Goal: Task Accomplishment & Management: Use online tool/utility

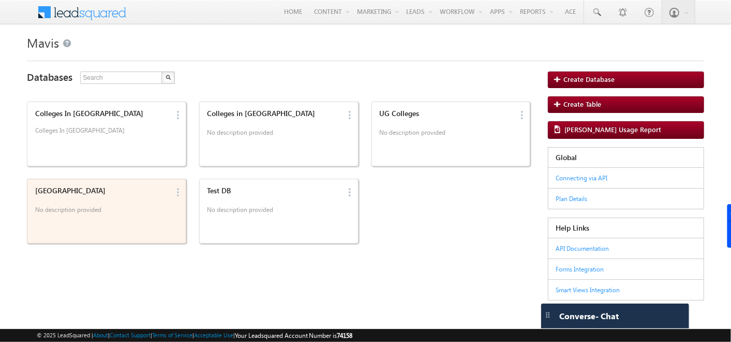
click at [77, 187] on div "[GEOGRAPHIC_DATA]" at bounding box center [101, 190] width 133 height 9
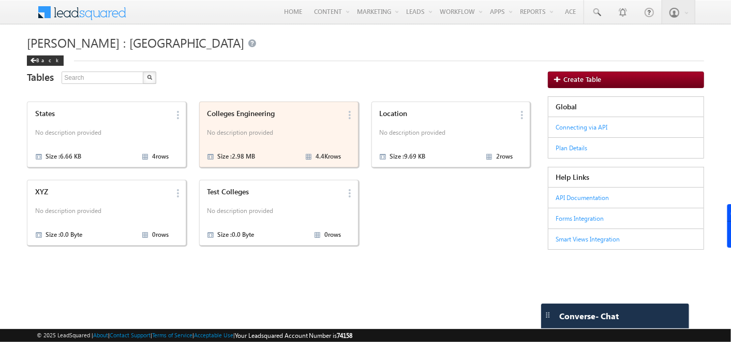
click at [228, 112] on div "Colleges Engineering" at bounding box center [273, 113] width 133 height 9
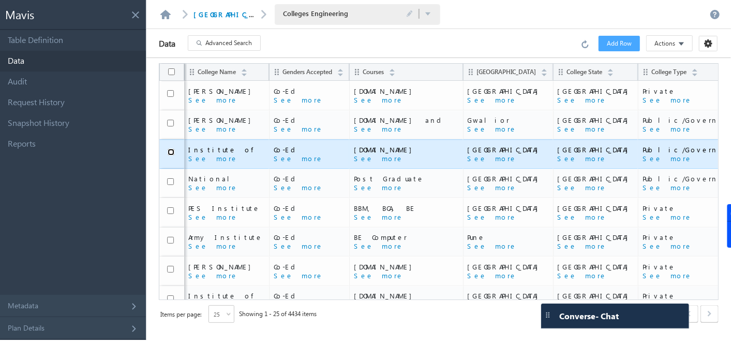
click at [169, 152] on input "checkbox" at bounding box center [171, 152] width 7 height 7
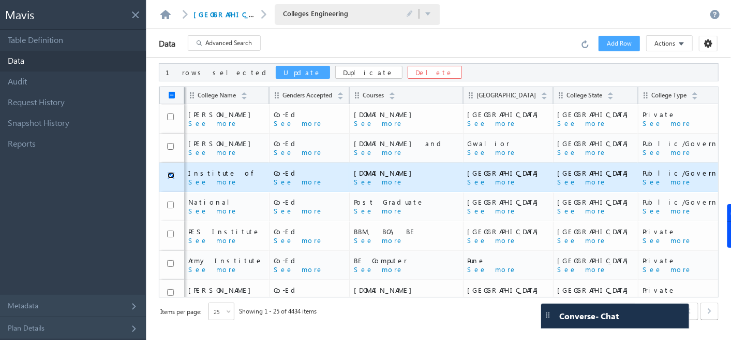
click at [170, 173] on input "checkbox" at bounding box center [171, 175] width 7 height 7
checkbox input "false"
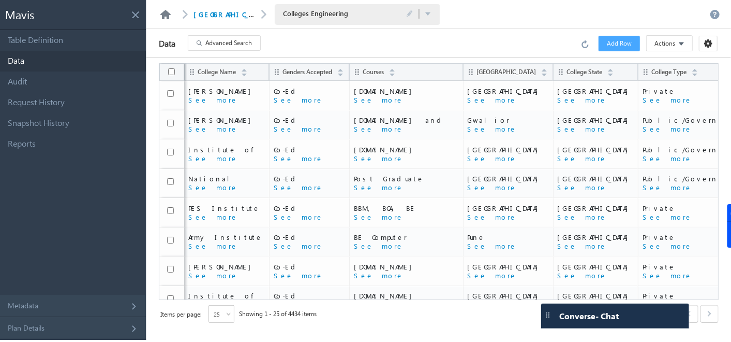
click at [161, 11] on link at bounding box center [165, 14] width 12 height 9
click at [133, 18] on div "Mavis" at bounding box center [73, 15] width 146 height 30
click at [135, 13] on span at bounding box center [134, 12] width 11 height 11
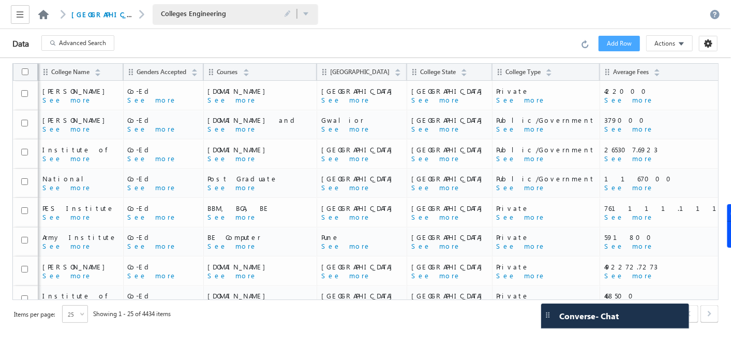
click at [37, 17] on link at bounding box center [43, 14] width 12 height 9
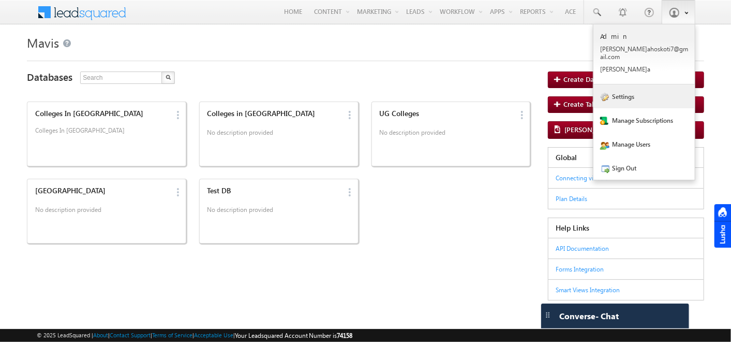
click at [673, 93] on link "Settings" at bounding box center [643, 96] width 101 height 24
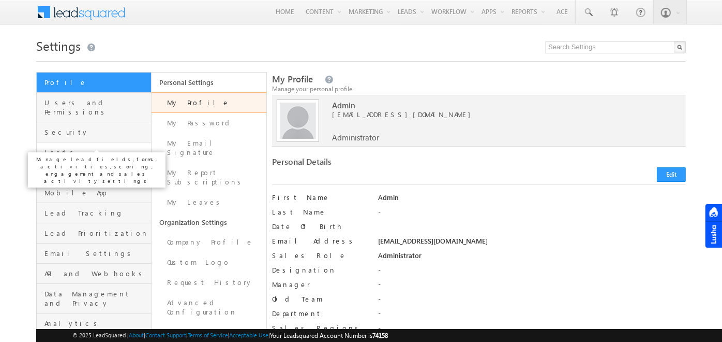
click at [120, 147] on span "Leads" at bounding box center [96, 151] width 104 height 9
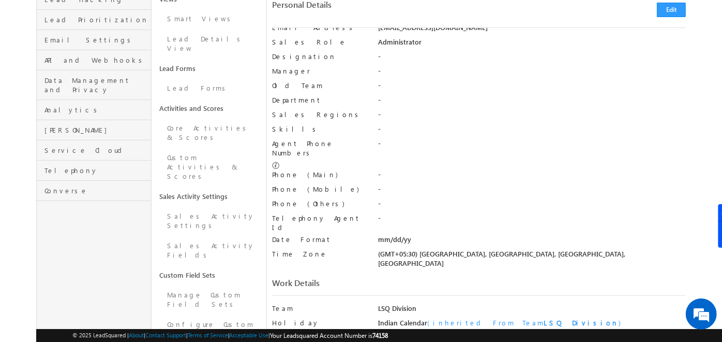
scroll to position [234, 0]
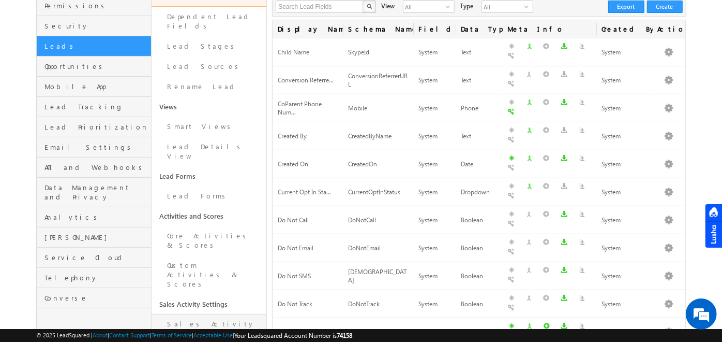
scroll to position [218, 0]
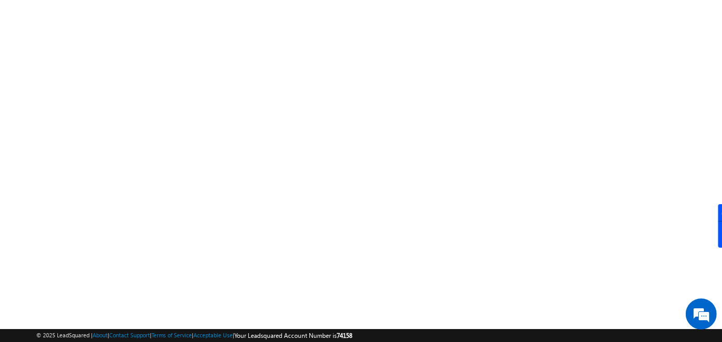
scroll to position [174, 0]
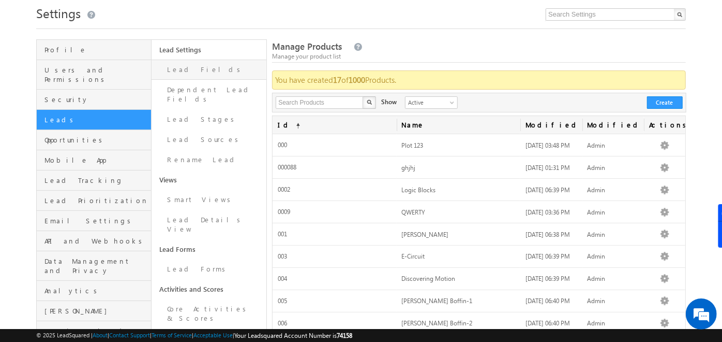
scroll to position [32, 0]
click at [180, 71] on link "Lead Fields" at bounding box center [209, 70] width 115 height 20
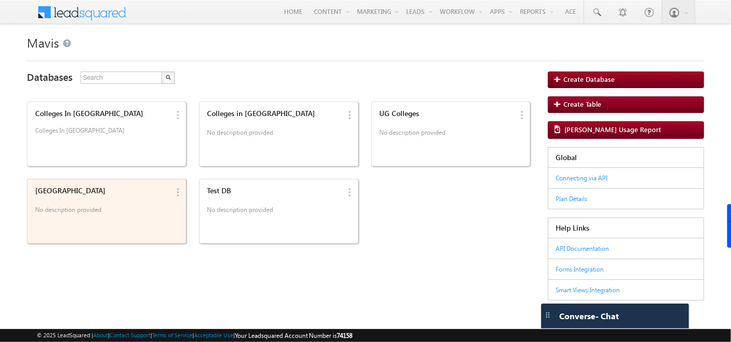
click at [144, 220] on div "India No description provided" at bounding box center [100, 210] width 137 height 55
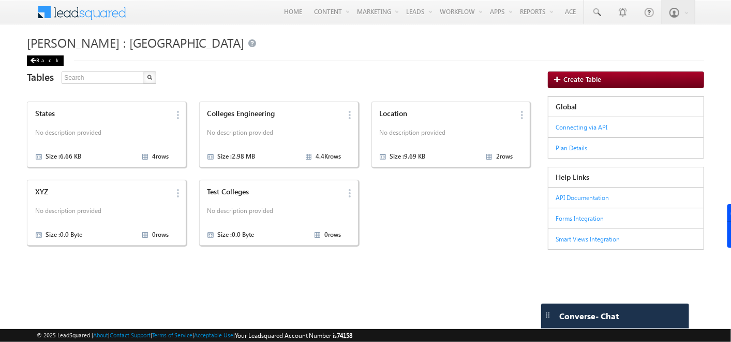
click at [39, 61] on div "Back" at bounding box center [45, 60] width 37 height 10
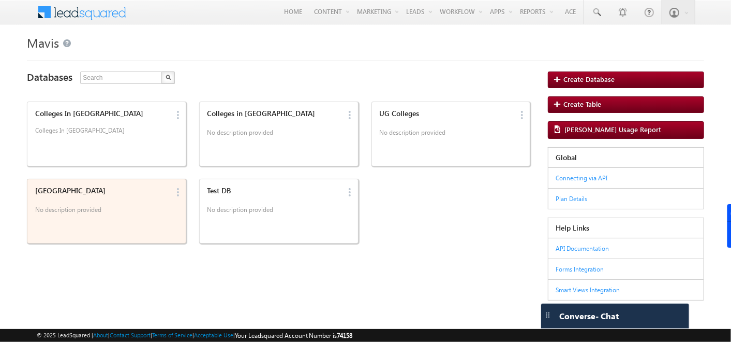
click at [87, 219] on div "India No description provided" at bounding box center [100, 210] width 137 height 55
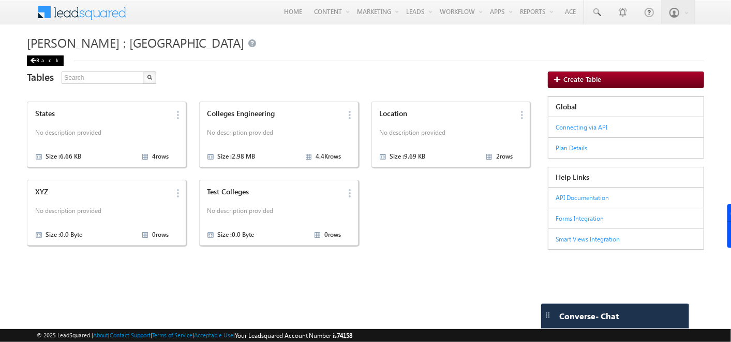
click at [28, 59] on div "Back" at bounding box center [45, 60] width 37 height 10
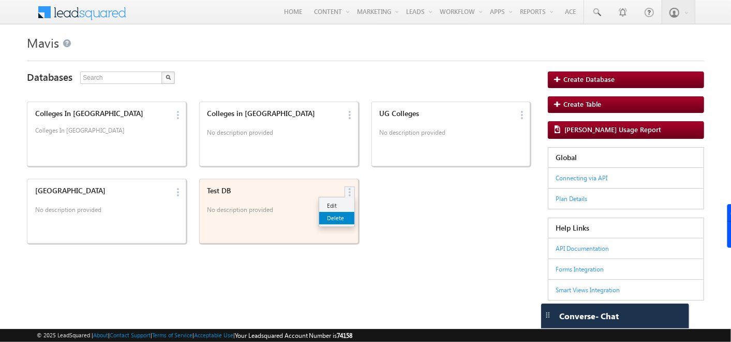
click at [343, 212] on link "Delete" at bounding box center [336, 217] width 35 height 12
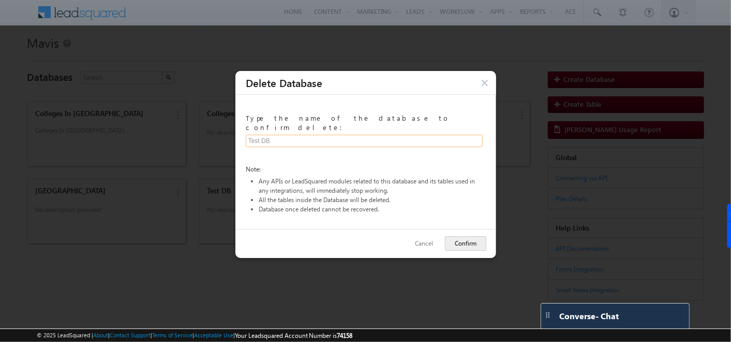
click at [307, 134] on input "text" at bounding box center [365, 140] width 238 height 12
type input "Test DB"
click at [474, 235] on button "Confirm" at bounding box center [465, 242] width 41 height 14
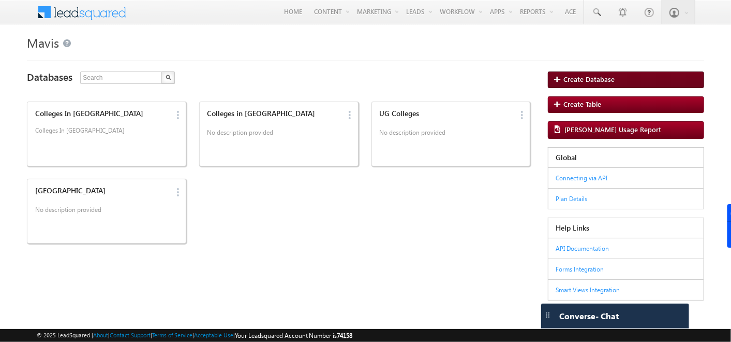
click at [579, 78] on span "Create Database" at bounding box center [589, 80] width 51 height 8
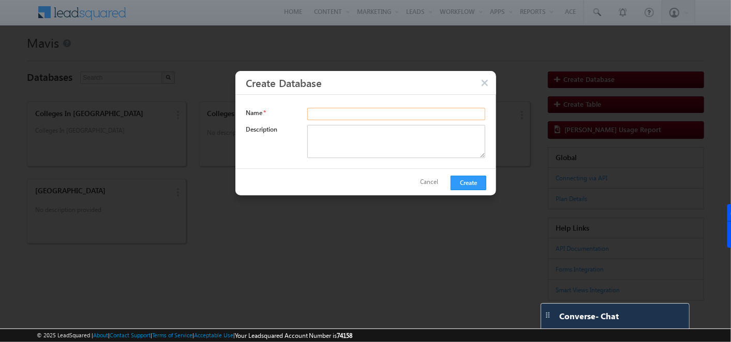
click at [334, 109] on input "text" at bounding box center [396, 113] width 179 height 12
type input "Test DB"
click at [466, 180] on button "Create" at bounding box center [469, 182] width 36 height 14
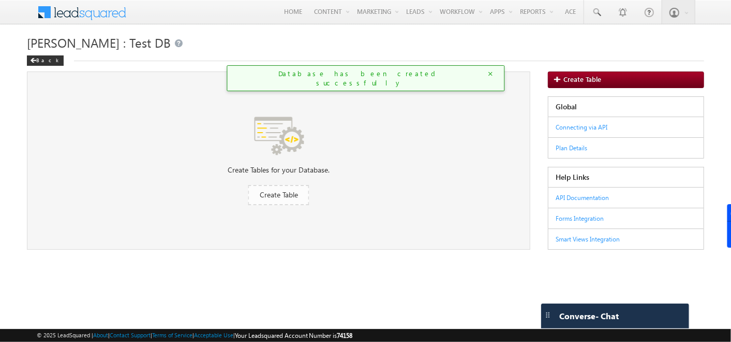
click at [280, 196] on span "Create Table" at bounding box center [279, 194] width 38 height 10
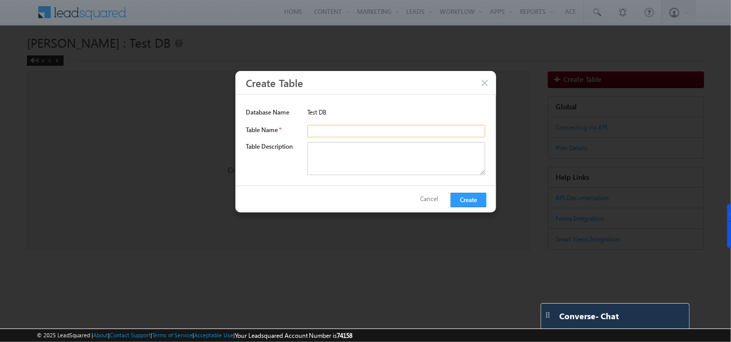
click at [340, 129] on input "text" at bounding box center [396, 130] width 179 height 12
type input "Schools"
click at [467, 198] on button "Create" at bounding box center [469, 199] width 36 height 14
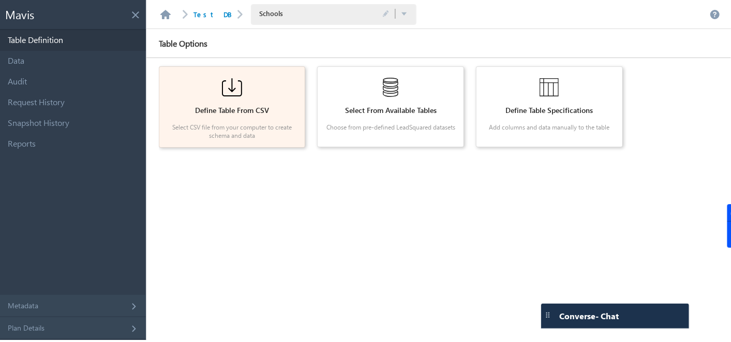
click at [223, 109] on div "Define Table From CSV" at bounding box center [232, 110] width 131 height 9
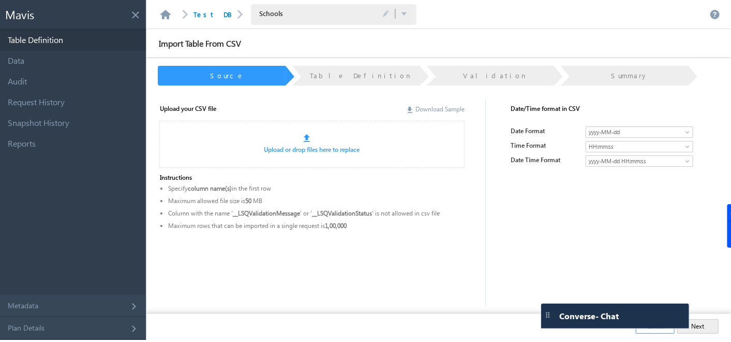
click at [423, 109] on link "Download Sample" at bounding box center [436, 109] width 57 height 8
click at [311, 143] on div at bounding box center [377, 139] width 147 height 10
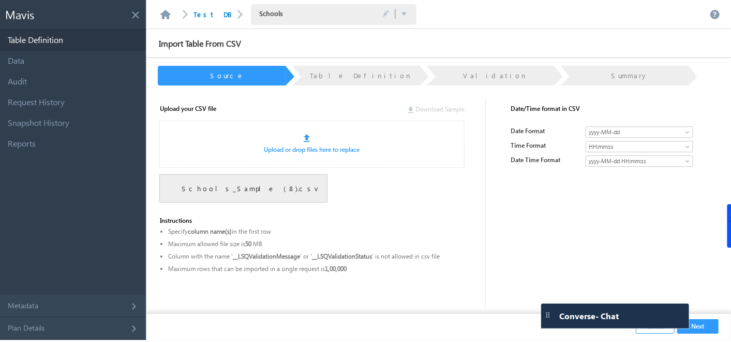
scroll to position [18, 0]
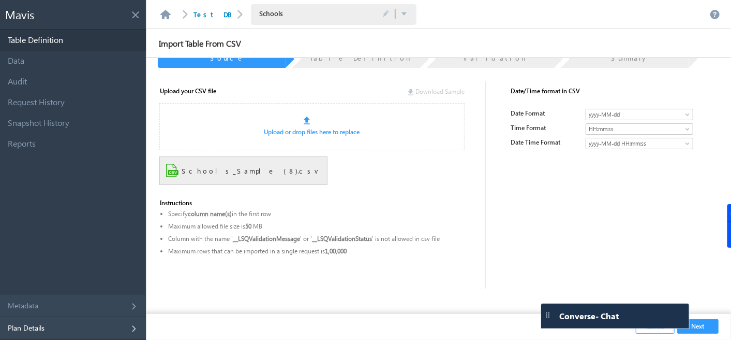
click at [46, 331] on div "Plan Details" at bounding box center [73, 328] width 146 height 22
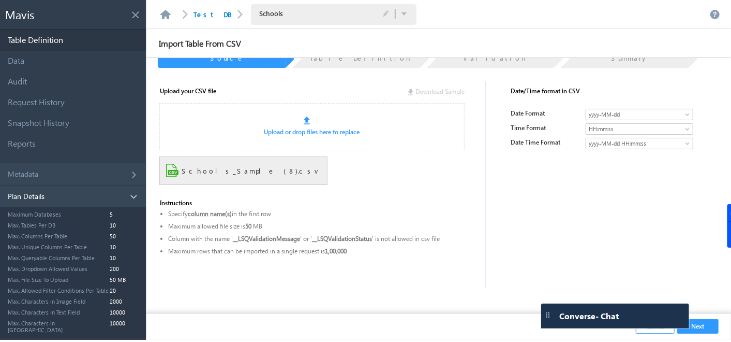
click at [133, 198] on div "Plan Details" at bounding box center [73, 196] width 146 height 22
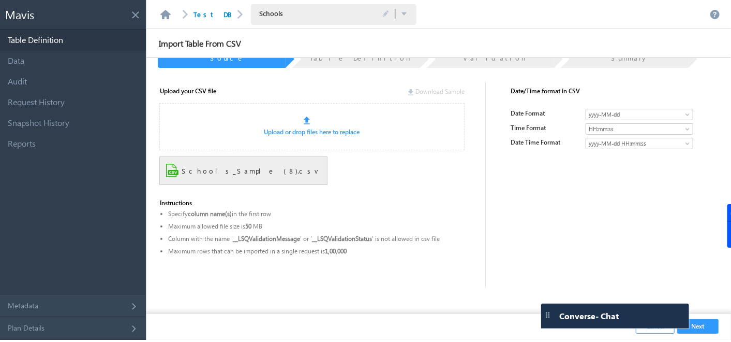
click at [706, 330] on button "Next" at bounding box center [697, 326] width 41 height 14
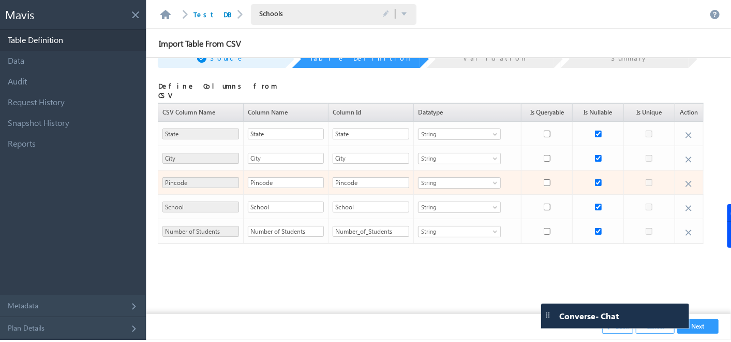
click at [487, 180] on div "String" at bounding box center [459, 182] width 83 height 11
click at [442, 201] on li "Integer" at bounding box center [455, 204] width 82 height 10
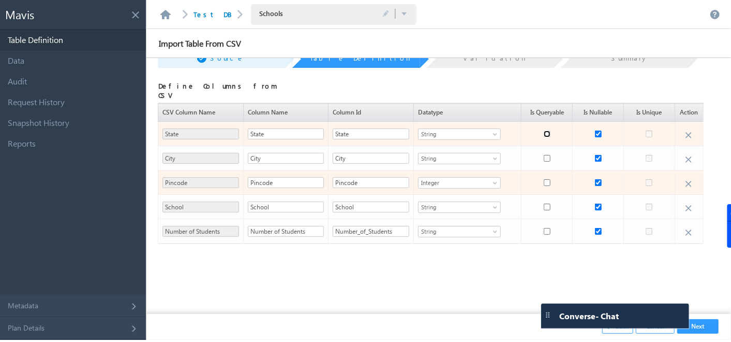
click at [544, 131] on input "checkbox" at bounding box center [547, 133] width 7 height 7
checkbox input "true"
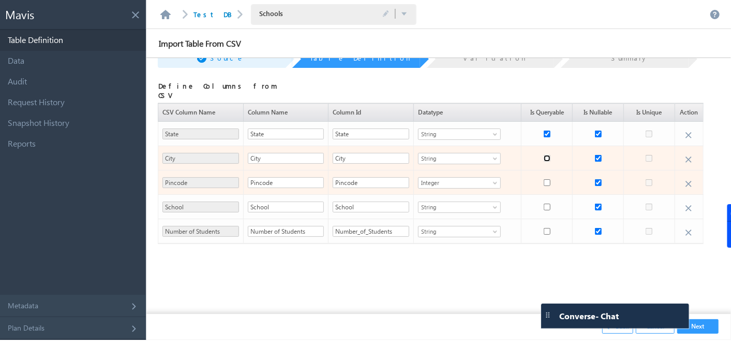
click at [544, 155] on input "checkbox" at bounding box center [547, 158] width 7 height 7
checkbox input "true"
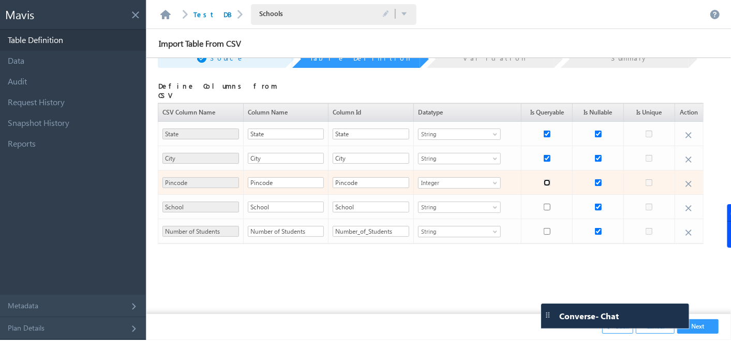
click at [544, 179] on input "checkbox" at bounding box center [547, 182] width 7 height 7
checkbox input "true"
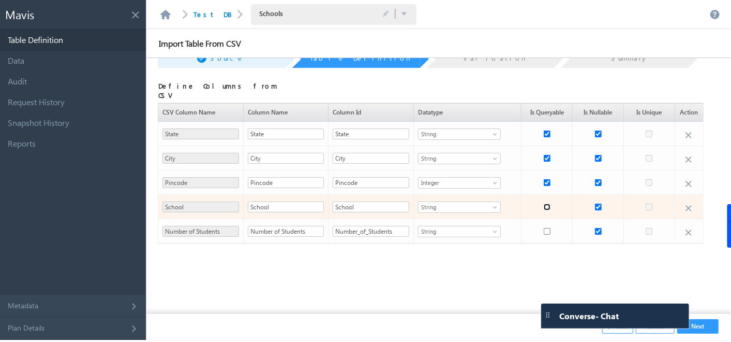
click at [544, 203] on input "checkbox" at bounding box center [547, 206] width 7 height 7
checkbox input "true"
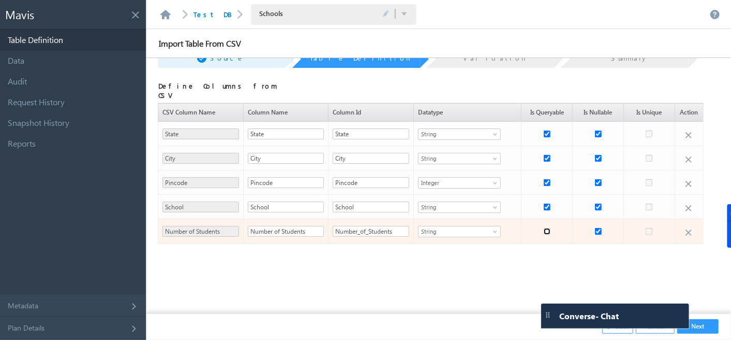
click at [544, 228] on input "checkbox" at bounding box center [547, 231] width 7 height 7
checkbox input "true"
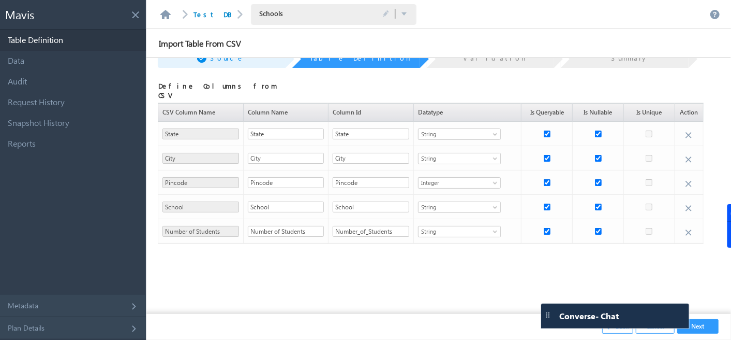
drag, startPoint x: 556, startPoint y: 324, endPoint x: 359, endPoint y: 342, distance: 197.4
click at [359, 341] on html "Converse - Chat Settings Notification Sound Converse On Off To pick up a dragga…" at bounding box center [365, 171] width 731 height 342
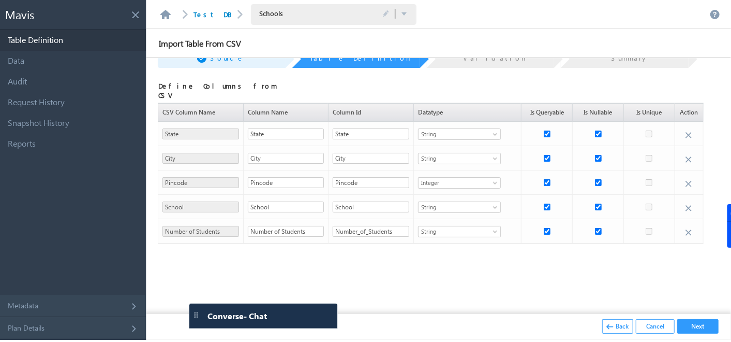
click at [699, 328] on button "Next" at bounding box center [697, 326] width 41 height 14
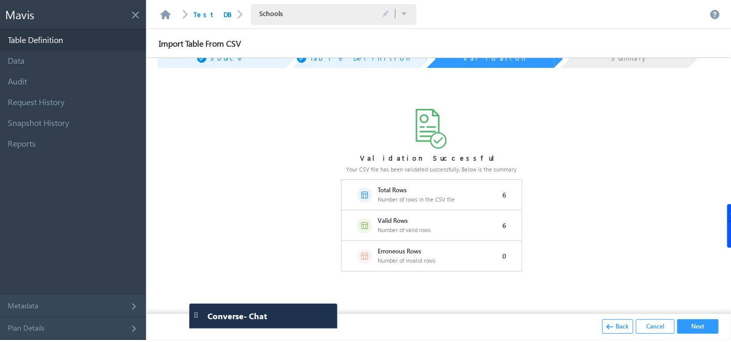
click at [699, 321] on button "Next" at bounding box center [697, 326] width 41 height 14
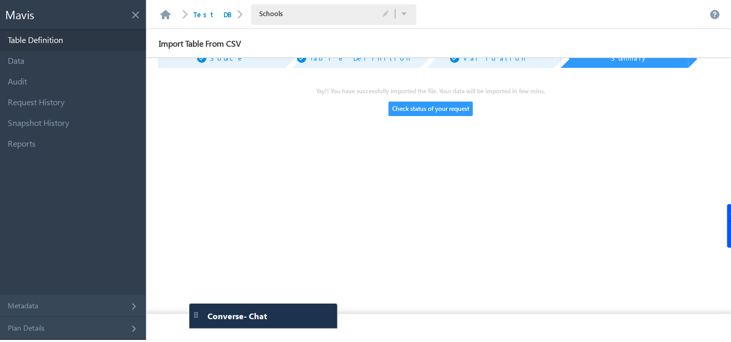
click at [424, 103] on button "Check status of your request" at bounding box center [431, 108] width 84 height 14
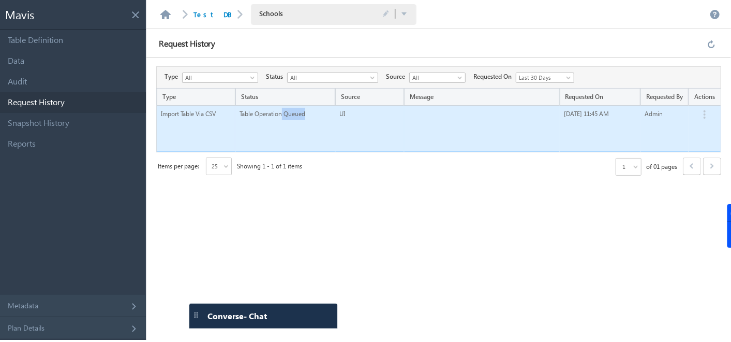
drag, startPoint x: 284, startPoint y: 113, endPoint x: 325, endPoint y: 112, distance: 41.9
click at [325, 112] on td "Table Operation Queued" at bounding box center [285, 129] width 100 height 46
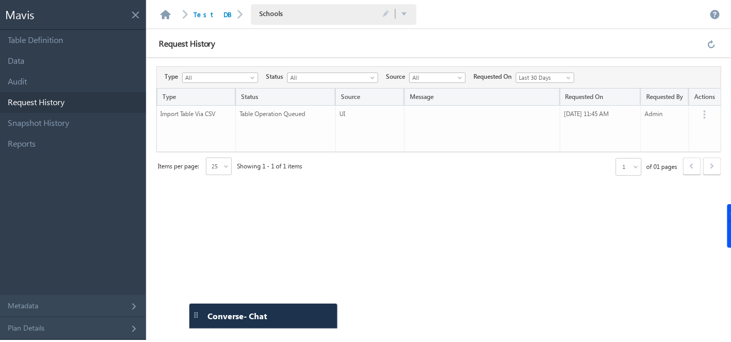
drag, startPoint x: 325, startPoint y: 112, endPoint x: 314, endPoint y: 176, distance: 64.7
click at [314, 176] on div "Items per page: 25 Showing 1 - 1 of 1 items 1 of 01 pages ‹ Previous › Next … M…" at bounding box center [438, 166] width 565 height 29
click at [14, 62] on link "Data" at bounding box center [73, 61] width 146 height 21
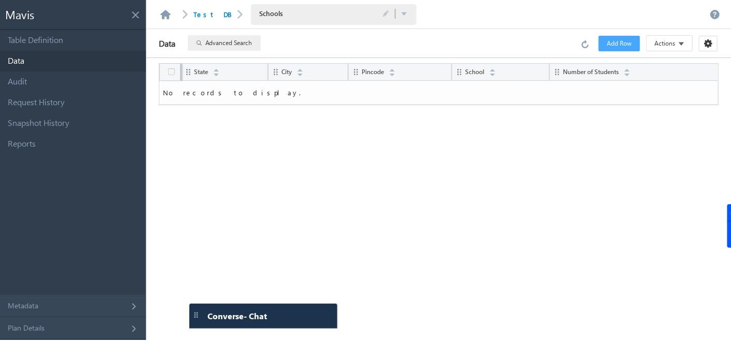
click at [681, 40] on span at bounding box center [682, 43] width 6 height 10
click at [559, 38] on div "Data Advanced Search Error processing your request. Add Row Actions Import via …" at bounding box center [438, 43] width 585 height 29
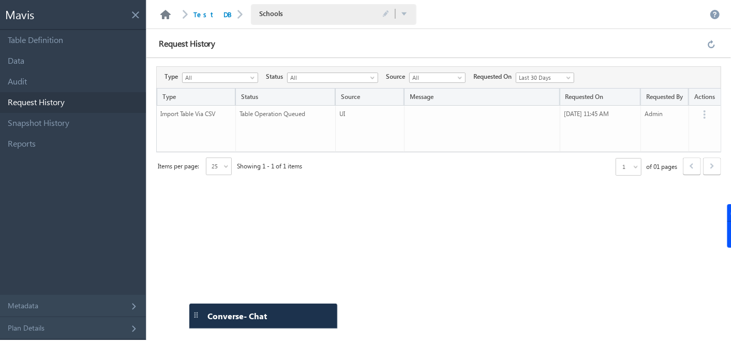
click at [164, 16] on link at bounding box center [165, 14] width 12 height 9
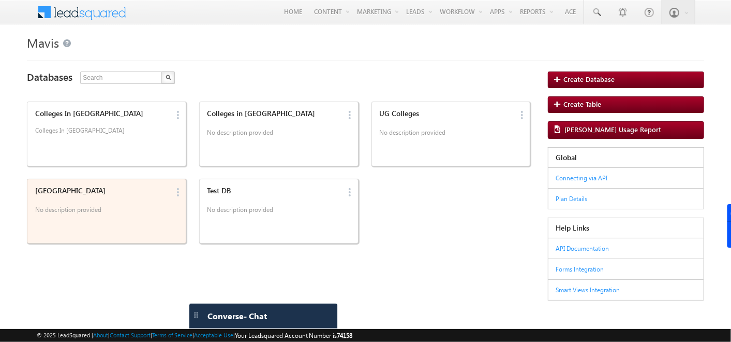
click at [130, 192] on div "[GEOGRAPHIC_DATA]" at bounding box center [101, 190] width 133 height 9
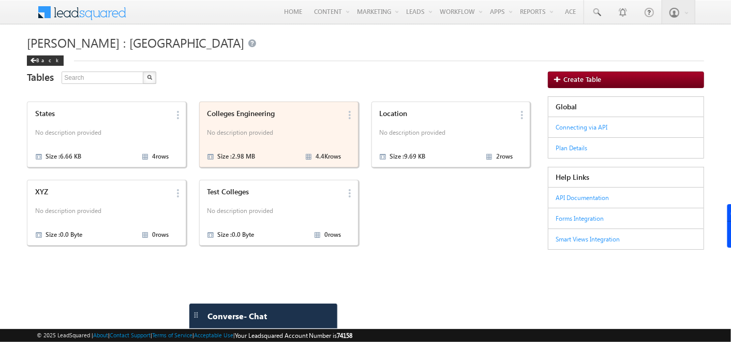
click at [251, 137] on p "No description provided" at bounding box center [273, 134] width 133 height 16
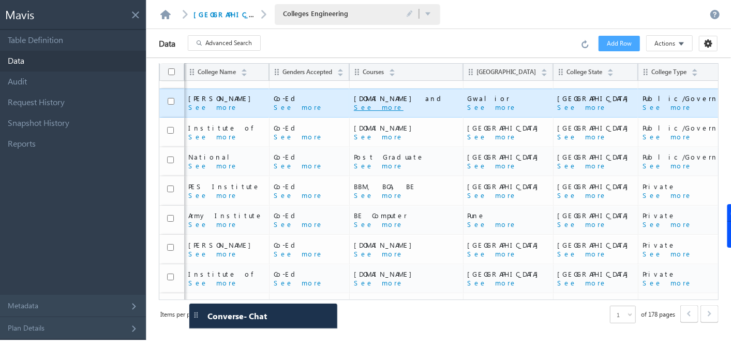
scroll to position [61, 0]
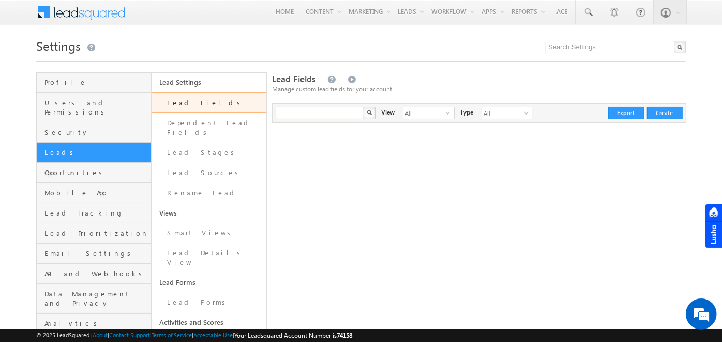
click at [301, 112] on input "text" at bounding box center [320, 113] width 88 height 12
type input "mavis"
click at [363, 107] on button "button" at bounding box center [369, 113] width 13 height 12
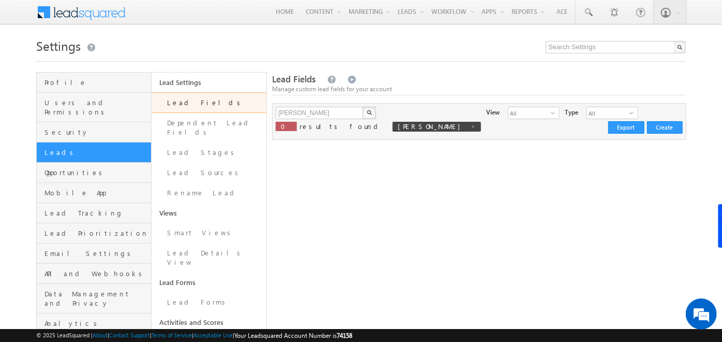
click at [369, 113] on img "button" at bounding box center [369, 112] width 5 height 5
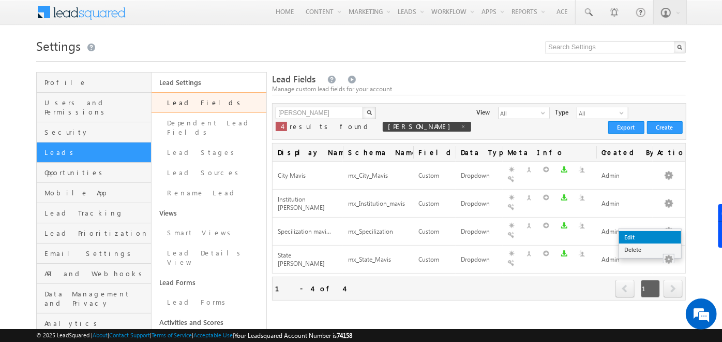
click at [644, 239] on link "Edit" at bounding box center [650, 237] width 62 height 12
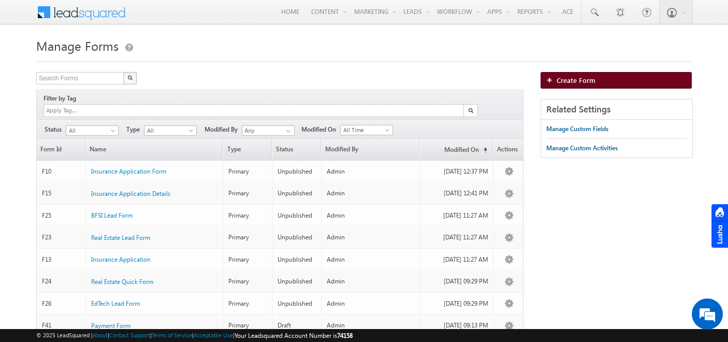
click at [596, 85] on link "Create Form" at bounding box center [615, 80] width 151 height 17
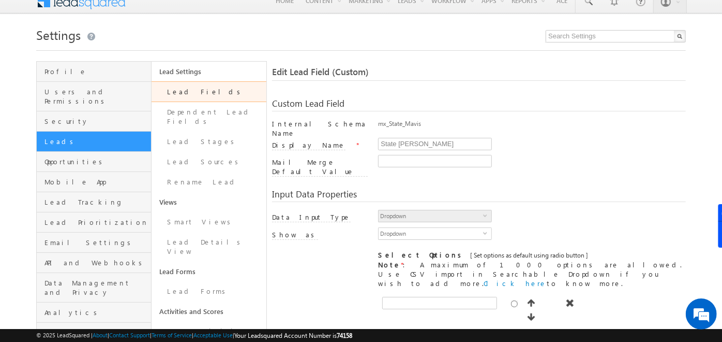
scroll to position [10, 0]
click at [77, 97] on link "Users and Permissions" at bounding box center [94, 96] width 114 height 29
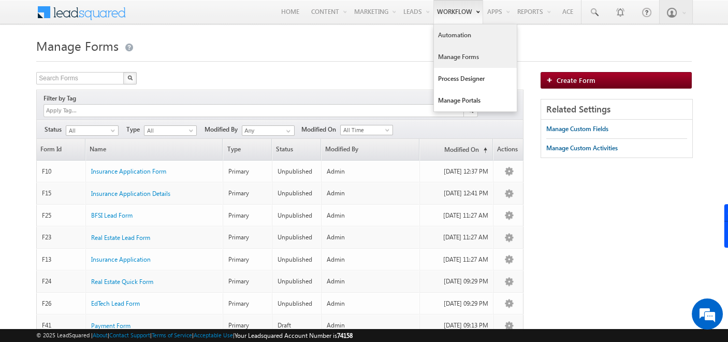
click at [461, 38] on link "Automation" at bounding box center [475, 35] width 83 height 22
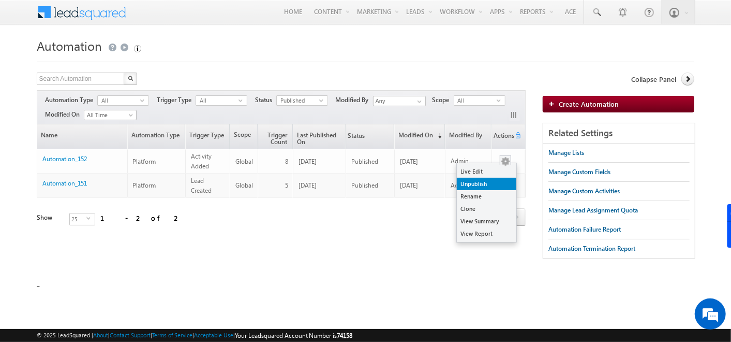
click at [486, 182] on link "Unpublish" at bounding box center [487, 183] width 60 height 12
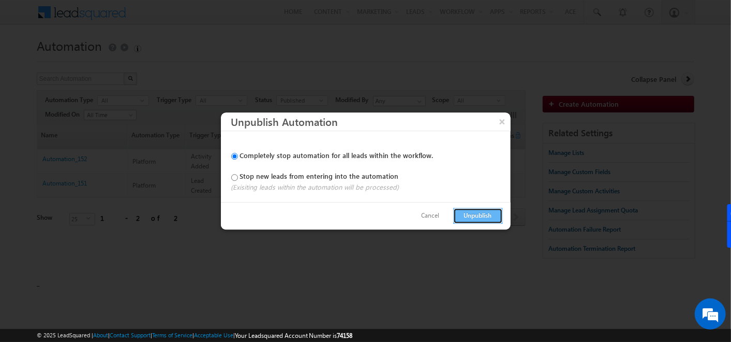
click at [478, 216] on button "Unpublish" at bounding box center [478, 215] width 50 height 16
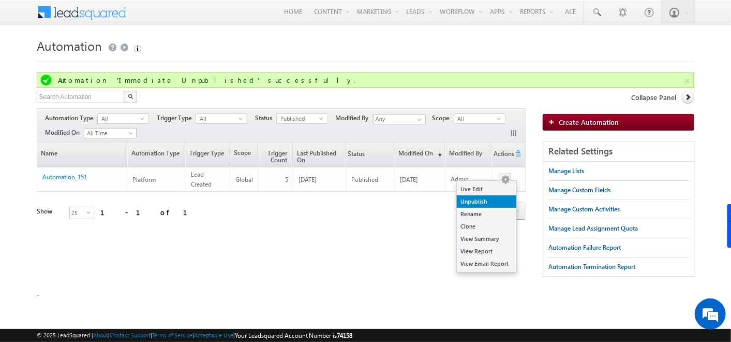
click at [485, 198] on link "Unpublish" at bounding box center [487, 201] width 60 height 12
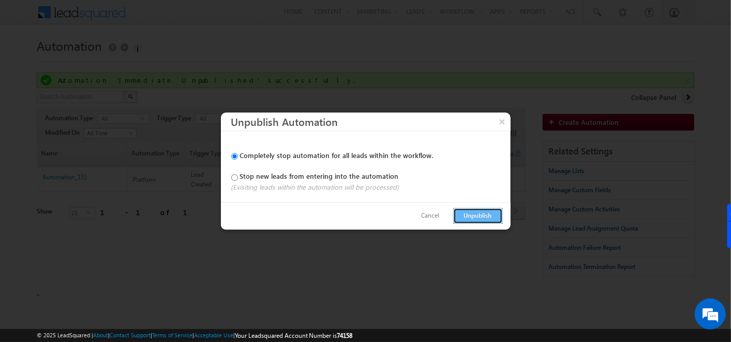
click at [479, 212] on button "Unpublish" at bounding box center [478, 215] width 50 height 16
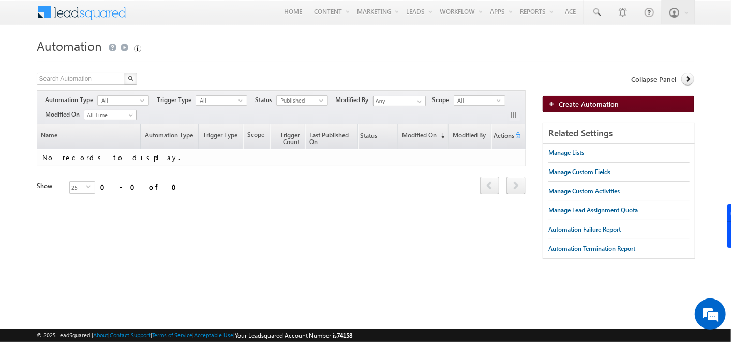
click at [585, 106] on span "Create Automation" at bounding box center [589, 103] width 60 height 9
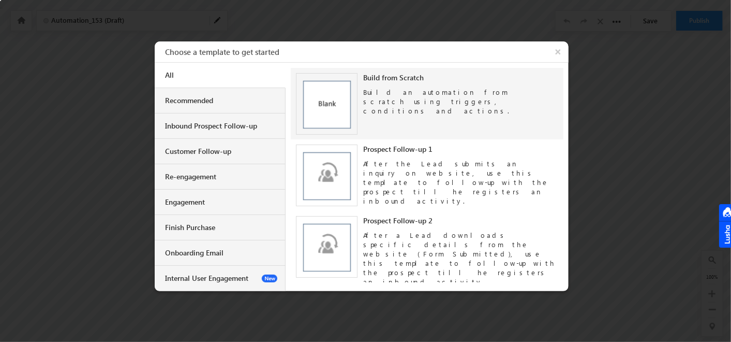
click at [339, 100] on img at bounding box center [327, 104] width 62 height 62
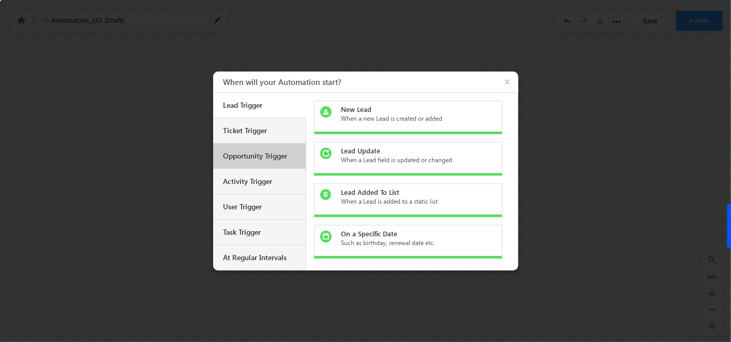
click at [249, 154] on div "Opportunity Trigger" at bounding box center [261, 155] width 75 height 9
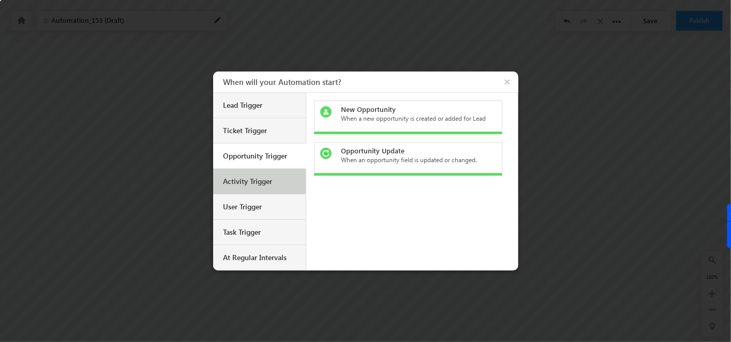
click at [247, 182] on div "Activity Trigger" at bounding box center [261, 180] width 75 height 9
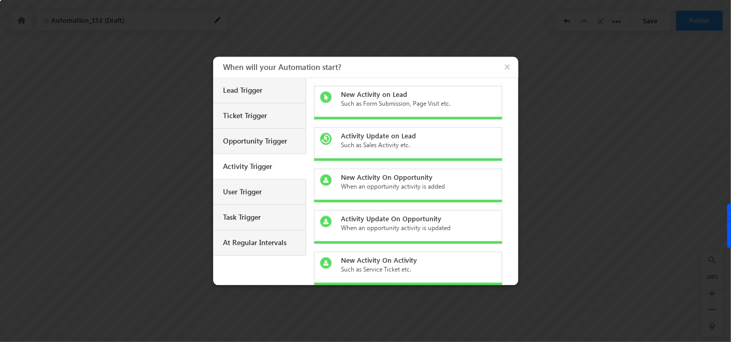
scroll to position [46, 0]
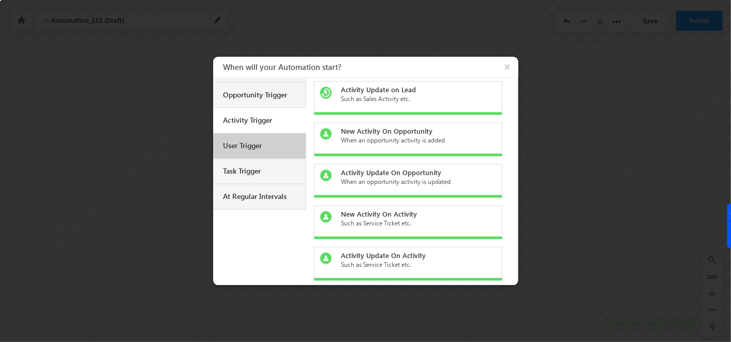
click at [261, 145] on div "User Trigger" at bounding box center [261, 145] width 75 height 9
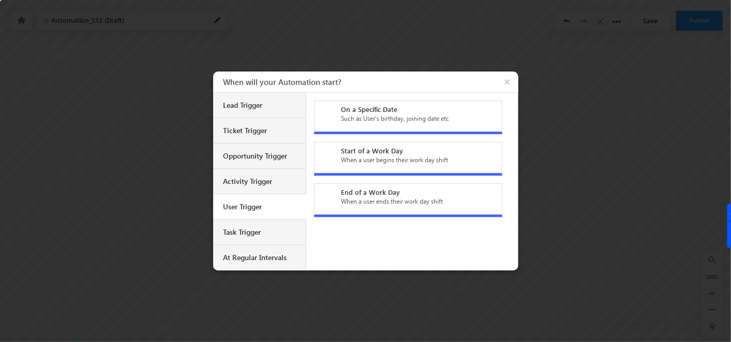
scroll to position [0, 0]
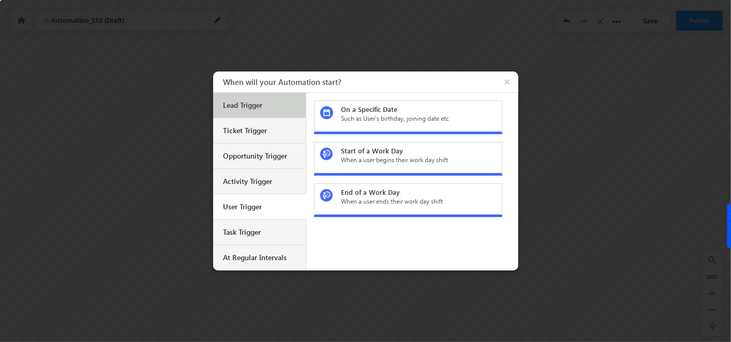
click at [265, 105] on div "Lead Trigger" at bounding box center [261, 104] width 75 height 9
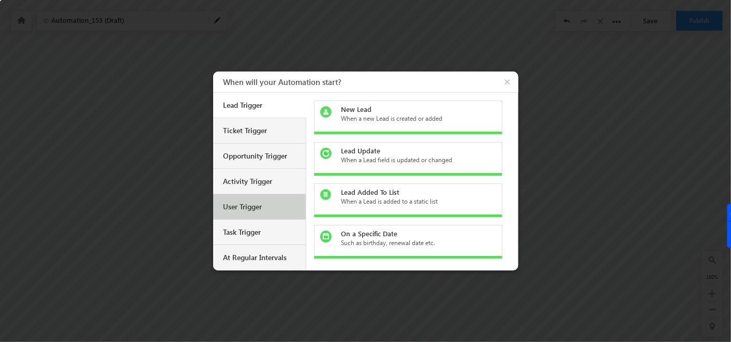
click at [262, 212] on div "User Trigger" at bounding box center [259, 206] width 93 height 25
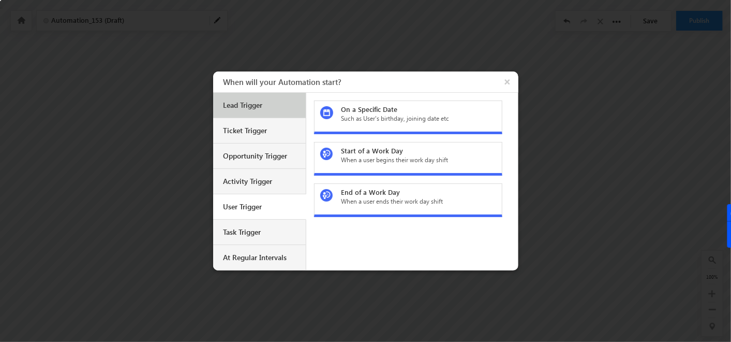
click at [266, 110] on div "Lead Trigger" at bounding box center [261, 104] width 75 height 9
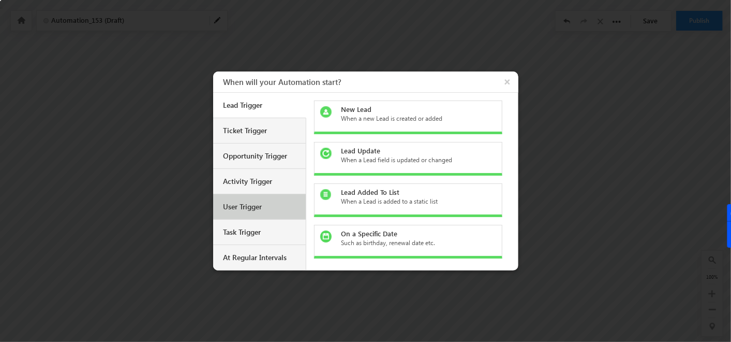
click at [247, 200] on div "User Trigger" at bounding box center [259, 206] width 93 height 25
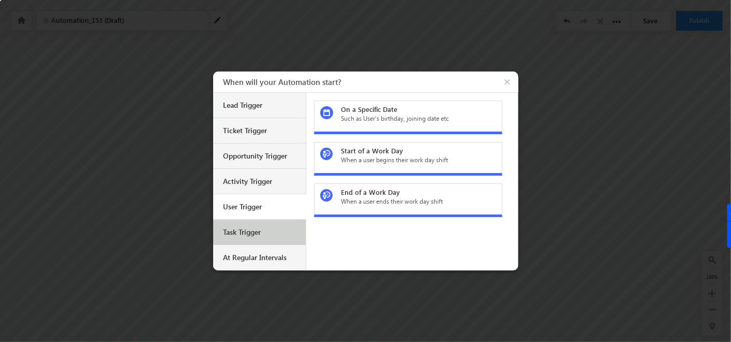
click at [249, 227] on div "Task Trigger" at bounding box center [261, 231] width 75 height 9
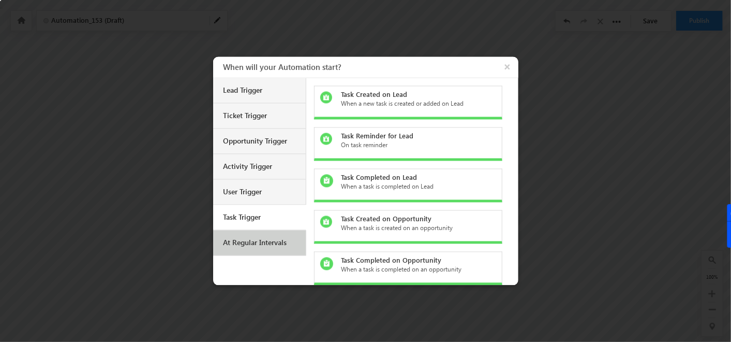
click at [264, 244] on div "At Regular Intervals" at bounding box center [261, 242] width 75 height 9
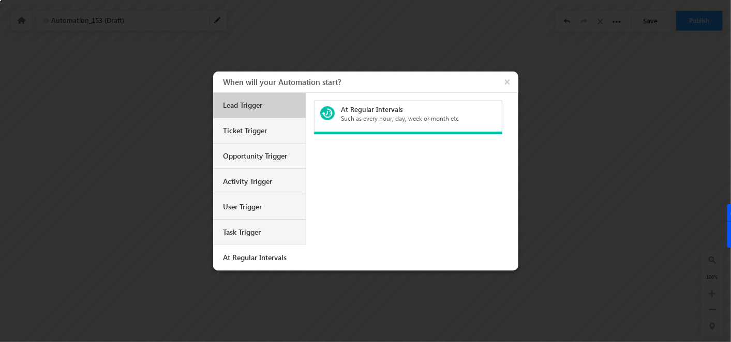
click at [253, 114] on div "Lead Trigger" at bounding box center [259, 105] width 93 height 25
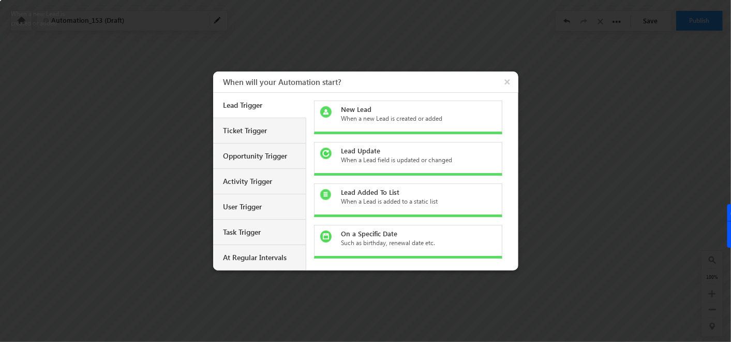
click at [352, 114] on div "When a new Lead is created or added" at bounding box center [414, 118] width 146 height 9
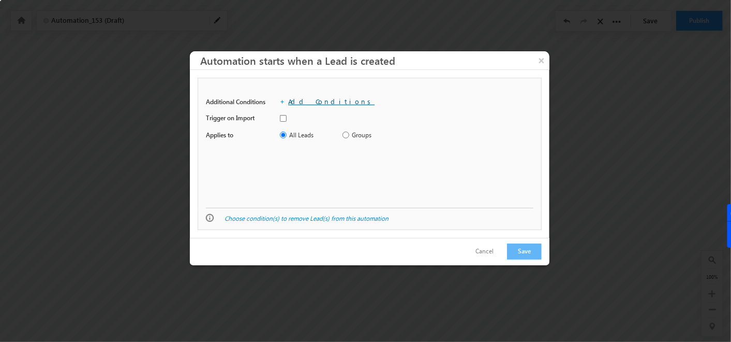
click at [305, 103] on link "Add Conditions" at bounding box center [331, 101] width 86 height 9
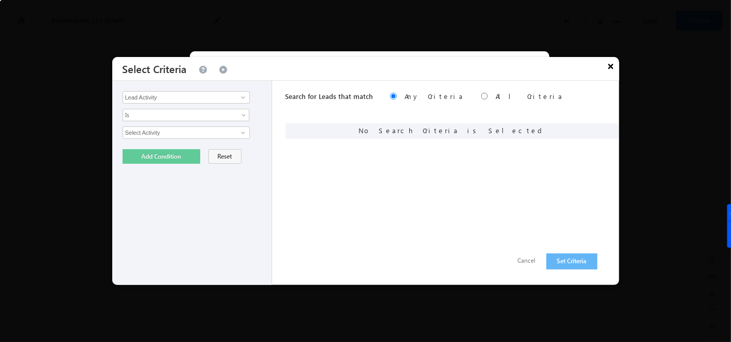
click at [610, 72] on button "×" at bounding box center [611, 66] width 17 height 18
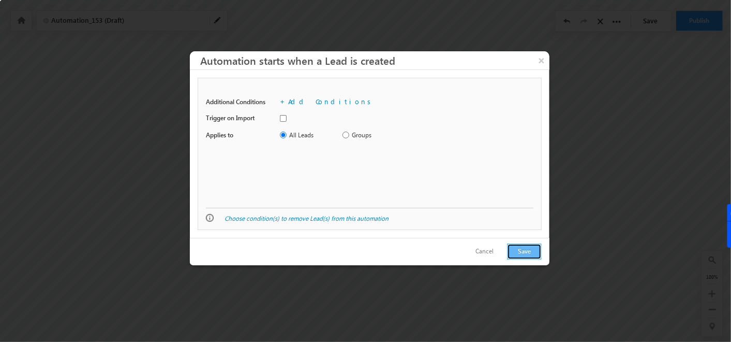
click at [521, 257] on button "Save" at bounding box center [524, 251] width 35 height 16
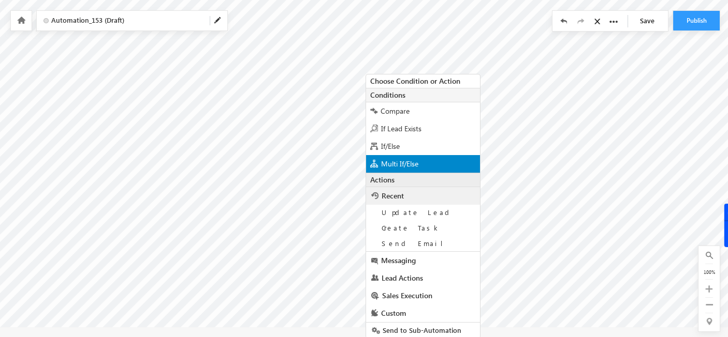
click at [394, 160] on span "Multi If/Else" at bounding box center [399, 164] width 37 height 10
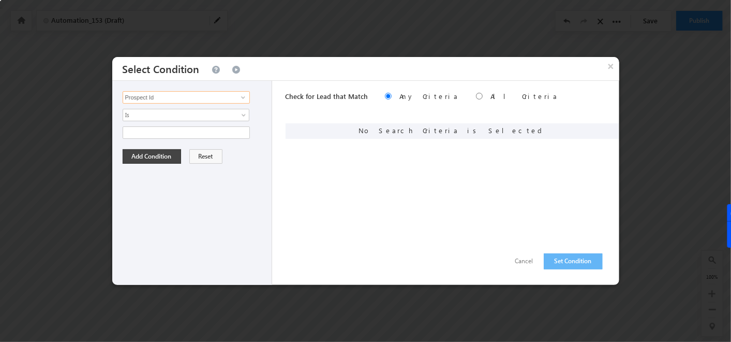
click at [182, 97] on input "Prospect Id" at bounding box center [186, 97] width 127 height 12
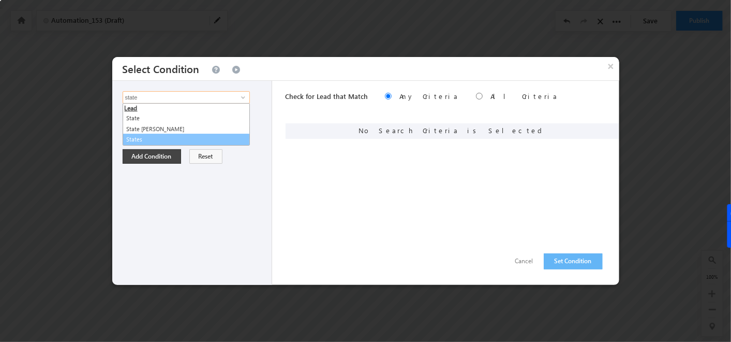
click at [149, 143] on link "States" at bounding box center [186, 139] width 127 height 12
type input "States"
click at [172, 128] on span "None Selected" at bounding box center [181, 132] width 117 height 11
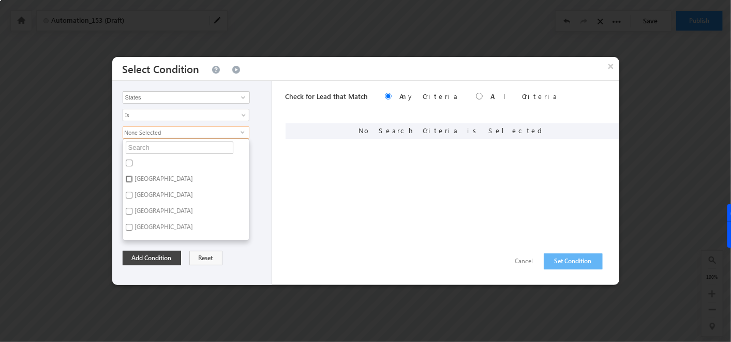
click at [129, 176] on input "[GEOGRAPHIC_DATA]" at bounding box center [129, 178] width 7 height 7
checkbox input "true"
click at [154, 261] on button "Add Condition" at bounding box center [152, 257] width 58 height 14
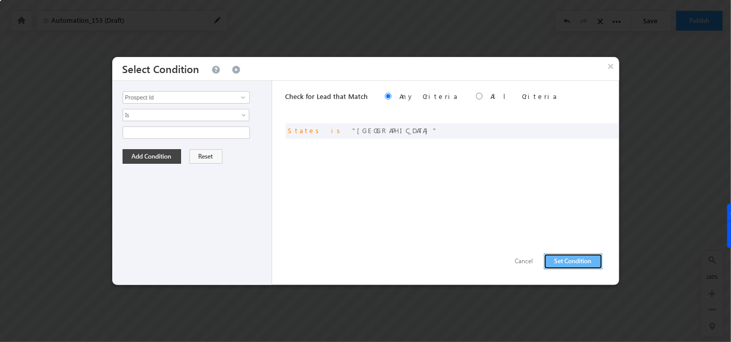
click at [575, 258] on button "Set Condition" at bounding box center [573, 261] width 59 height 16
click at [229, 98] on input "Prospect Id" at bounding box center [186, 97] width 127 height 12
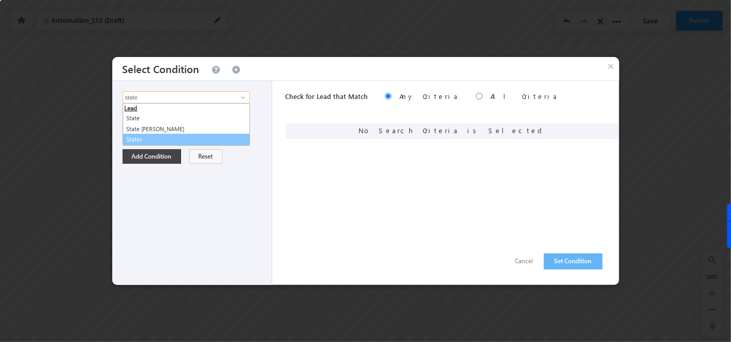
click at [151, 139] on link "States" at bounding box center [186, 139] width 127 height 12
type input "States"
click at [166, 132] on span "None Selected" at bounding box center [181, 132] width 117 height 11
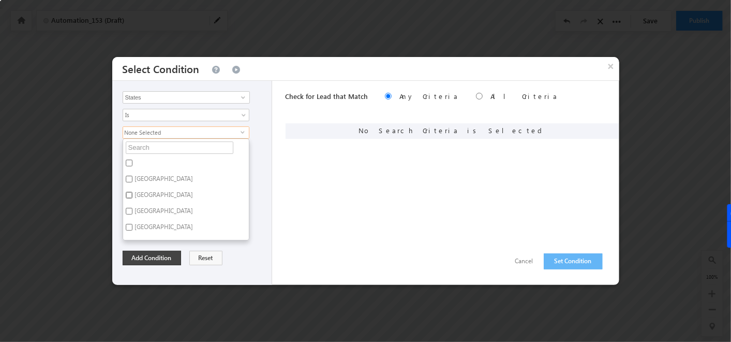
click at [129, 193] on input "Bihar" at bounding box center [129, 194] width 7 height 7
checkbox input "true"
click at [145, 258] on button "Add Condition" at bounding box center [152, 257] width 58 height 14
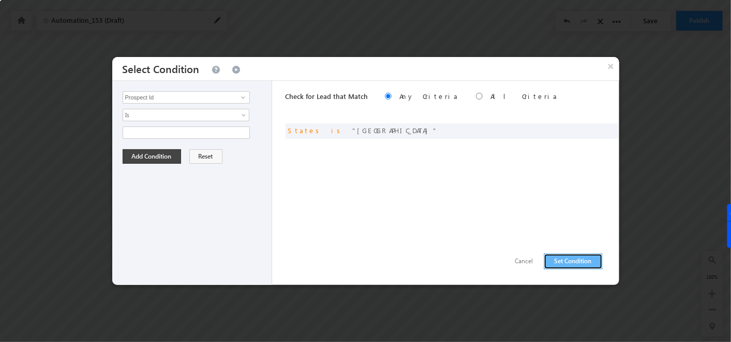
click at [562, 259] on button "Set Condition" at bounding box center [573, 261] width 59 height 16
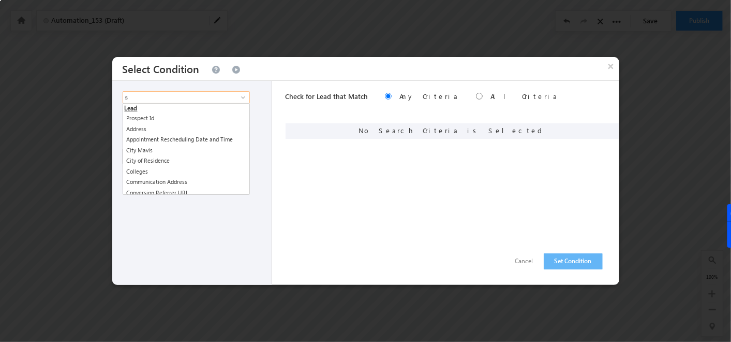
click at [205, 95] on input "s" at bounding box center [186, 97] width 127 height 12
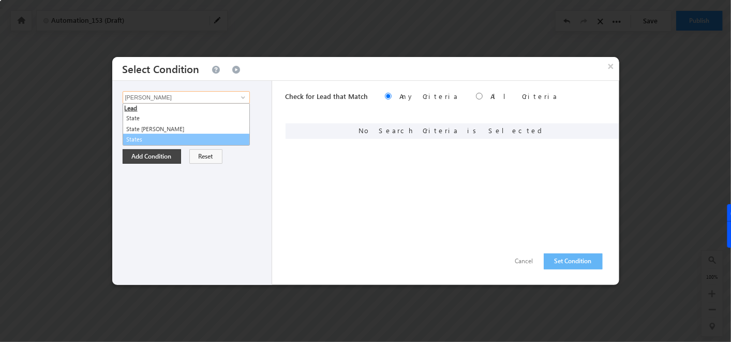
click at [154, 138] on link "States" at bounding box center [186, 139] width 127 height 12
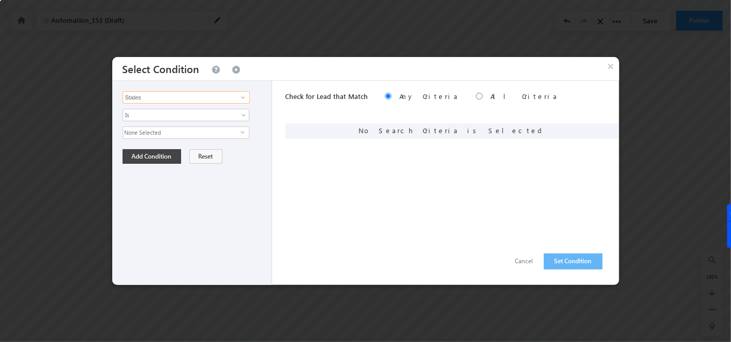
type input "States"
click at [172, 133] on span "None Selected" at bounding box center [181, 132] width 117 height 11
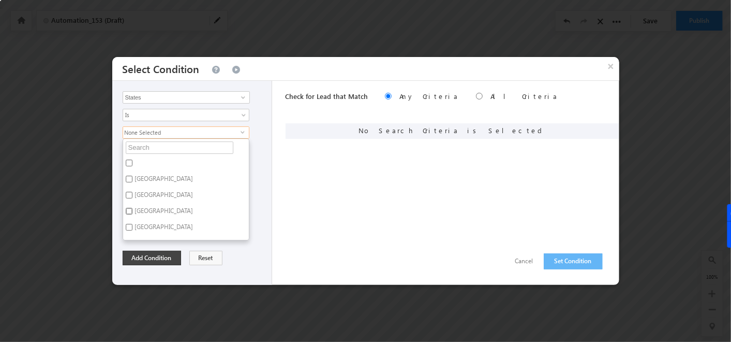
click at [128, 211] on input "Karnataka" at bounding box center [129, 210] width 7 height 7
checkbox input "true"
click at [156, 255] on button "Add Condition" at bounding box center [152, 257] width 58 height 14
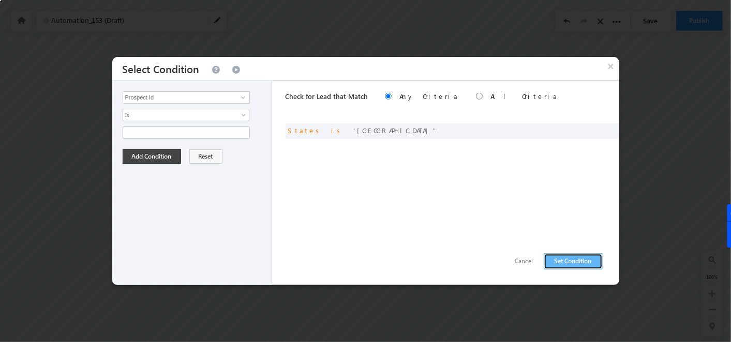
click at [578, 262] on button "Set Condition" at bounding box center [573, 261] width 59 height 16
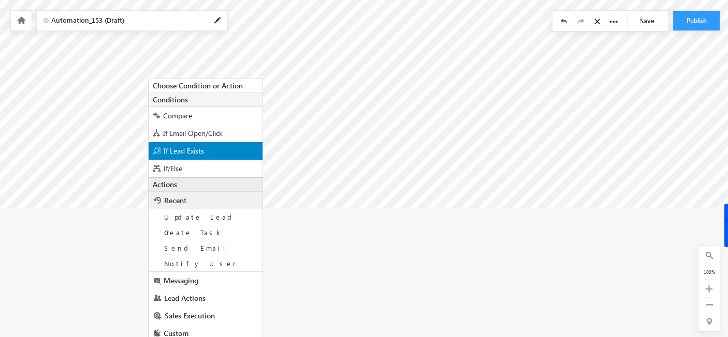
scroll to position [21, 0]
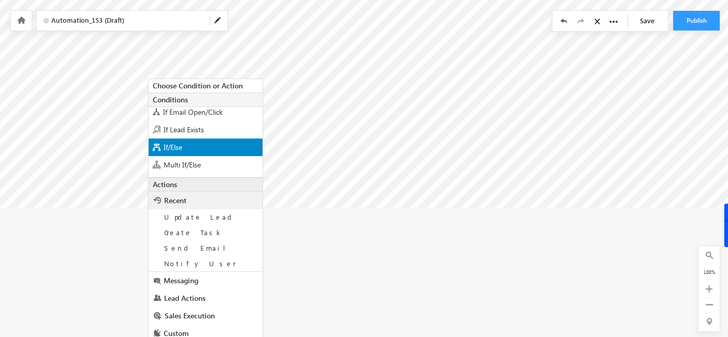
click at [183, 145] on div "If/Else" at bounding box center [206, 148] width 114 height 18
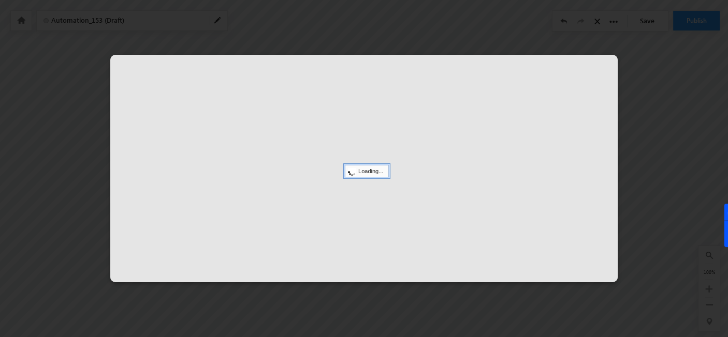
scroll to position [31, 44]
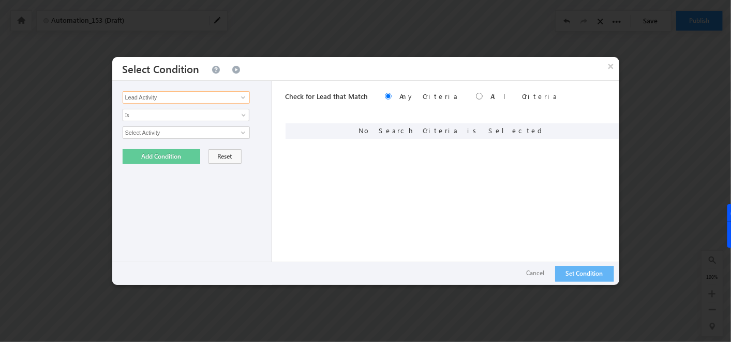
click at [201, 94] on input "Lead Activity" at bounding box center [186, 97] width 127 height 12
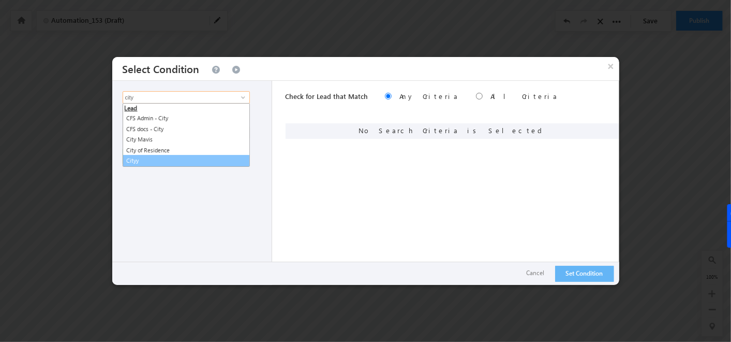
click at [150, 160] on link "Cityy" at bounding box center [186, 161] width 127 height 12
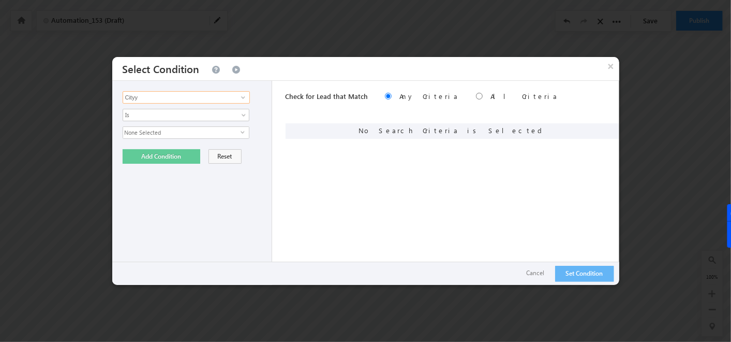
type input "Cityy"
click at [157, 129] on span "None Selected" at bounding box center [181, 132] width 117 height 11
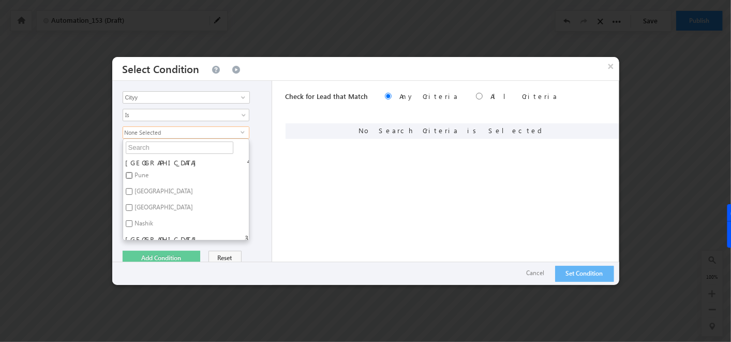
click at [126, 174] on input "Pune" at bounding box center [129, 175] width 7 height 7
checkbox input "true"
click at [128, 191] on input "Mumbai" at bounding box center [129, 191] width 7 height 7
checkbox input "true"
click at [149, 254] on button "Add Condition" at bounding box center [162, 257] width 78 height 14
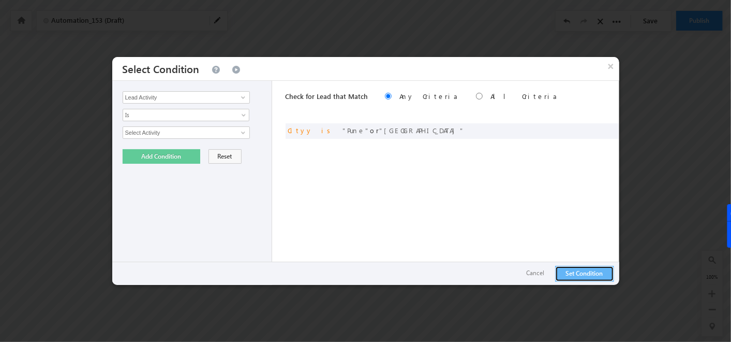
click at [570, 272] on button "Set Condition" at bounding box center [584, 273] width 59 height 16
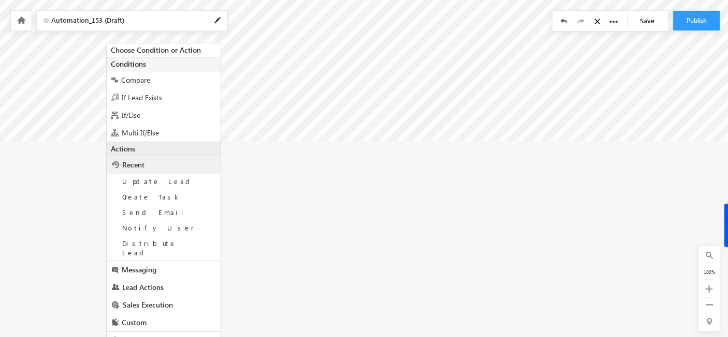
scroll to position [232, 61]
click at [160, 261] on link "Messaging" at bounding box center [165, 270] width 114 height 18
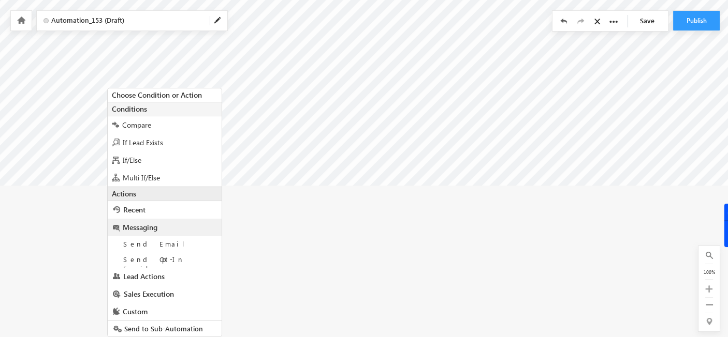
scroll to position [185, 61]
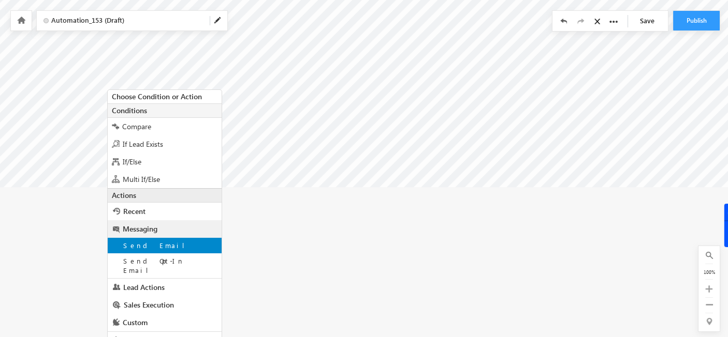
click at [146, 249] on div "Send Email" at bounding box center [165, 246] width 114 height 16
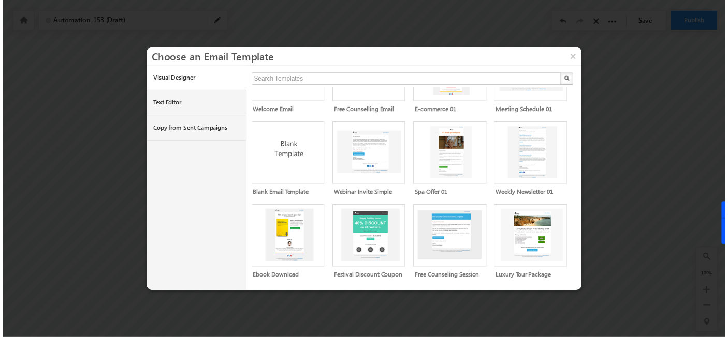
scroll to position [0, 0]
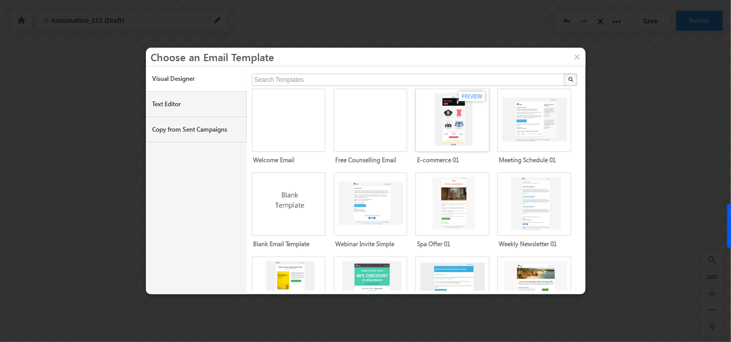
click at [442, 130] on img at bounding box center [454, 119] width 68 height 53
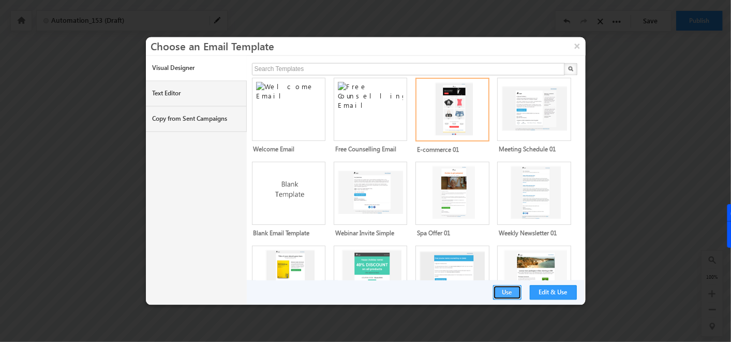
click at [513, 294] on button "Use" at bounding box center [507, 292] width 28 height 14
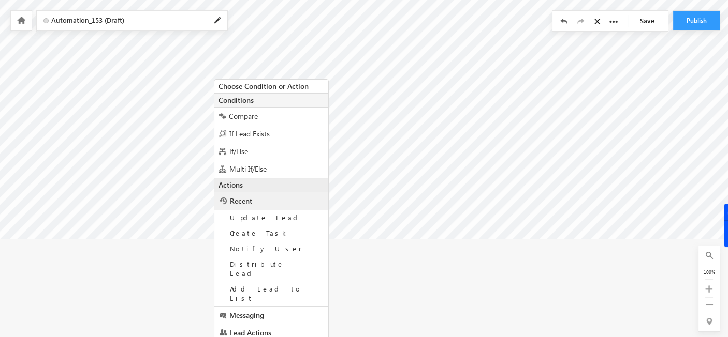
scroll to position [213, 61]
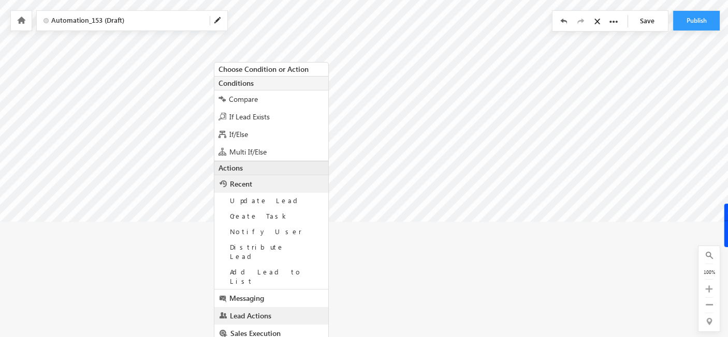
click at [256, 307] on link "Lead Actions" at bounding box center [271, 316] width 114 height 18
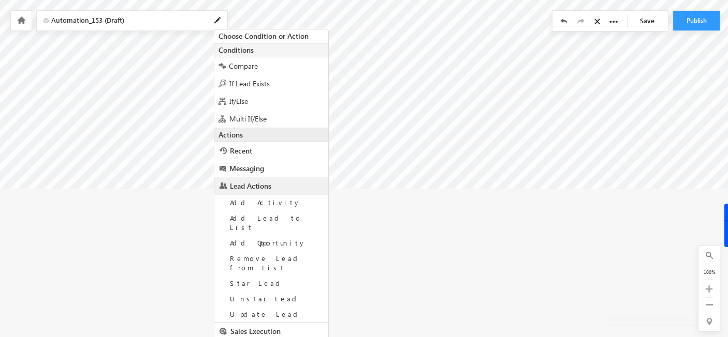
scroll to position [263, 61]
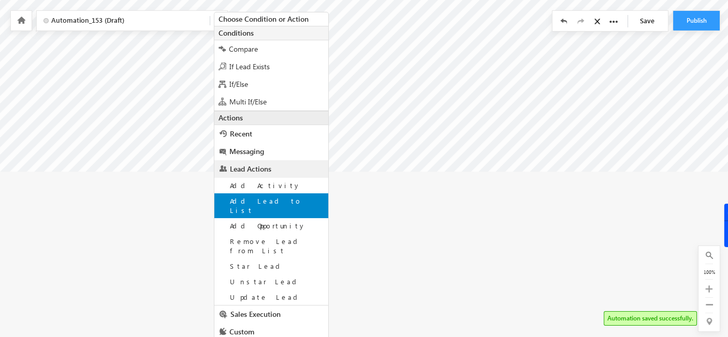
click at [260, 201] on span "Add Lead to List" at bounding box center [266, 206] width 72 height 18
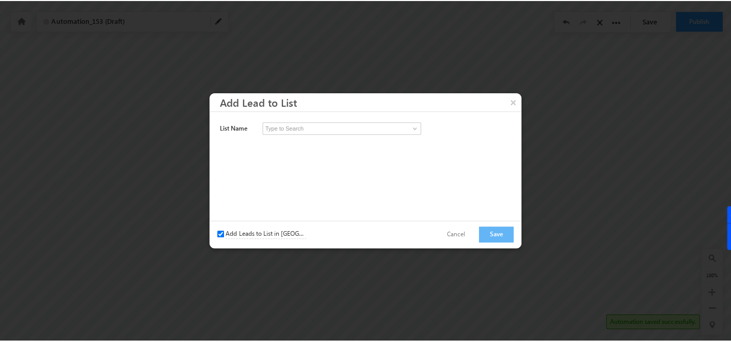
scroll to position [93, 61]
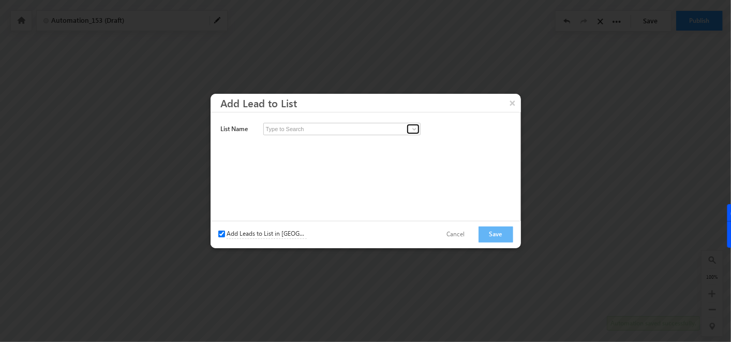
click at [412, 127] on span at bounding box center [414, 129] width 8 height 8
click at [219, 233] on input "Add Leads to List in [GEOGRAPHIC_DATA]" at bounding box center [221, 233] width 7 height 7
checkbox input "false"
click at [417, 127] on span at bounding box center [414, 129] width 8 height 8
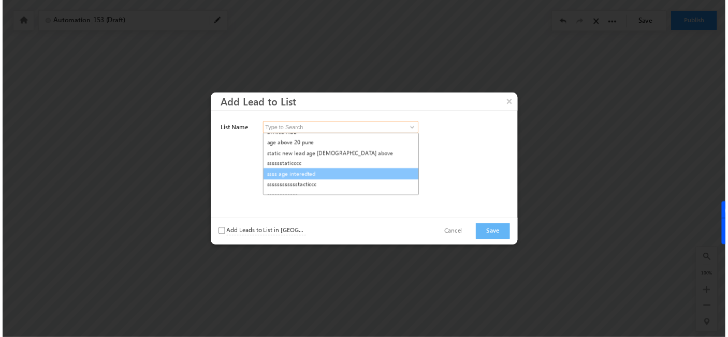
scroll to position [53, 0]
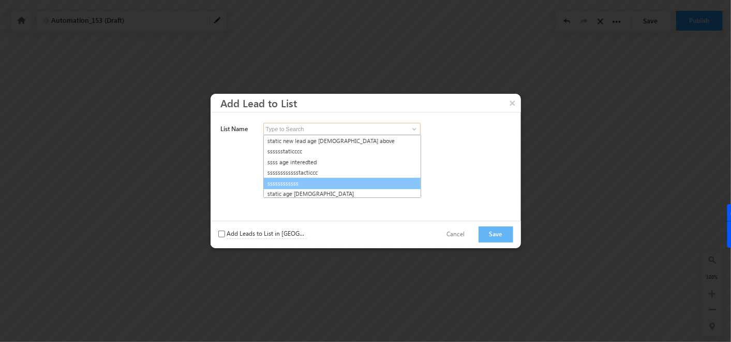
click at [307, 177] on link "ssssssssssss" at bounding box center [342, 183] width 158 height 12
type input "ssssssssssss"
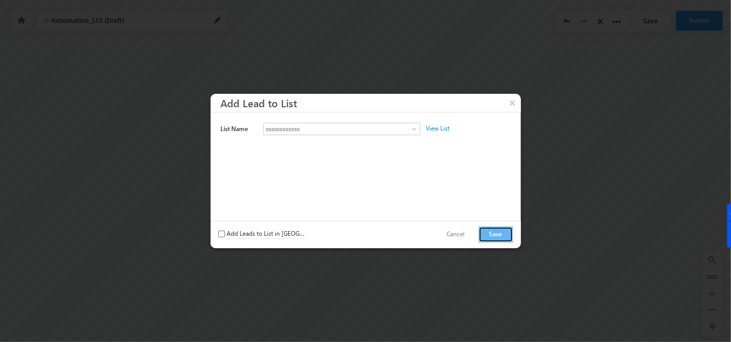
click at [502, 227] on button "Save" at bounding box center [496, 234] width 35 height 16
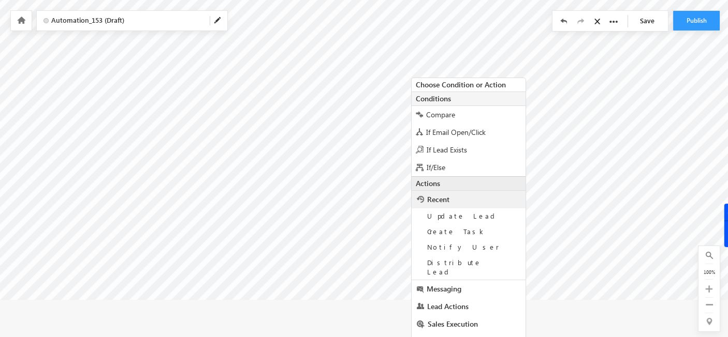
scroll to position [154, 61]
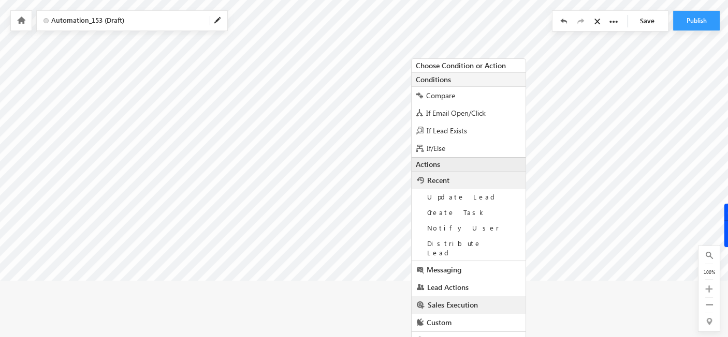
click at [451, 300] on span "Sales Execution" at bounding box center [452, 305] width 50 height 10
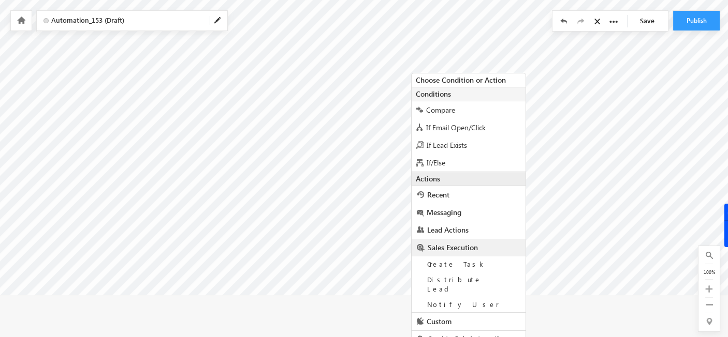
scroll to position [138, 61]
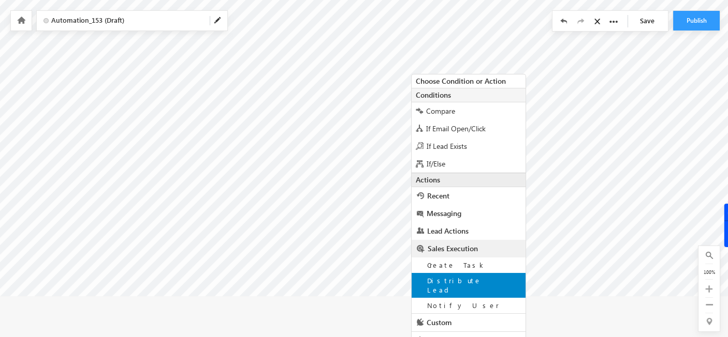
click at [451, 284] on span "Distribute Lead" at bounding box center [454, 285] width 54 height 18
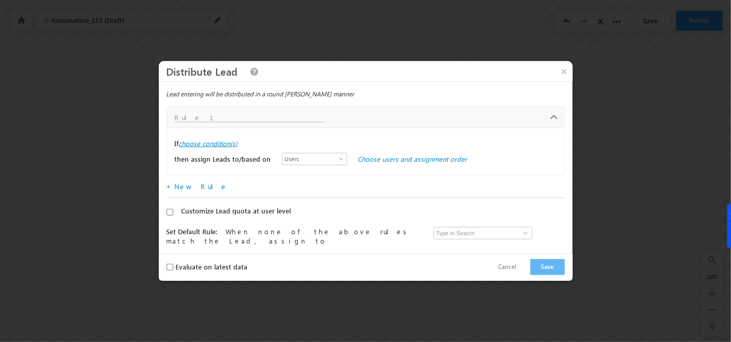
click at [218, 142] on label "choose condition(s)" at bounding box center [208, 143] width 59 height 9
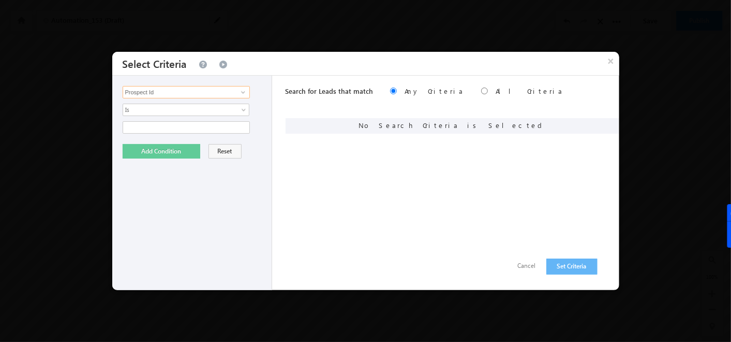
click at [186, 93] on input "Prospect Id" at bounding box center [186, 92] width 127 height 12
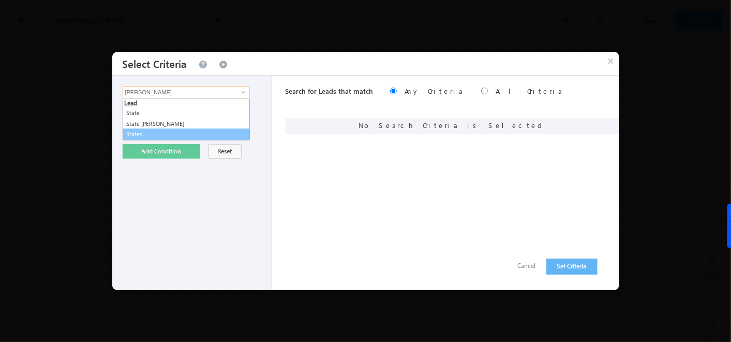
click at [145, 133] on link "States" at bounding box center [186, 134] width 127 height 12
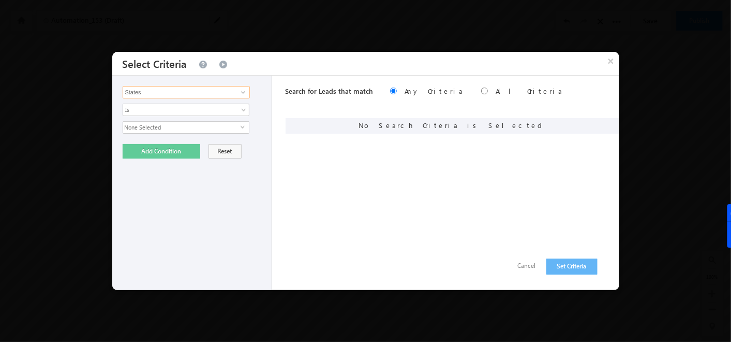
type input "States"
click at [158, 127] on span "None Selected" at bounding box center [181, 127] width 117 height 11
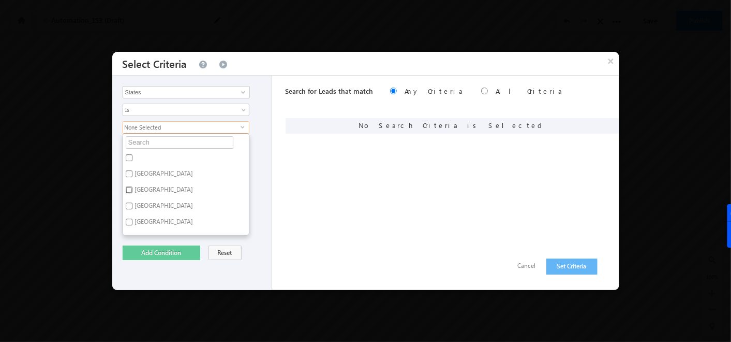
click at [130, 186] on input "Bihar" at bounding box center [129, 189] width 7 height 7
checkbox input "true"
click at [161, 252] on button "Add Condition" at bounding box center [162, 252] width 78 height 14
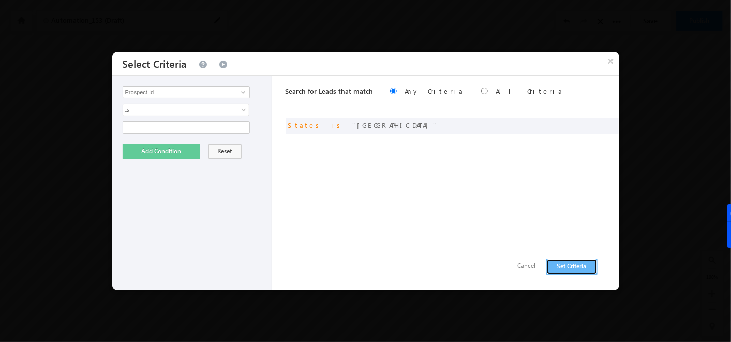
click at [568, 266] on button "Set Criteria" at bounding box center [571, 266] width 51 height 16
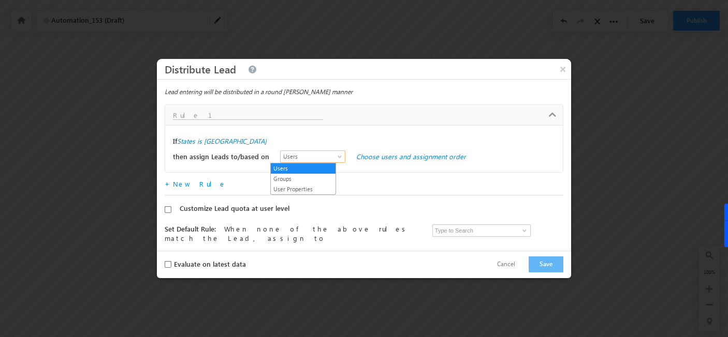
click at [306, 159] on span "Users" at bounding box center [310, 156] width 60 height 9
click at [299, 168] on link "Users" at bounding box center [303, 168] width 65 height 9
click at [368, 156] on link "Choose users and assignment order" at bounding box center [411, 156] width 110 height 9
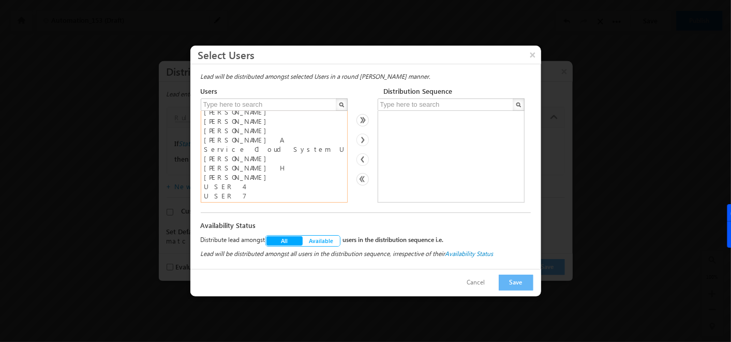
scroll to position [25, 0]
drag, startPoint x: 223, startPoint y: 187, endPoint x: 222, endPoint y: 198, distance: 10.4
select select "1f1fa499-11eb-11ef-807d-02e22ea38447"
click at [222, 198] on select "Admin Kushal Neil Sanghavi Nimit Sanghavi Prathamesh M Priya Sri Bharathi A Ser…" at bounding box center [274, 157] width 147 height 92
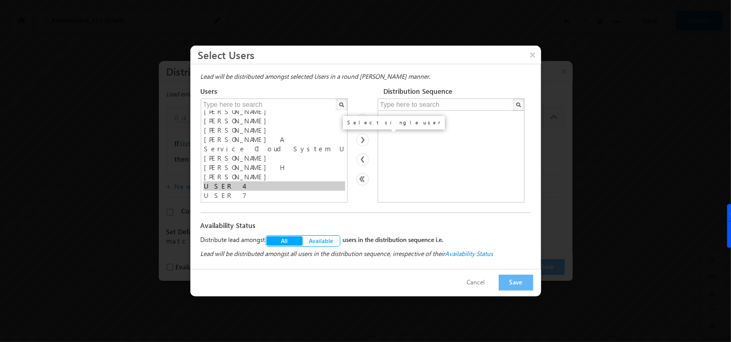
click at [362, 143] on img at bounding box center [363, 139] width 12 height 12
select select
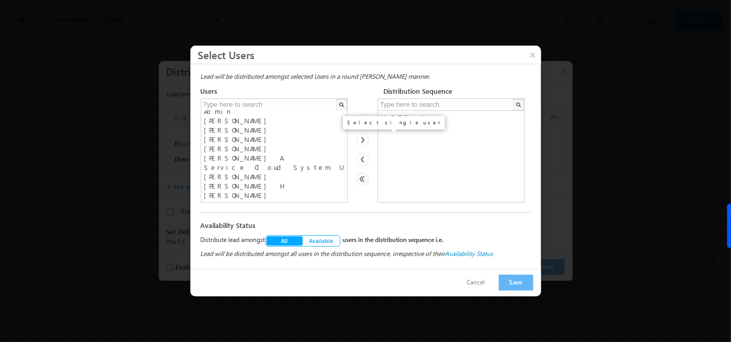
scroll to position [6, 0]
click at [510, 275] on button "Save" at bounding box center [516, 282] width 35 height 16
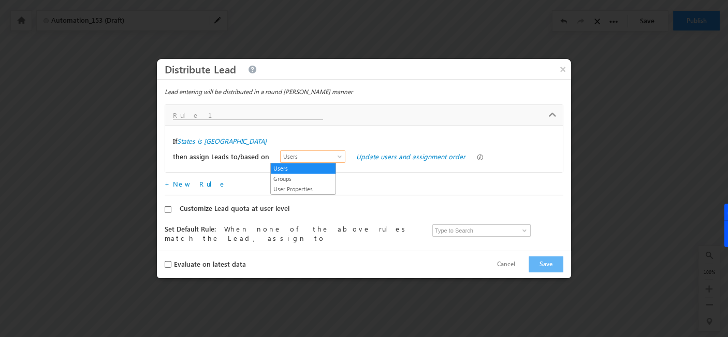
click at [312, 162] on link "Users" at bounding box center [312, 157] width 65 height 12
click at [292, 176] on link "Groups" at bounding box center [303, 178] width 65 height 9
click at [367, 157] on link "Choose groups and assignment order" at bounding box center [413, 156] width 115 height 9
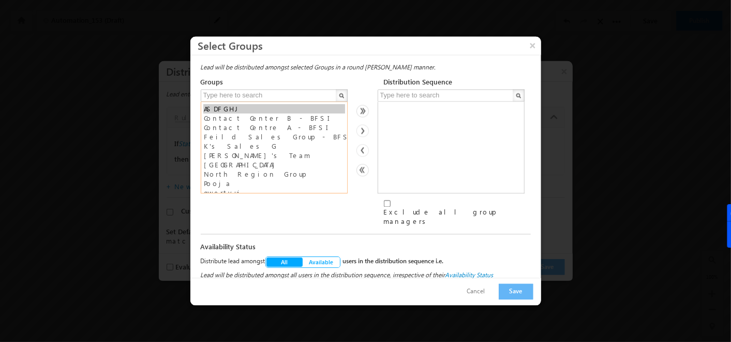
select select "20a9fbf5-32e3-11ef-9aa4-060da7ec2f03"
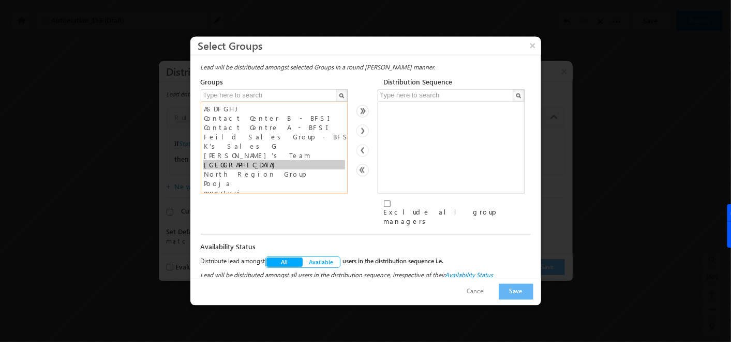
click at [230, 170] on option "[GEOGRAPHIC_DATA]" at bounding box center [274, 164] width 142 height 9
click at [365, 132] on img at bounding box center [363, 131] width 12 height 12
click at [384, 207] on input "Exclude all group managers" at bounding box center [387, 203] width 7 height 7
checkbox input "false"
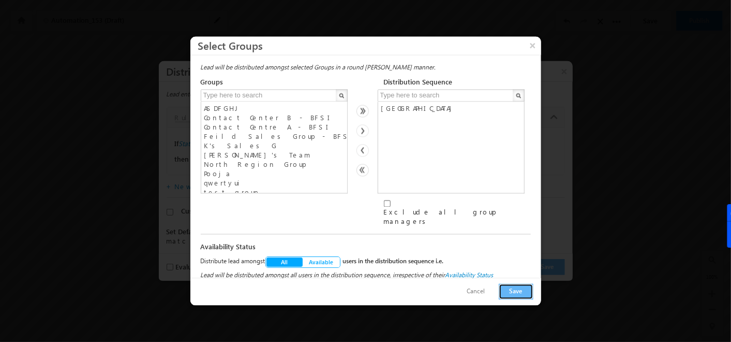
click at [520, 289] on button "Save" at bounding box center [516, 292] width 35 height 16
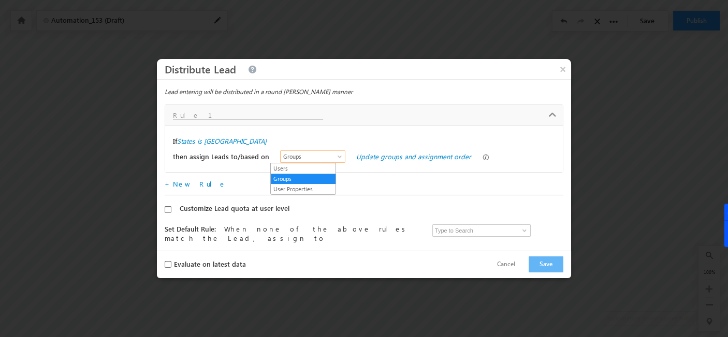
click at [309, 154] on span "Groups" at bounding box center [310, 156] width 60 height 9
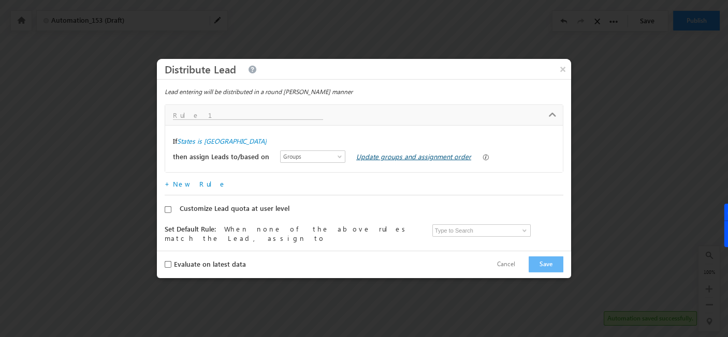
click at [362, 159] on link "Update groups and assignment order" at bounding box center [413, 156] width 115 height 9
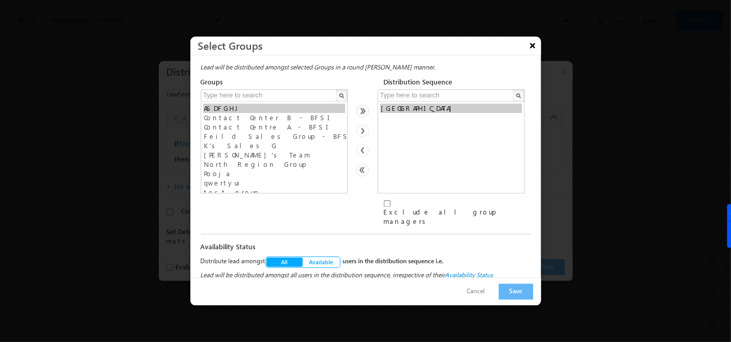
click at [536, 50] on button "×" at bounding box center [533, 46] width 17 height 18
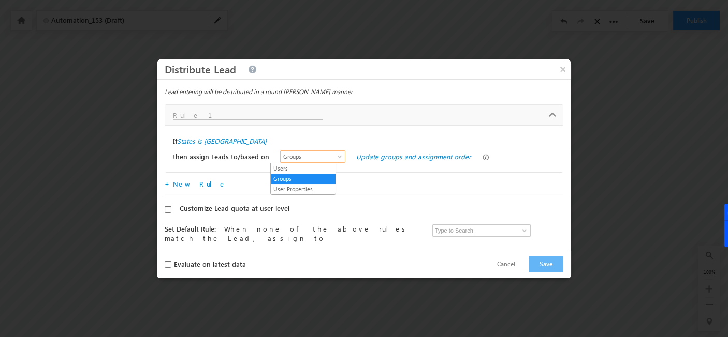
click at [299, 155] on span "Groups" at bounding box center [310, 156] width 60 height 9
click at [294, 189] on link "User Properties" at bounding box center [303, 189] width 65 height 9
click at [375, 154] on link "Choose user properties" at bounding box center [391, 156] width 71 height 9
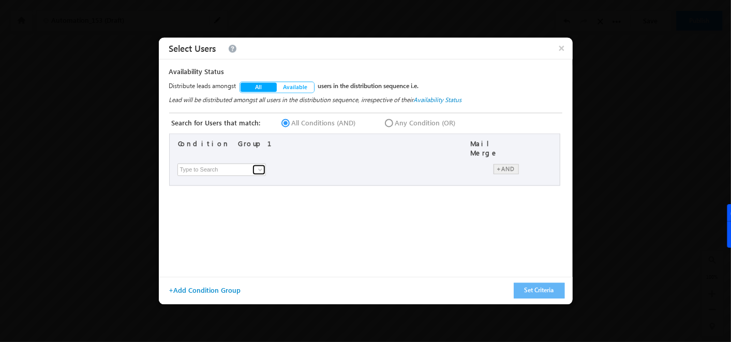
click at [253, 166] on link at bounding box center [259, 170] width 13 height 10
click at [222, 185] on link "Sales Groups" at bounding box center [225, 191] width 90 height 12
type input "Sales Groups"
click at [408, 163] on span "None Selected" at bounding box center [402, 168] width 113 height 11
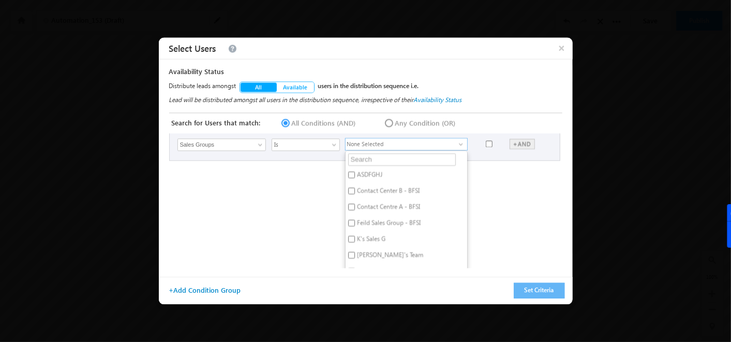
scroll to position [52, 0]
click at [349, 215] on input "[GEOGRAPHIC_DATA]" at bounding box center [351, 218] width 7 height 7
checkbox input "true"
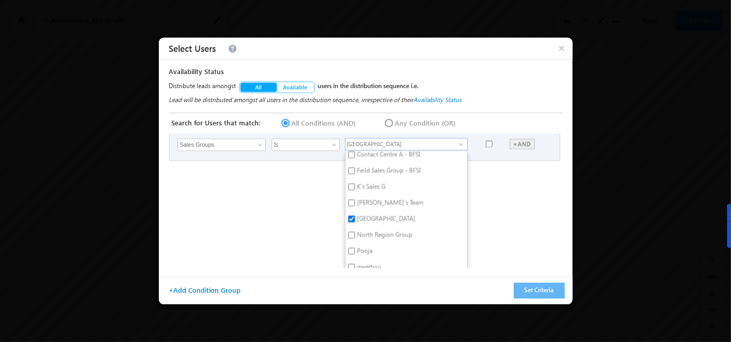
click at [298, 209] on div "Condition Group 1 Mail Merge × First Name Last Name Email Address User Type Rol…" at bounding box center [367, 200] width 396 height 135
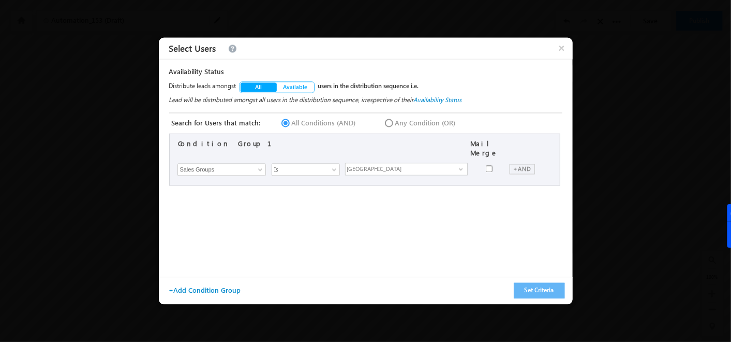
click at [514, 168] on div "+AND" at bounding box center [522, 169] width 25 height 10
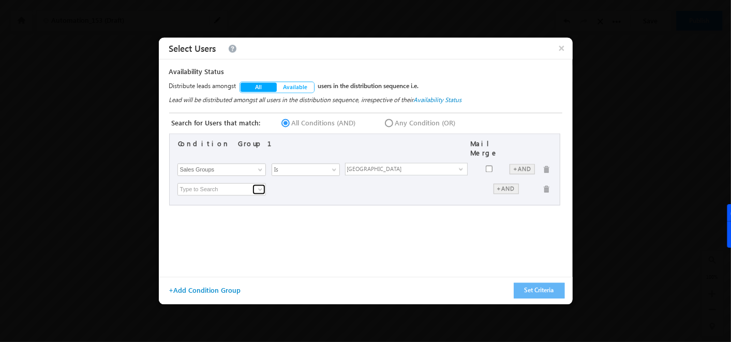
click at [253, 186] on link at bounding box center [259, 189] width 13 height 10
click at [196, 204] on link "City" at bounding box center [225, 210] width 90 height 12
type input "City"
click at [424, 188] on input "text" at bounding box center [406, 189] width 123 height 12
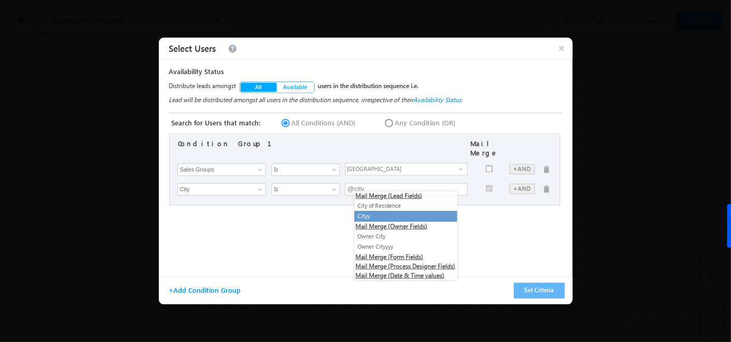
click at [392, 213] on li "Cityy" at bounding box center [405, 216] width 103 height 11
type input "@{Lead:mx_Cityy,}"
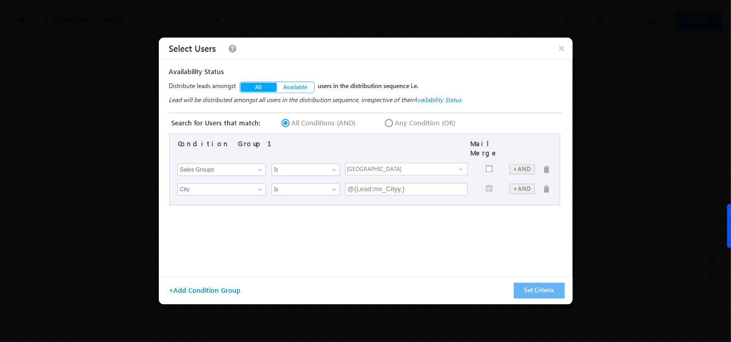
click at [548, 165] on span at bounding box center [548, 169] width 8 height 10
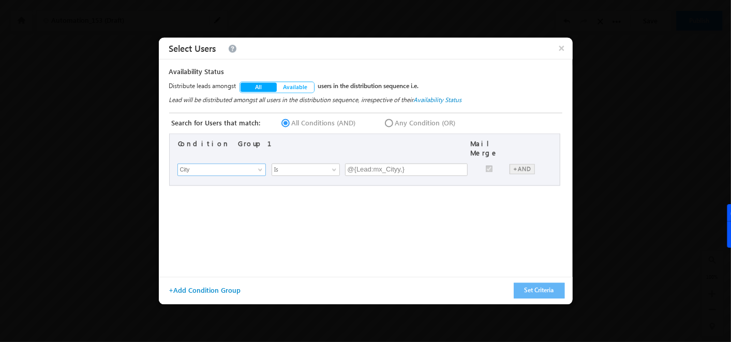
click at [249, 164] on input "City" at bounding box center [221, 170] width 89 height 12
type input "l"
click at [219, 185] on link "Language Prefrence" at bounding box center [225, 191] width 90 height 12
type input "Language Prefrence"
click at [402, 164] on input "text" at bounding box center [406, 170] width 123 height 12
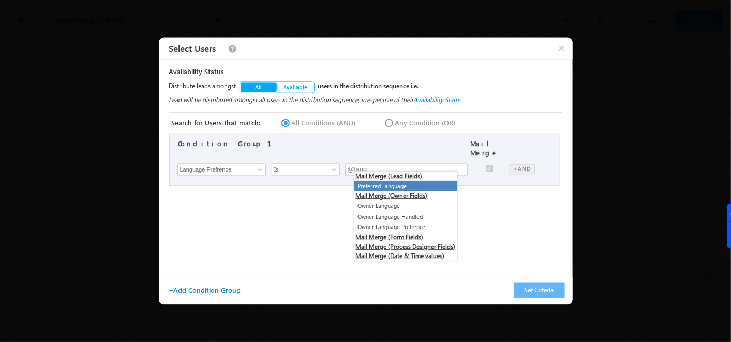
click at [397, 183] on li "Preferred Language" at bounding box center [405, 186] width 103 height 11
type input "@{Lead:mx_Languages,}"
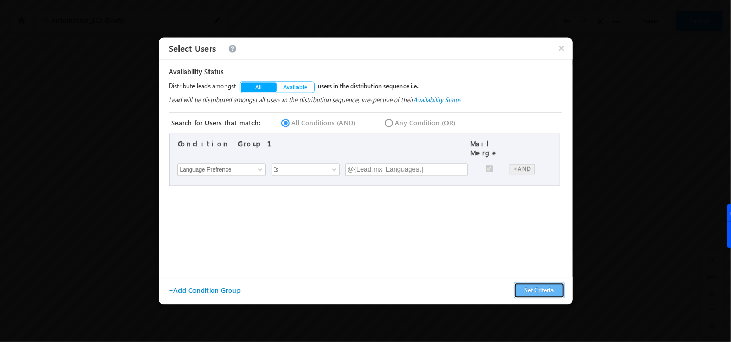
click at [541, 291] on button "Set Criteria" at bounding box center [539, 291] width 51 height 16
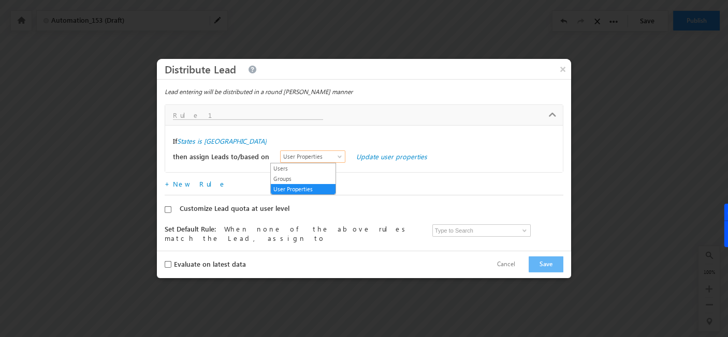
click at [311, 159] on span "User Properties" at bounding box center [310, 156] width 60 height 9
click at [285, 171] on link "Users" at bounding box center [303, 168] width 65 height 9
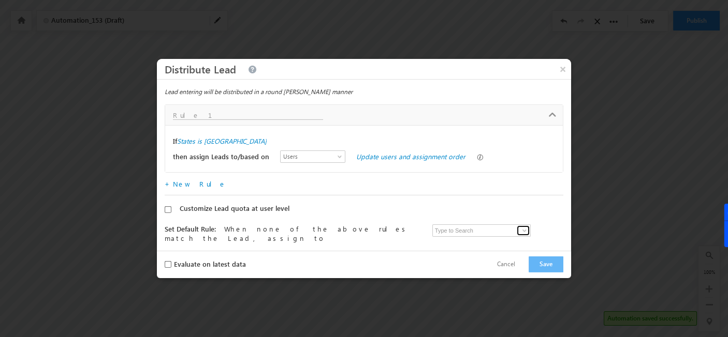
click at [516, 228] on link at bounding box center [522, 231] width 13 height 10
click at [444, 244] on link "Admin soumyahoskoti7@gmail.com" at bounding box center [483, 246] width 100 height 19
type input "Admin"
click at [166, 211] on input "Customize Lead quota at user level" at bounding box center [168, 209] width 7 height 7
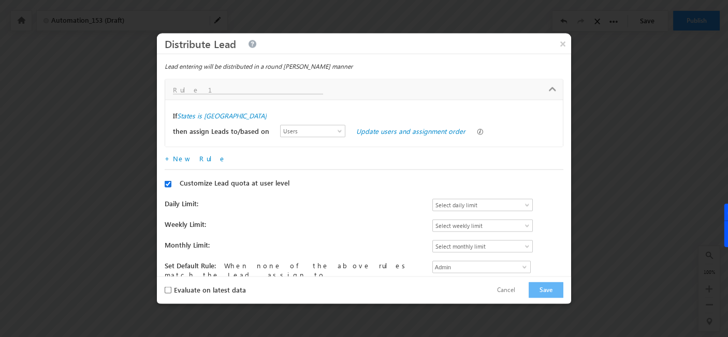
scroll to position [7, 0]
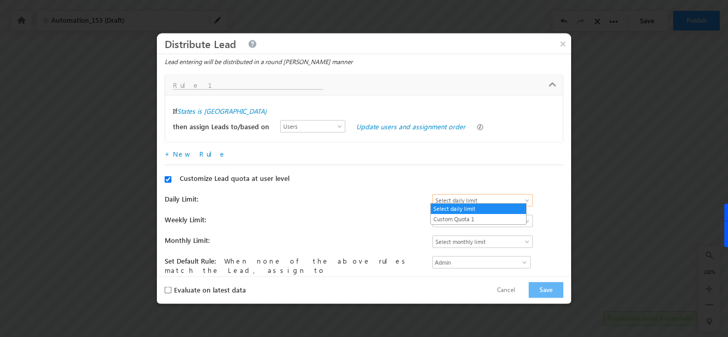
click at [512, 197] on span "Select daily limit" at bounding box center [478, 200] width 90 height 9
click at [469, 220] on link "Custom Quota 1" at bounding box center [478, 219] width 95 height 9
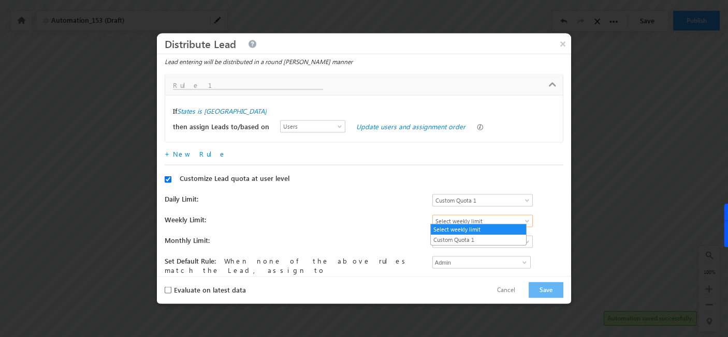
click at [485, 217] on span "Select weekly limit" at bounding box center [478, 221] width 90 height 9
click at [167, 176] on input "Customize Lead quota at user level" at bounding box center [168, 179] width 7 height 7
checkbox input "false"
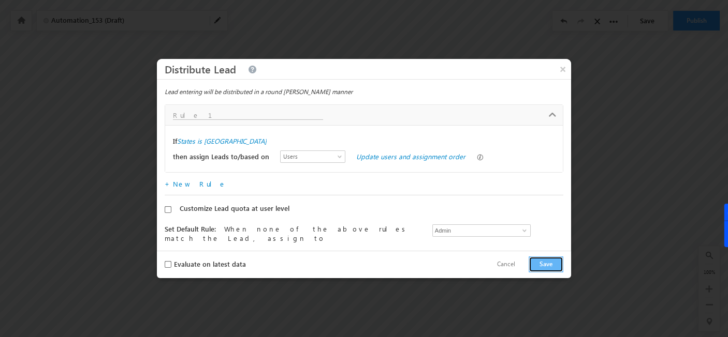
click at [544, 266] on button "Save" at bounding box center [545, 265] width 35 height 16
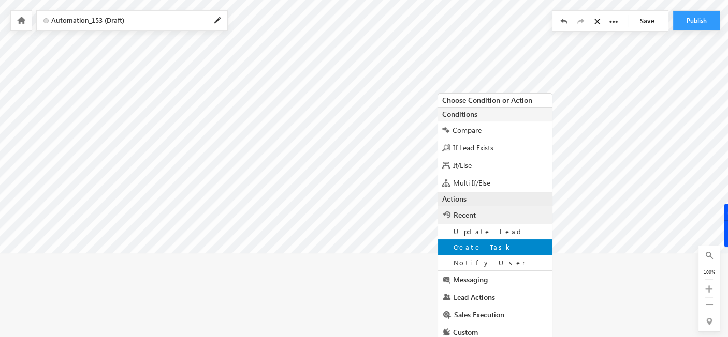
scroll to position [200, 61]
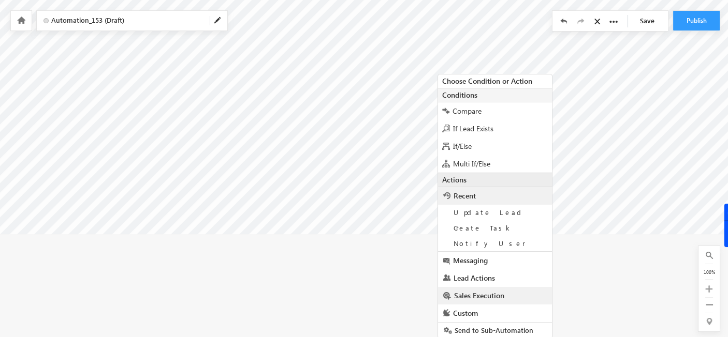
click at [473, 299] on span "Sales Execution" at bounding box center [479, 296] width 50 height 10
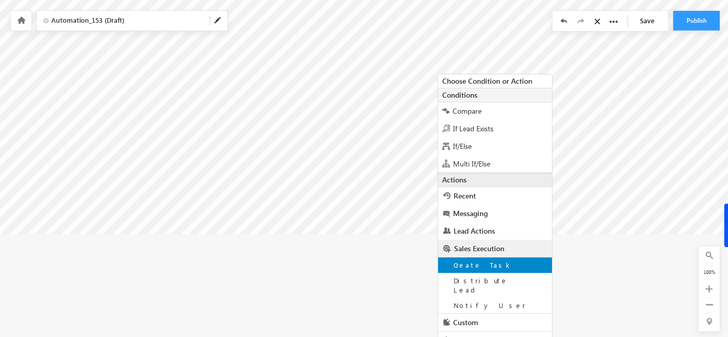
click at [467, 270] on div "Create Task" at bounding box center [495, 266] width 114 height 16
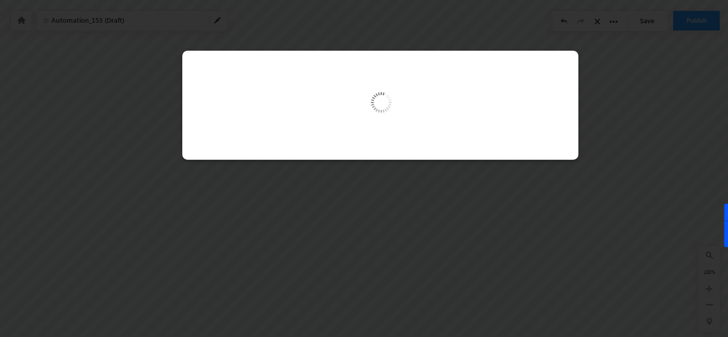
scroll to position [93, 61]
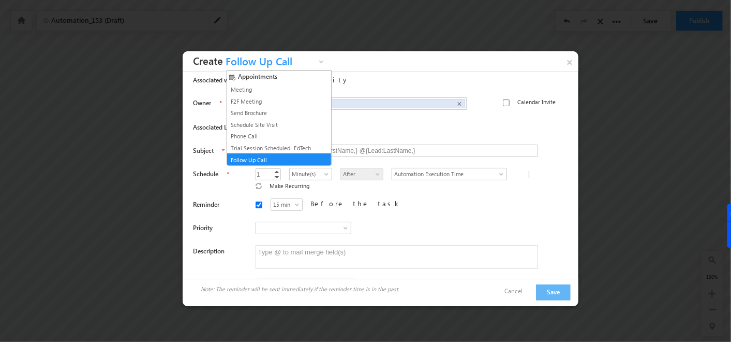
click at [281, 61] on span "Follow Up Call" at bounding box center [269, 64] width 93 height 16
click at [254, 136] on link "Phone Call" at bounding box center [275, 135] width 94 height 9
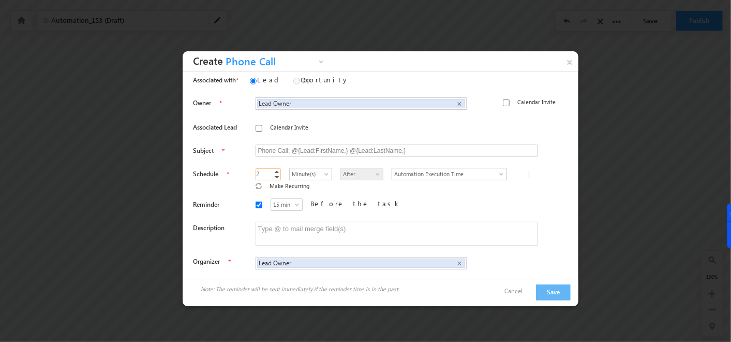
click at [273, 170] on link "Increment" at bounding box center [277, 171] width 8 height 5
type input "3"
click at [273, 170] on link "Increment" at bounding box center [277, 171] width 8 height 5
click at [323, 174] on span at bounding box center [327, 176] width 8 height 8
click at [298, 195] on link "Hour(s)" at bounding box center [298, 194] width 42 height 9
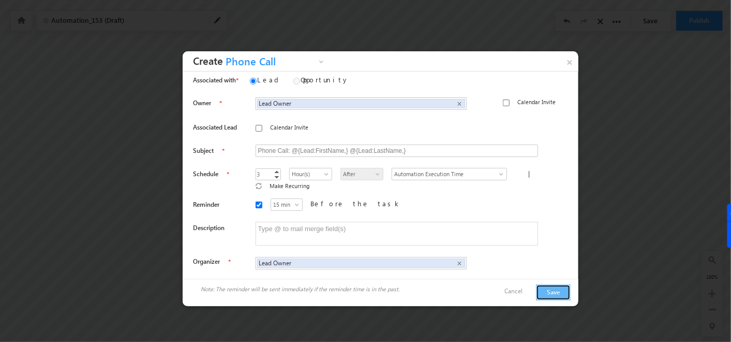
click at [548, 286] on button "Save" at bounding box center [553, 292] width 35 height 16
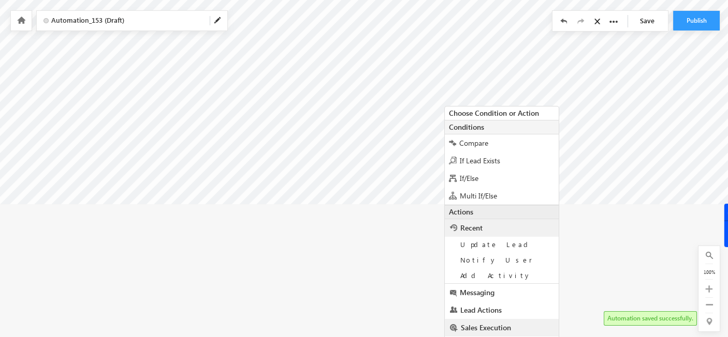
scroll to position [241, 61]
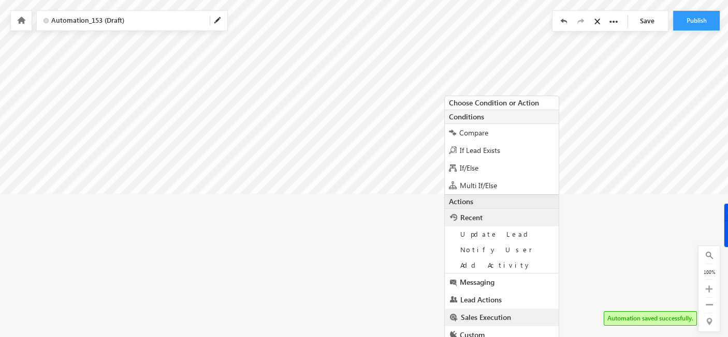
click at [471, 315] on span "Sales Execution" at bounding box center [486, 318] width 50 height 10
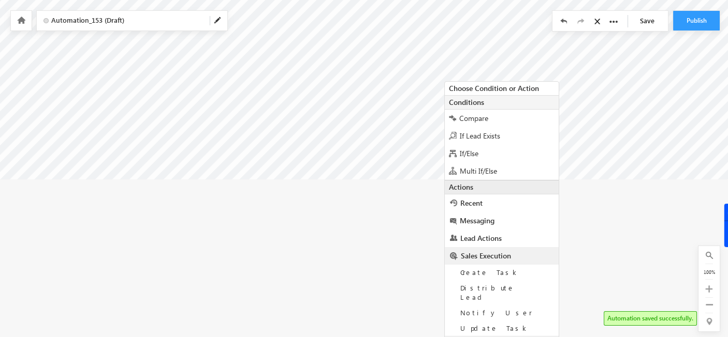
scroll to position [278, 61]
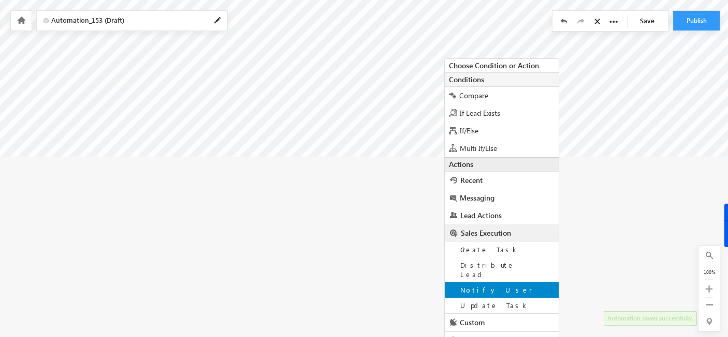
click at [470, 286] on span "Notify User" at bounding box center [496, 290] width 72 height 9
type input "Admin <soumyahoskoti7@gmail.com>"
type input "About @{Lead:FirstName,}"
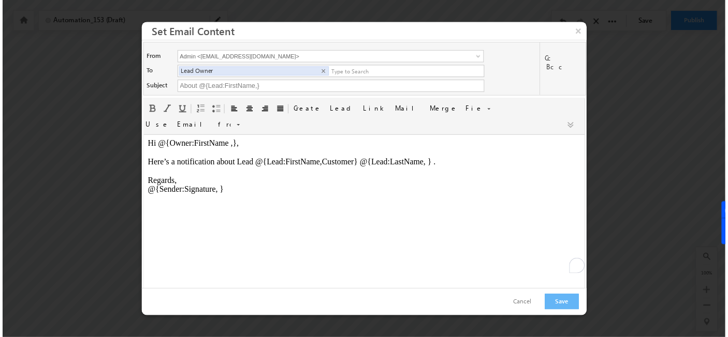
scroll to position [0, 0]
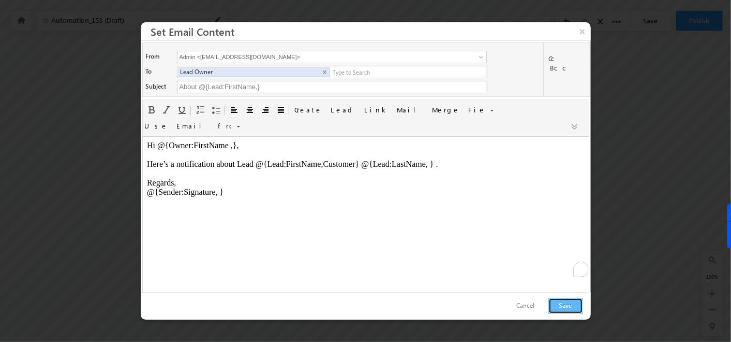
click at [563, 298] on button "Save" at bounding box center [565, 306] width 35 height 16
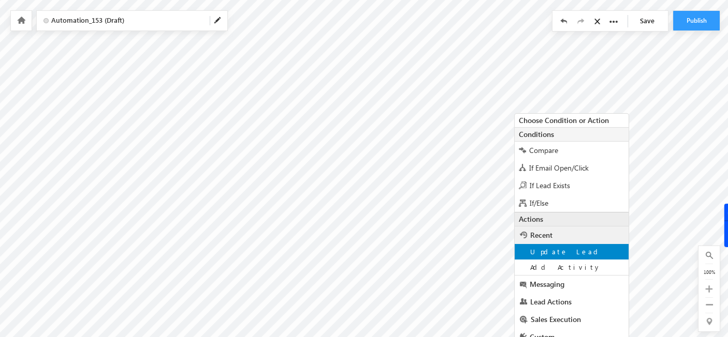
scroll to position [106, 132]
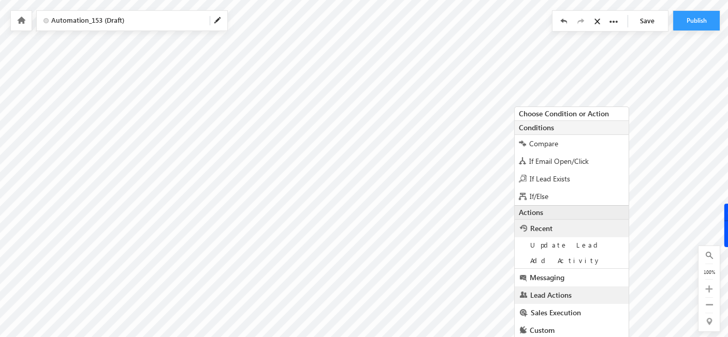
click at [545, 292] on span "Lead Actions" at bounding box center [550, 295] width 41 height 10
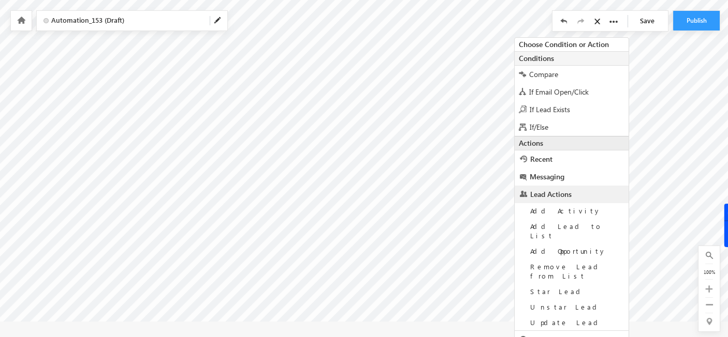
scroll to position [200, 132]
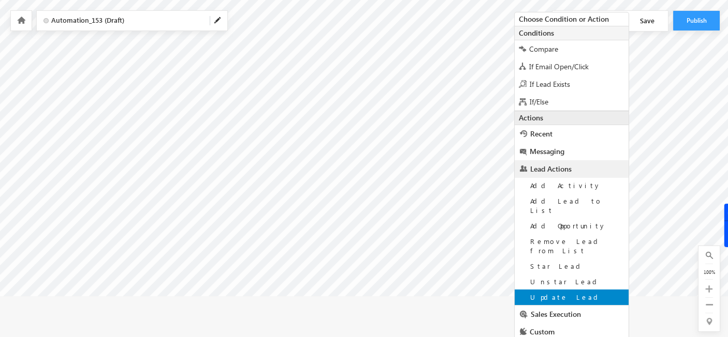
click at [544, 293] on span "Update Lead" at bounding box center [565, 297] width 71 height 9
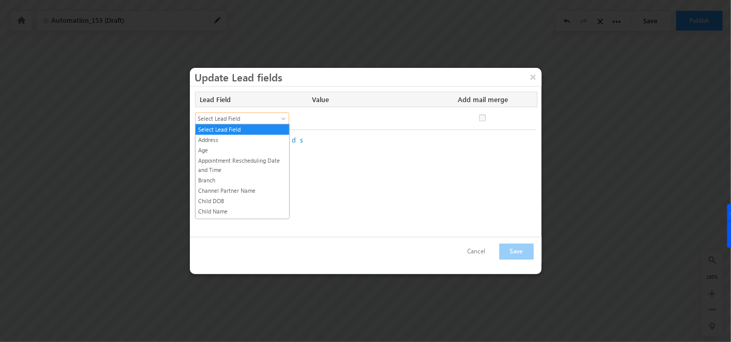
click at [240, 116] on span "Select Lead Field" at bounding box center [238, 118] width 84 height 9
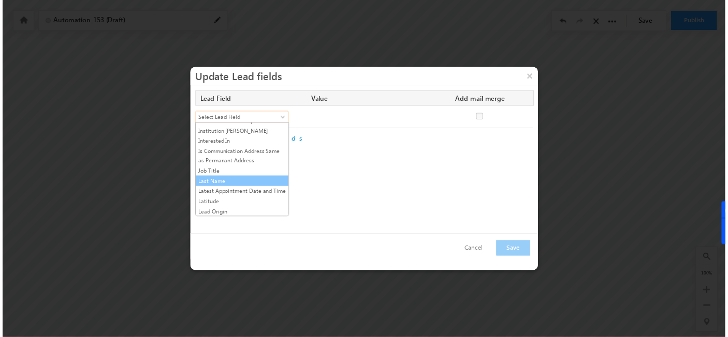
scroll to position [479, 0]
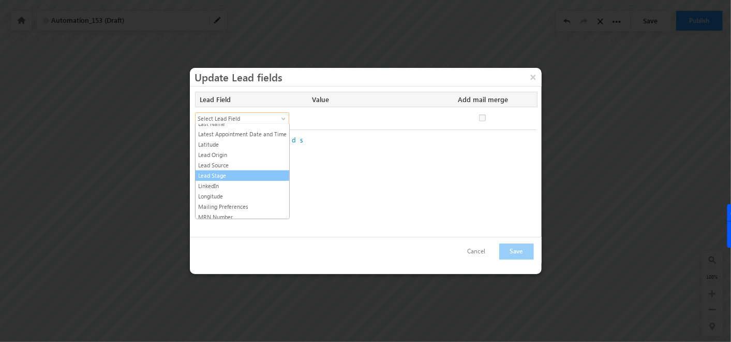
click at [229, 172] on link "Lead Stage" at bounding box center [243, 175] width 94 height 9
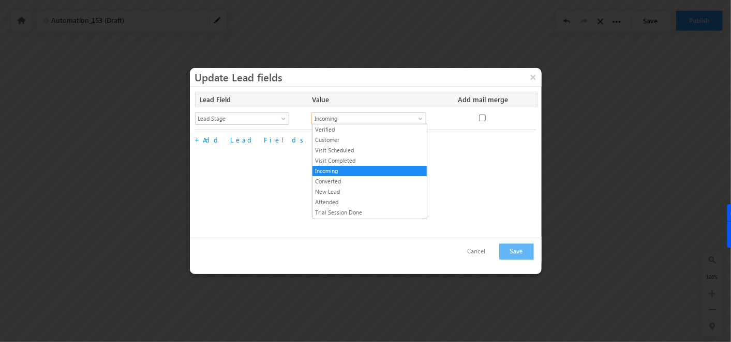
click at [375, 117] on span "Incoming" at bounding box center [363, 118] width 102 height 9
click at [368, 127] on link "Verified" at bounding box center [370, 129] width 114 height 9
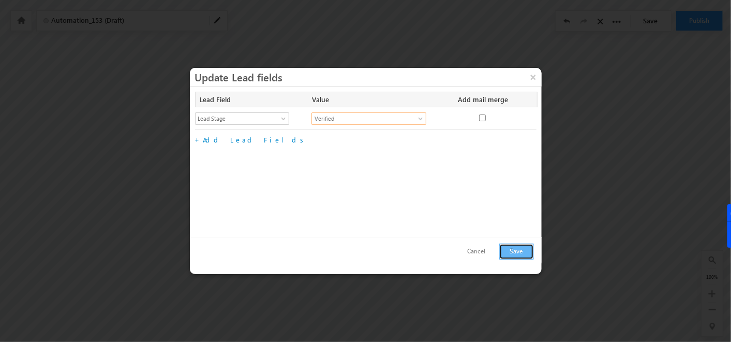
click at [513, 251] on button "Save" at bounding box center [516, 251] width 35 height 16
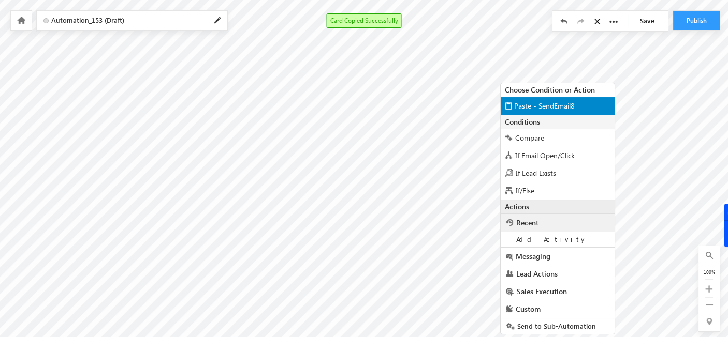
scroll to position [130, 286]
click at [535, 98] on div "Paste - SendEmail8" at bounding box center [557, 105] width 114 height 18
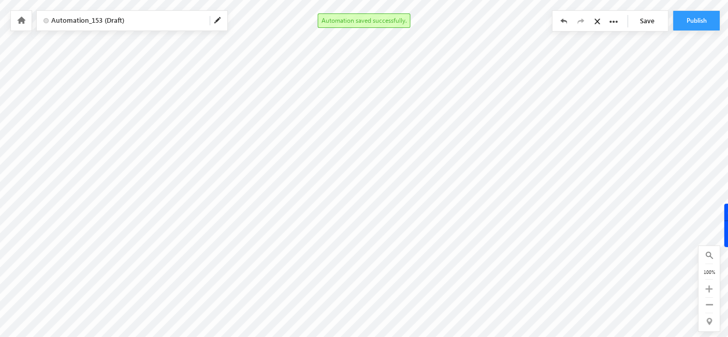
scroll to position [141, 154]
click at [709, 307] on icon at bounding box center [708, 304] width 7 height 7
click at [711, 294] on icon at bounding box center [711, 293] width 7 height 7
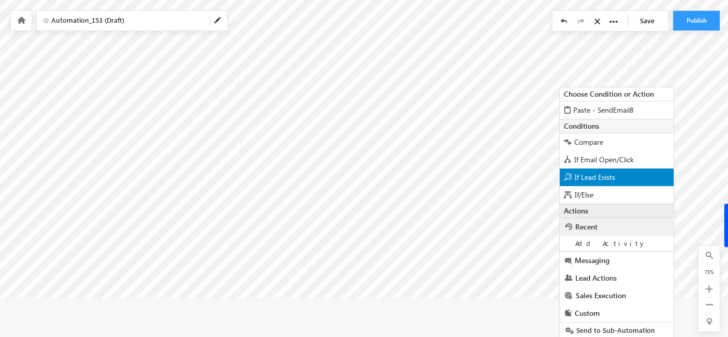
scroll to position [105, 0]
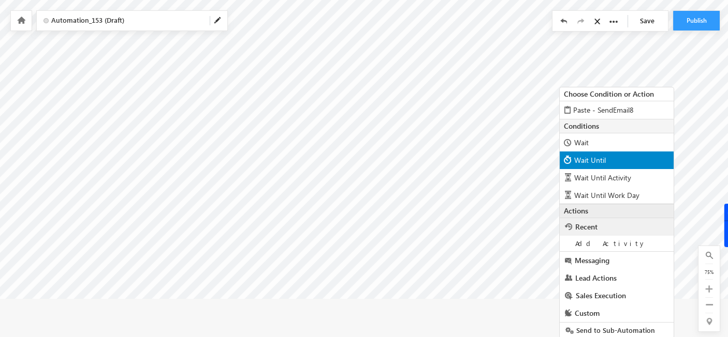
click at [613, 161] on div "Wait Until" at bounding box center [616, 161] width 114 height 18
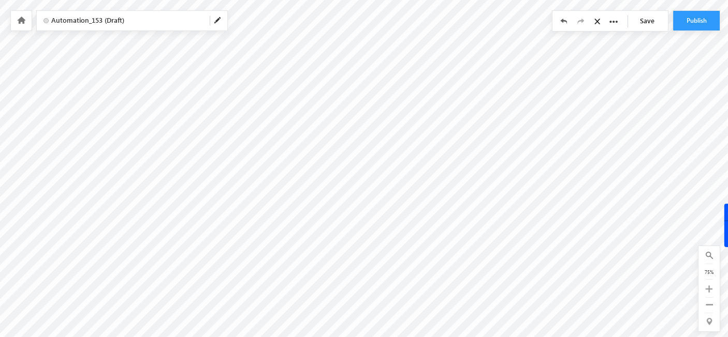
scroll to position [0, 0]
click at [706, 22] on button "Publish" at bounding box center [696, 21] width 47 height 20
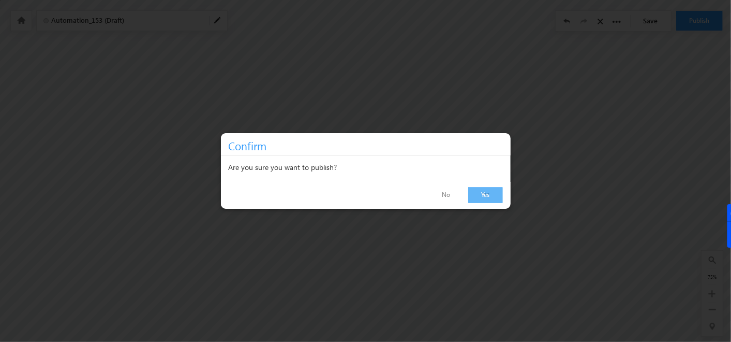
click at [484, 196] on link "Yes" at bounding box center [485, 195] width 35 height 16
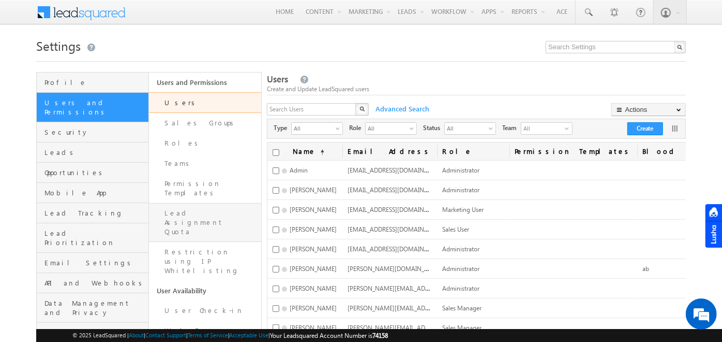
click at [196, 203] on link "Lead Assignment Quota" at bounding box center [205, 222] width 112 height 39
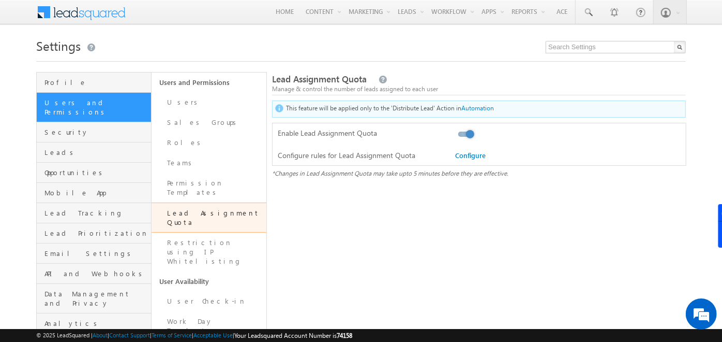
click at [471, 159] on div "Configure" at bounding box center [481, 155] width 53 height 9
click at [471, 157] on link "Configure" at bounding box center [470, 155] width 31 height 9
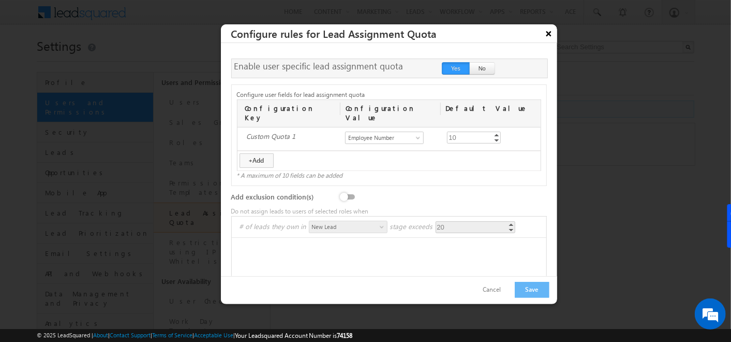
click at [545, 34] on button "×" at bounding box center [549, 33] width 17 height 18
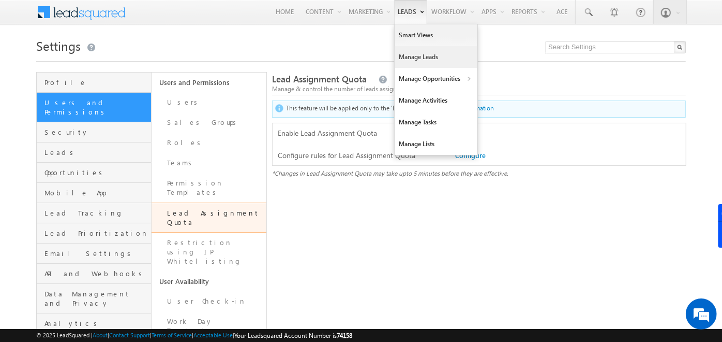
click at [412, 62] on link "Manage Leads" at bounding box center [436, 57] width 83 height 22
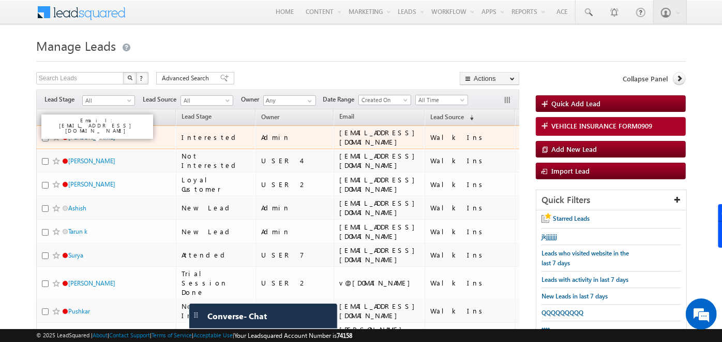
click at [72, 139] on link "[PERSON_NAME]" at bounding box center [91, 137] width 47 height 8
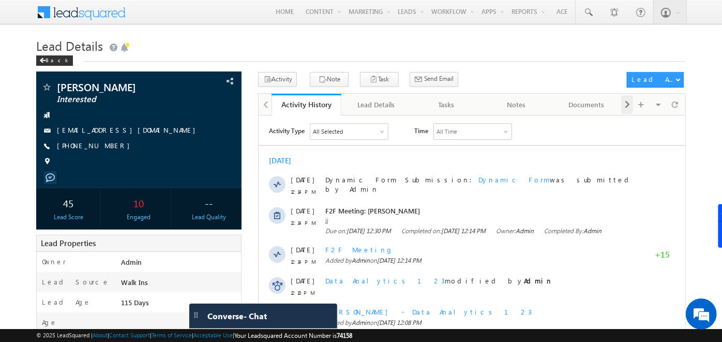
click at [628, 101] on span at bounding box center [628, 104] width 6 height 19
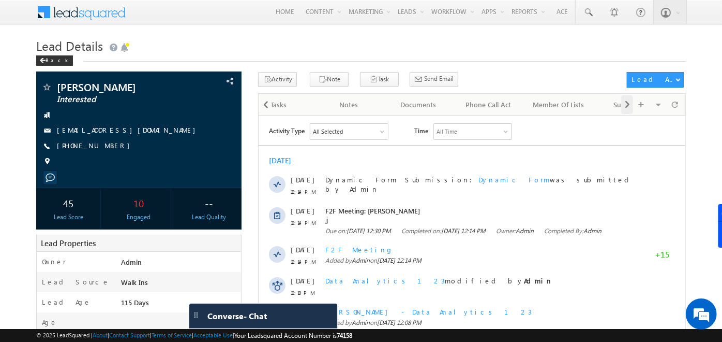
click at [628, 101] on span at bounding box center [628, 104] width 6 height 19
click at [628, 101] on div "Visible Tabs Activity History Default Lead Details Default Tasks Default Notes …" at bounding box center [652, 104] width 62 height 20
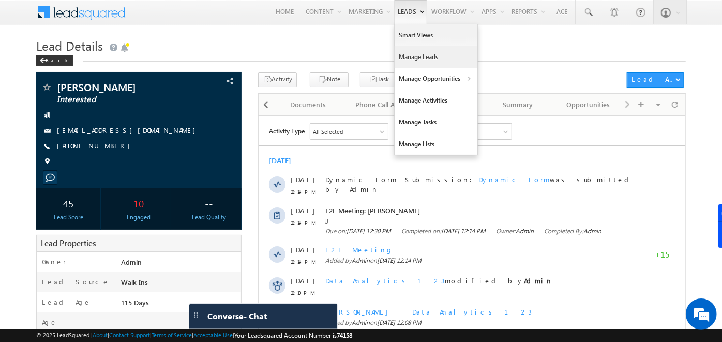
click at [406, 59] on link "Manage Leads" at bounding box center [436, 57] width 83 height 22
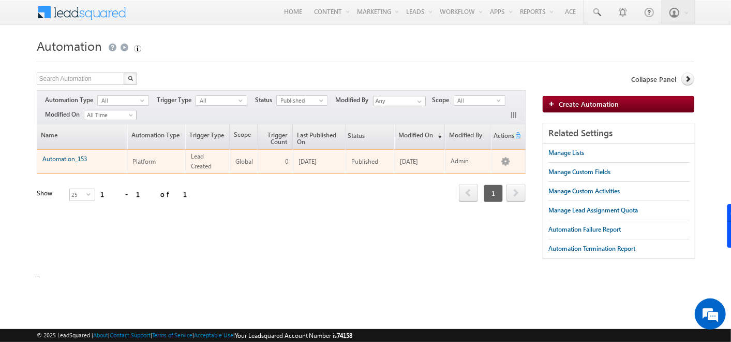
click at [75, 158] on link "Automation_153" at bounding box center [64, 159] width 44 height 8
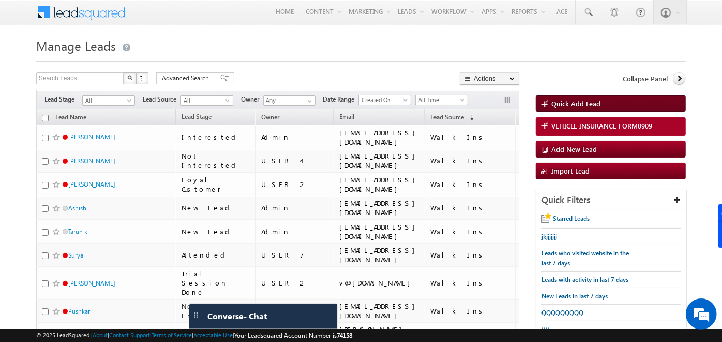
click at [567, 97] on link "Quick Add Lead" at bounding box center [611, 103] width 150 height 17
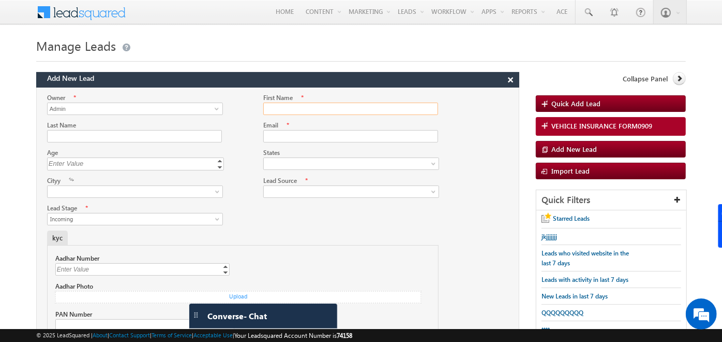
click at [323, 109] on input "First Name" at bounding box center [350, 108] width 175 height 12
type input "Shreya"
click at [273, 140] on input "Email" at bounding box center [350, 136] width 175 height 12
type input "[EMAIL_ADDRESS][DOMAIN_NAME]"
click at [288, 169] on div at bounding box center [278, 161] width 482 height 28
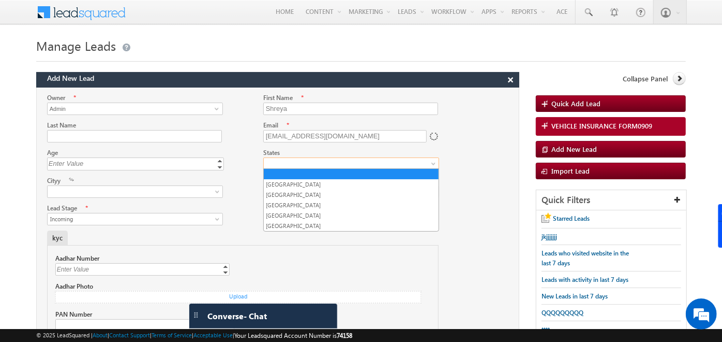
click at [301, 164] on span at bounding box center [349, 163] width 170 height 9
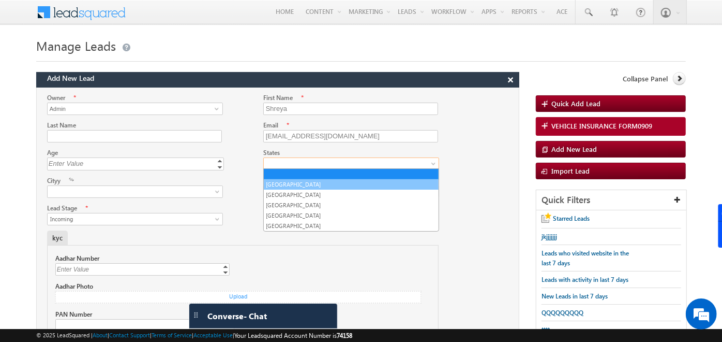
click at [292, 183] on link "[GEOGRAPHIC_DATA]" at bounding box center [351, 184] width 175 height 9
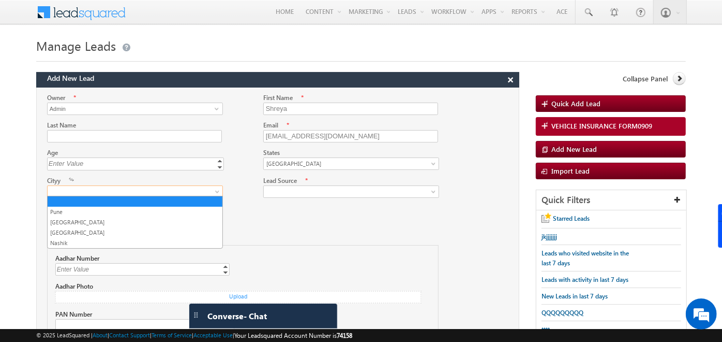
click at [205, 190] on span at bounding box center [133, 191] width 170 height 9
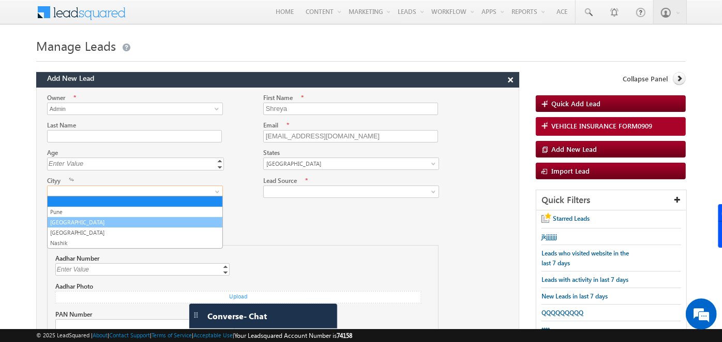
click at [134, 217] on link "[GEOGRAPHIC_DATA]" at bounding box center [135, 221] width 175 height 9
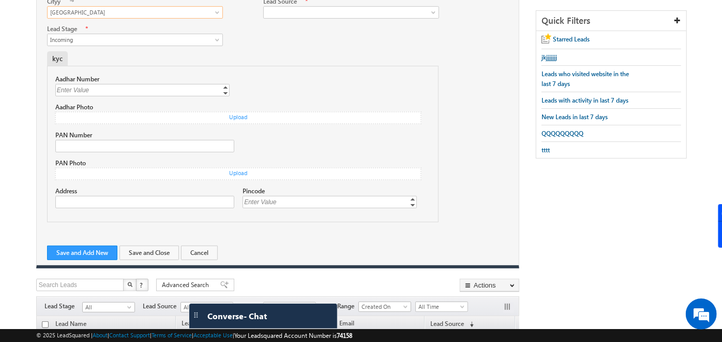
scroll to position [185, 0]
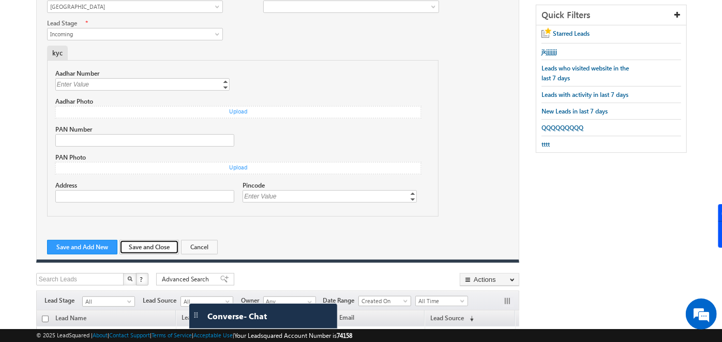
click at [142, 241] on button "Save and Close" at bounding box center [150, 247] width 60 height 14
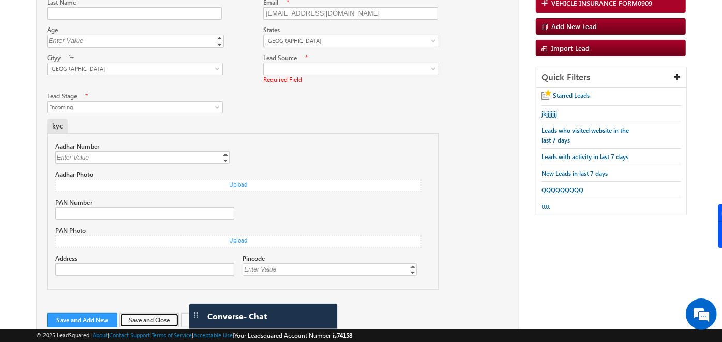
scroll to position [122, 0]
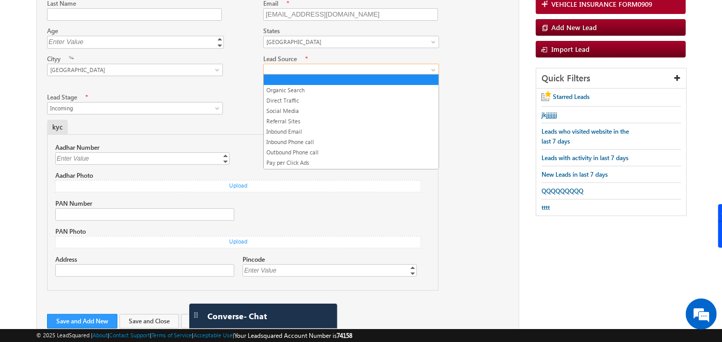
click at [302, 66] on span at bounding box center [349, 69] width 170 height 9
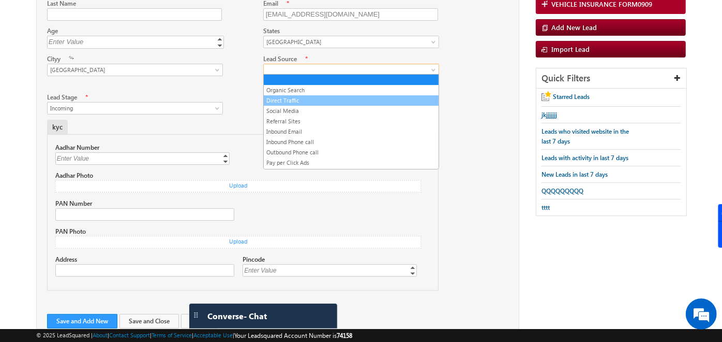
click at [295, 97] on link "Direct Traffic" at bounding box center [351, 100] width 175 height 9
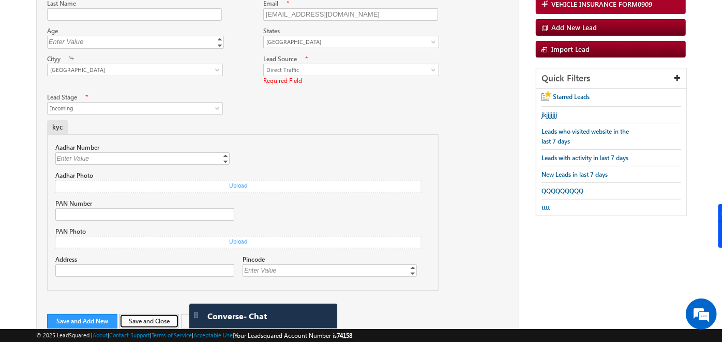
click at [152, 320] on button "Save and Close" at bounding box center [150, 321] width 60 height 14
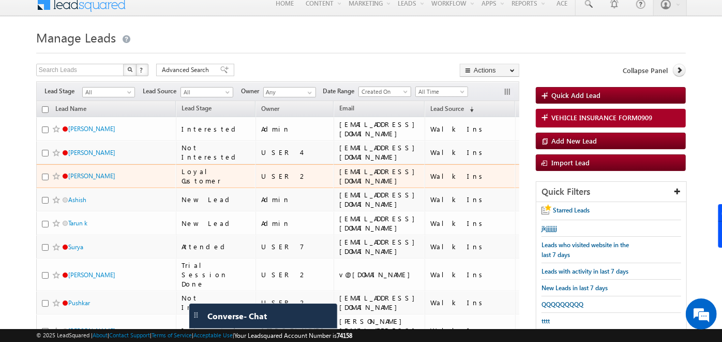
scroll to position [4, 0]
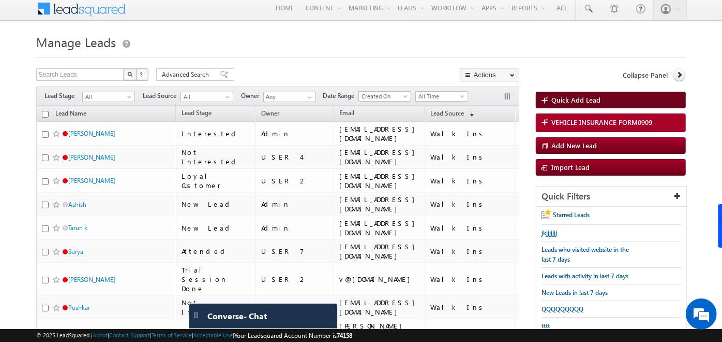
click at [552, 95] on span "Quick Add Lead" at bounding box center [576, 99] width 49 height 9
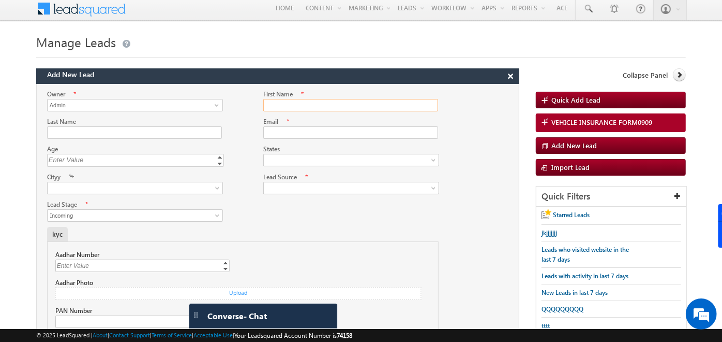
click at [298, 108] on input "First Name" at bounding box center [350, 105] width 175 height 12
type input "Anantha Krishnan"
click at [369, 131] on input "ananthakrishnan@harisandcoacademy.com" at bounding box center [350, 132] width 175 height 12
type input "ananthakrishnan@gmail.com"
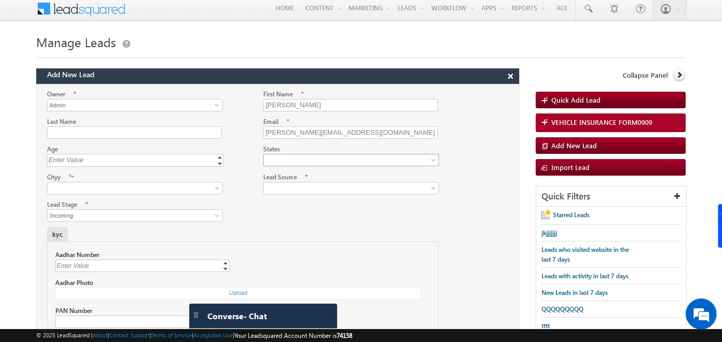
click at [357, 160] on span at bounding box center [349, 159] width 170 height 9
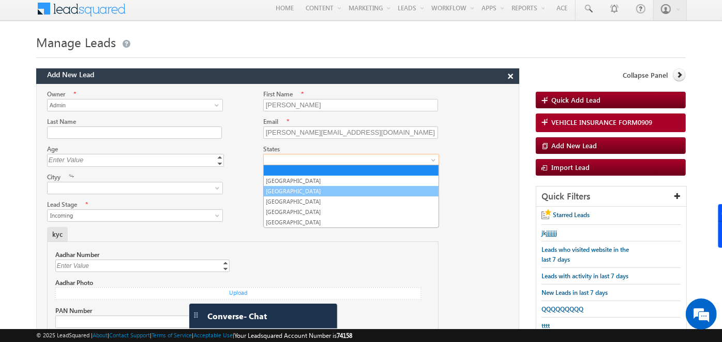
click at [290, 188] on link "Bihar" at bounding box center [351, 190] width 175 height 9
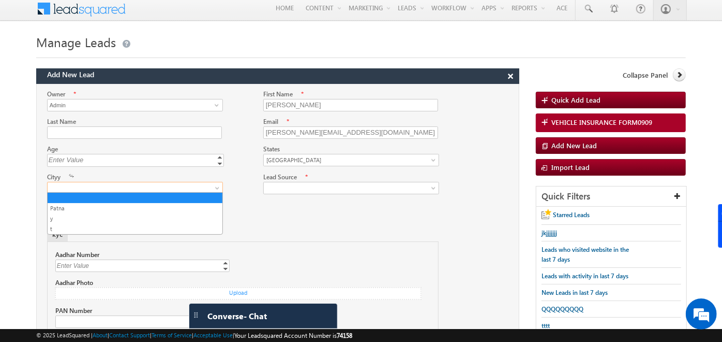
click at [183, 183] on span at bounding box center [133, 187] width 170 height 9
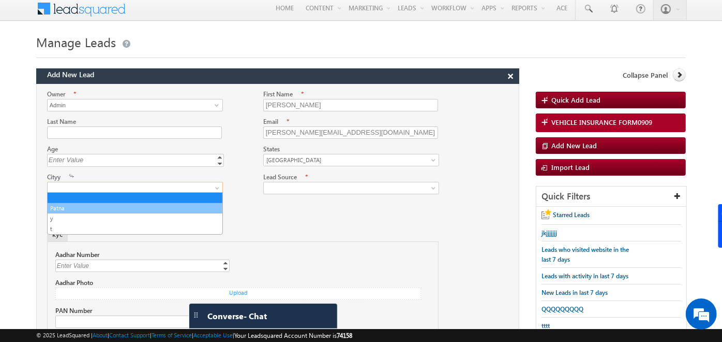
click at [121, 205] on link "Patna" at bounding box center [135, 207] width 175 height 9
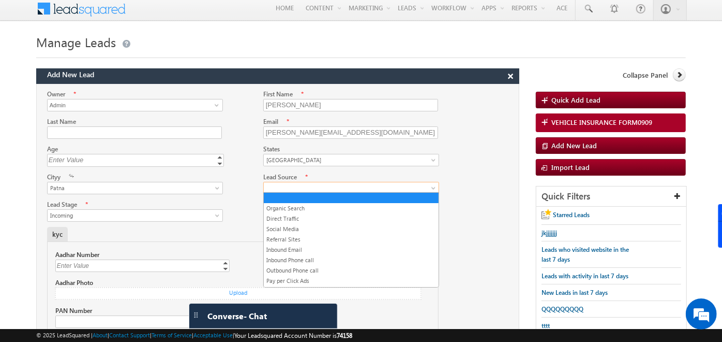
click at [331, 187] on span at bounding box center [349, 187] width 170 height 9
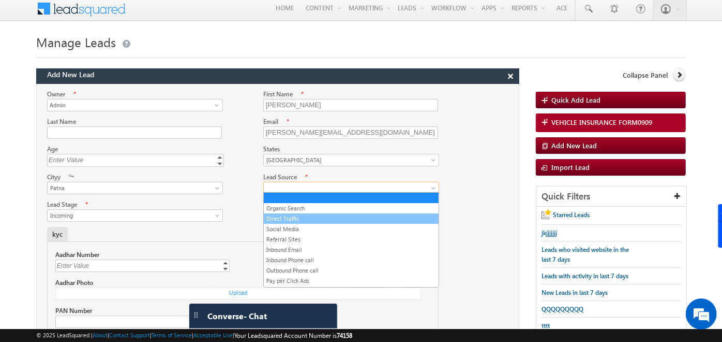
click at [290, 217] on link "Direct Traffic" at bounding box center [351, 218] width 175 height 9
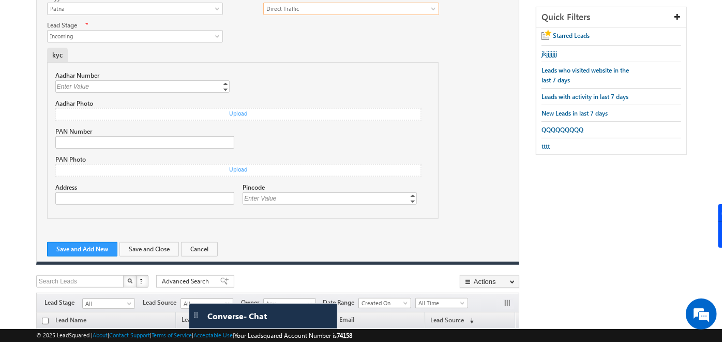
scroll to position [307, 0]
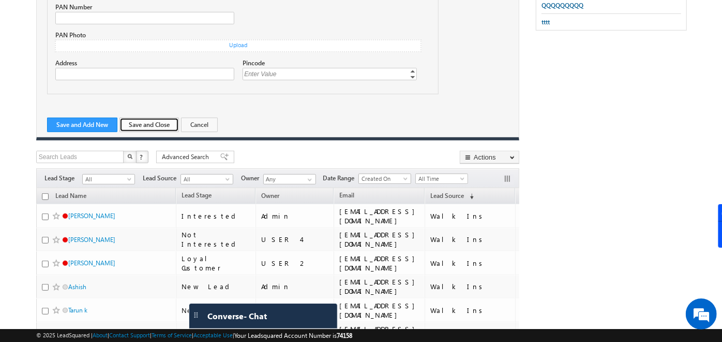
click at [152, 122] on button "Save and Close" at bounding box center [150, 124] width 60 height 14
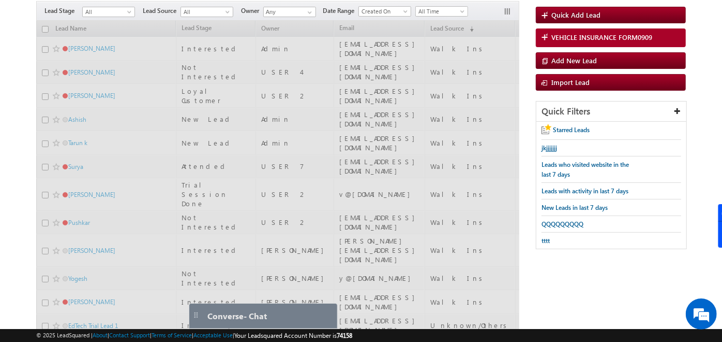
scroll to position [71, 0]
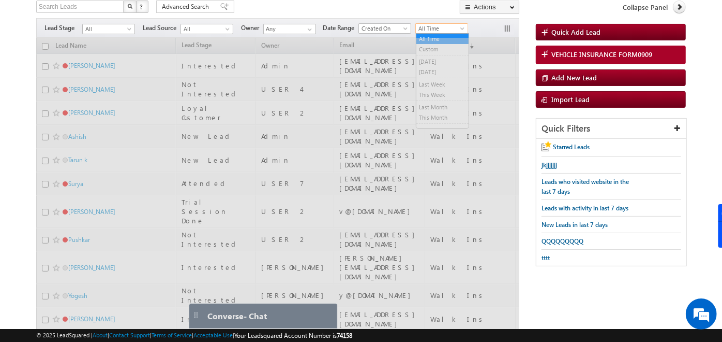
click at [454, 25] on span "All Time" at bounding box center [440, 28] width 49 height 9
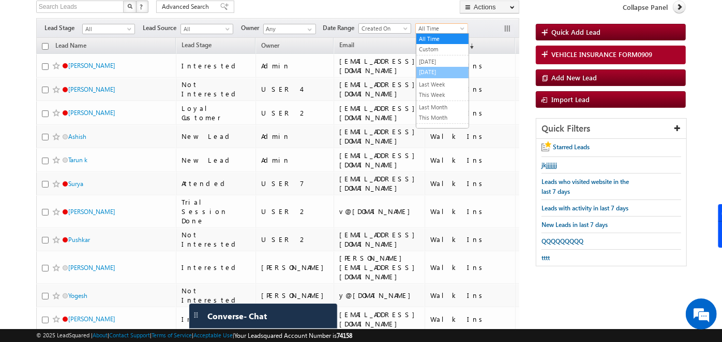
click at [431, 73] on link "[DATE]" at bounding box center [443, 71] width 52 height 9
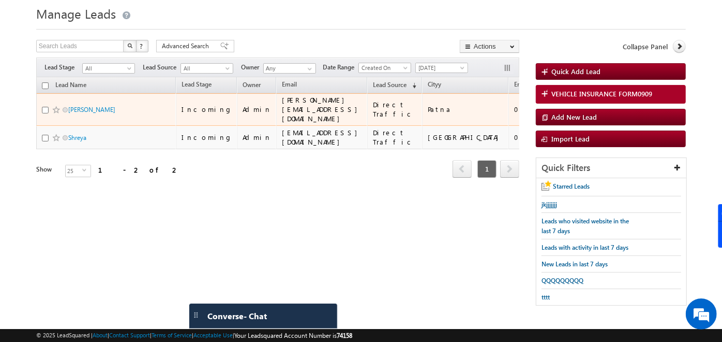
scroll to position [28, 0]
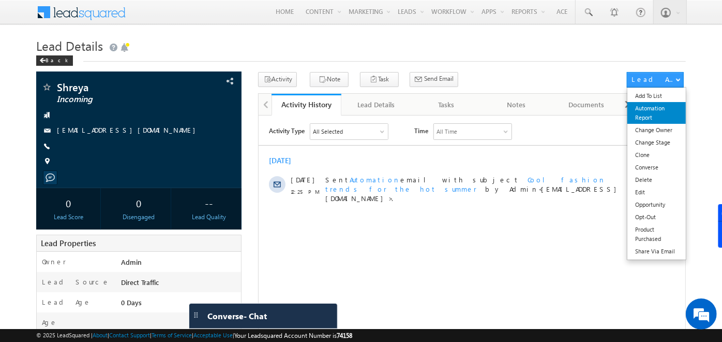
click at [657, 107] on link "Automation Report" at bounding box center [657, 113] width 58 height 22
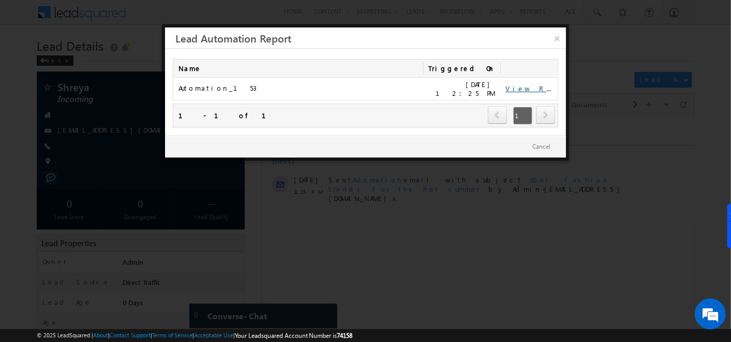
click at [522, 88] on link "View Report" at bounding box center [538, 88] width 64 height 9
click at [554, 37] on link "×" at bounding box center [557, 36] width 18 height 18
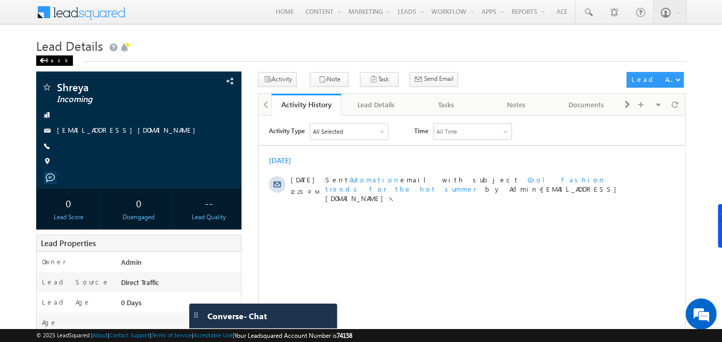
click at [56, 58] on div "Back" at bounding box center [54, 60] width 37 height 10
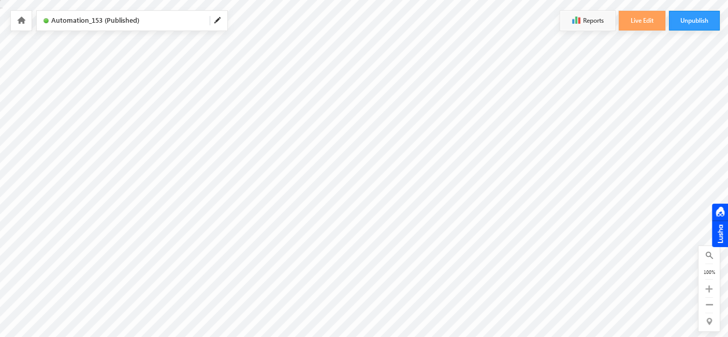
scroll to position [48, 0]
click at [16, 20] on link at bounding box center [20, 20] width 9 height 9
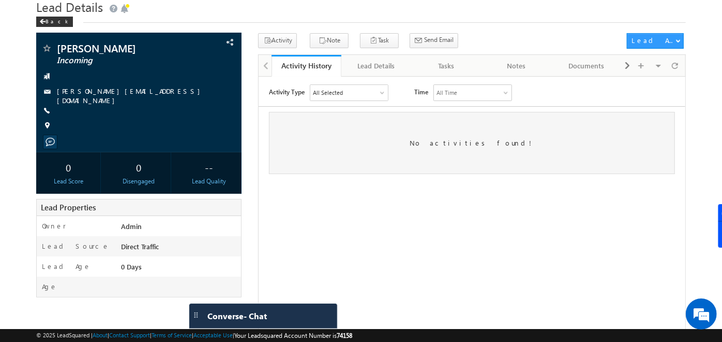
scroll to position [41, 0]
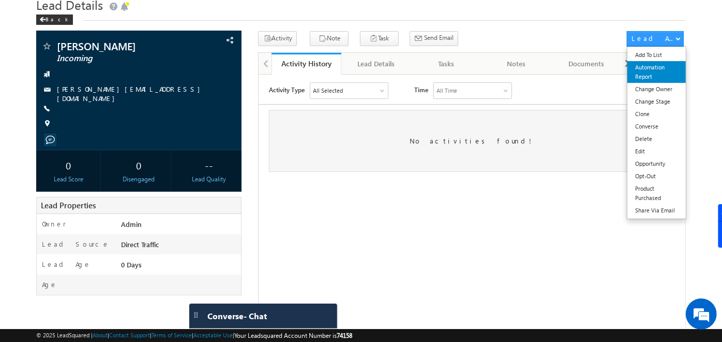
click at [659, 62] on link "Automation Report" at bounding box center [657, 72] width 58 height 22
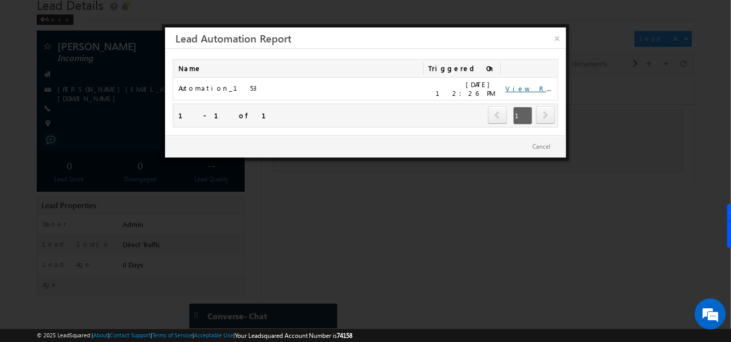
click at [511, 87] on link "View Report" at bounding box center [538, 88] width 64 height 9
click at [557, 41] on link "×" at bounding box center [557, 36] width 18 height 18
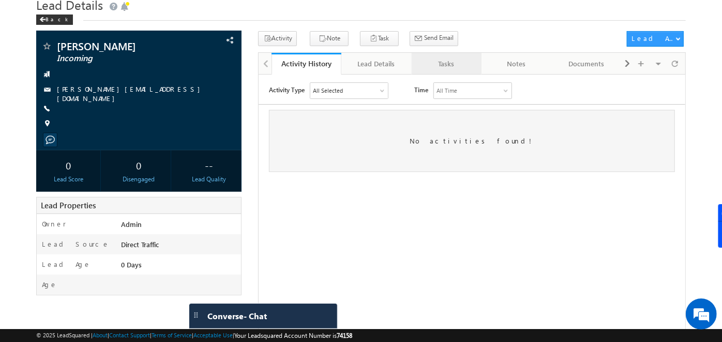
click at [440, 62] on div "Tasks" at bounding box center [446, 63] width 52 height 12
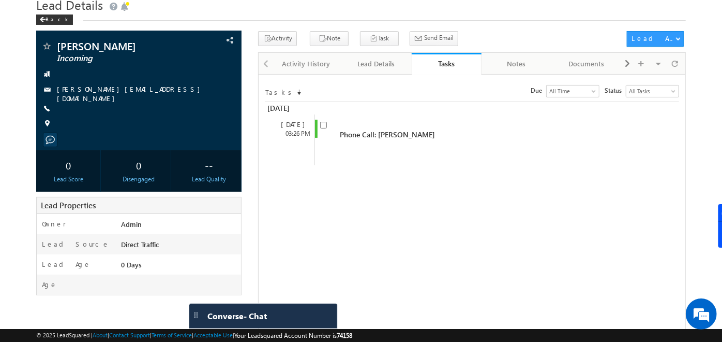
click at [261, 63] on div at bounding box center [265, 63] width 13 height 20
click at [265, 62] on div at bounding box center [265, 63] width 13 height 20
click at [291, 64] on div "Activity History" at bounding box center [306, 63] width 52 height 12
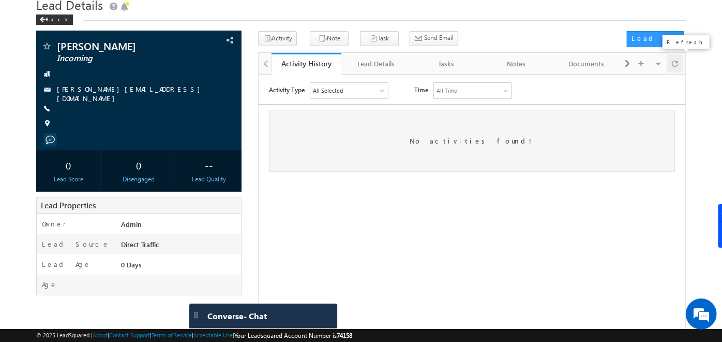
click at [673, 64] on span at bounding box center [675, 63] width 6 height 18
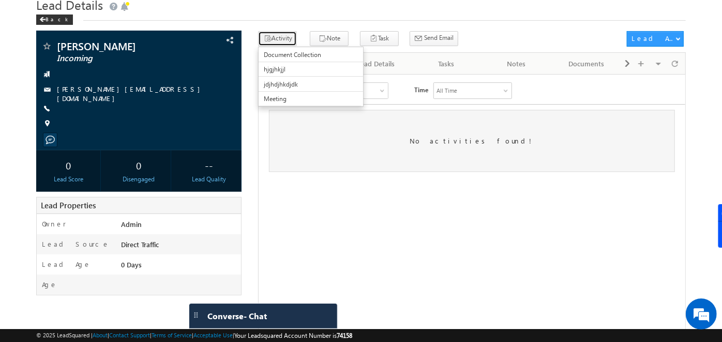
click at [282, 38] on button "Activity" at bounding box center [277, 38] width 39 height 15
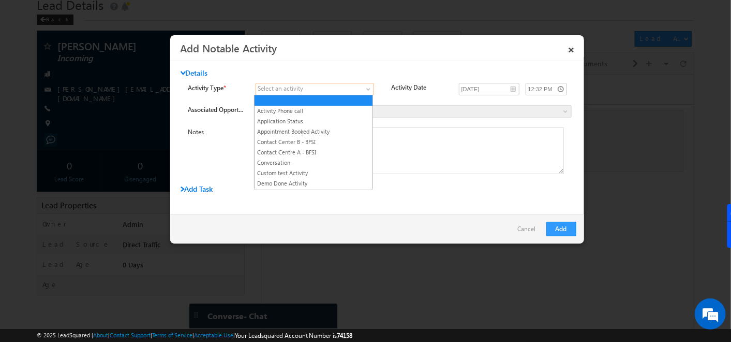
click at [365, 91] on span at bounding box center [369, 91] width 8 height 8
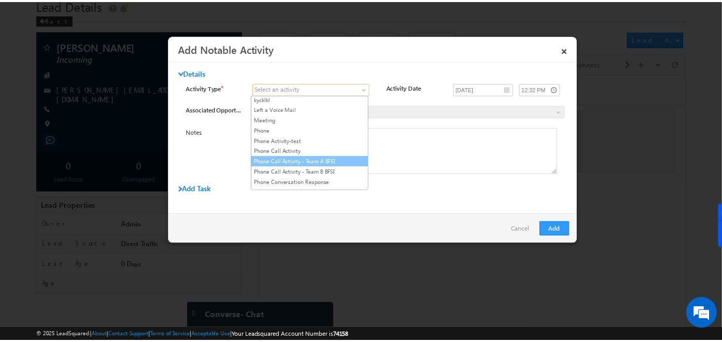
scroll to position [437, 0]
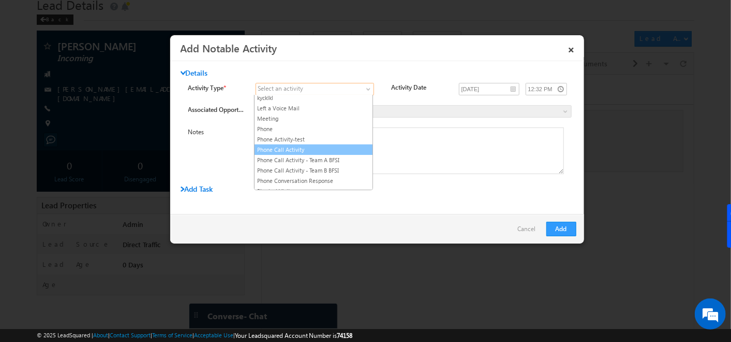
click at [306, 145] on link "Phone Call Activity" at bounding box center [314, 149] width 118 height 9
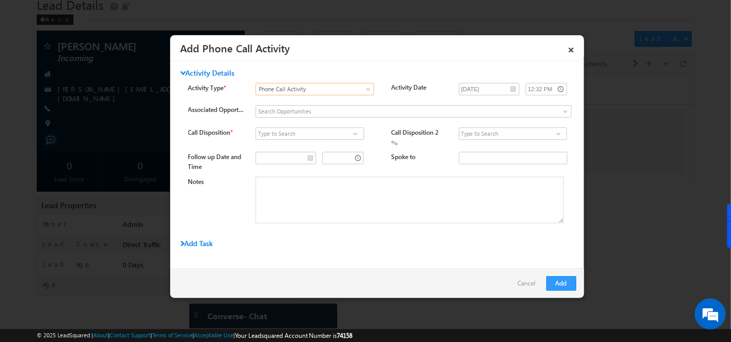
click at [354, 131] on span at bounding box center [355, 133] width 10 height 8
click at [298, 145] on link "Connected" at bounding box center [310, 145] width 108 height 12
type input "Connected"
click at [558, 132] on link at bounding box center [558, 133] width 13 height 10
click at [504, 144] on link "Call back" at bounding box center [513, 145] width 108 height 12
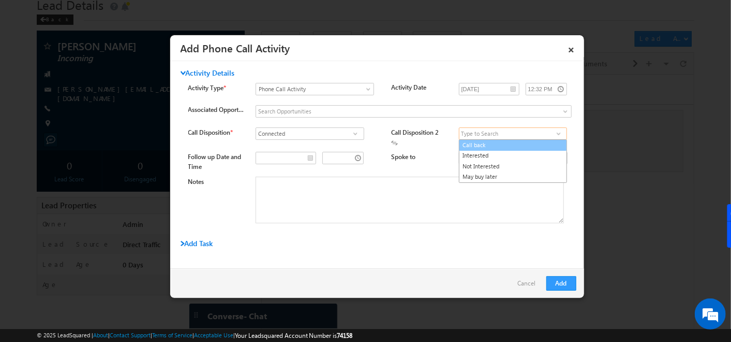
type input "Call back"
type input "__/__/__"
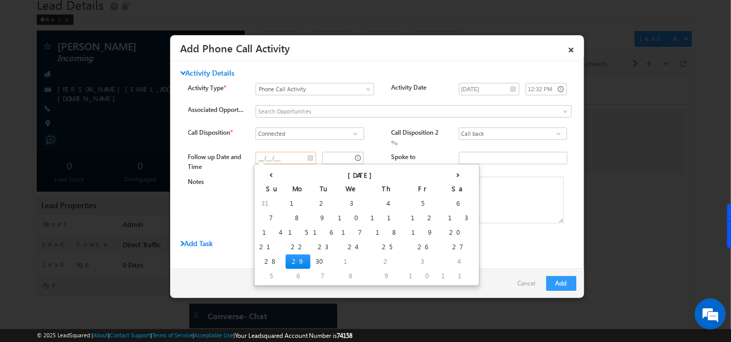
click at [308, 158] on input "__/__/__" at bounding box center [286, 158] width 61 height 12
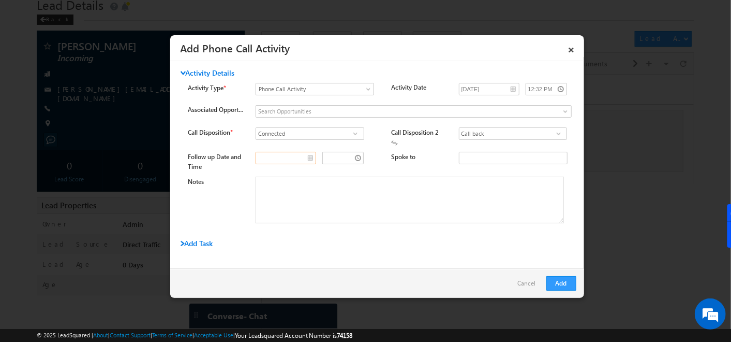
type input "__/__/__"
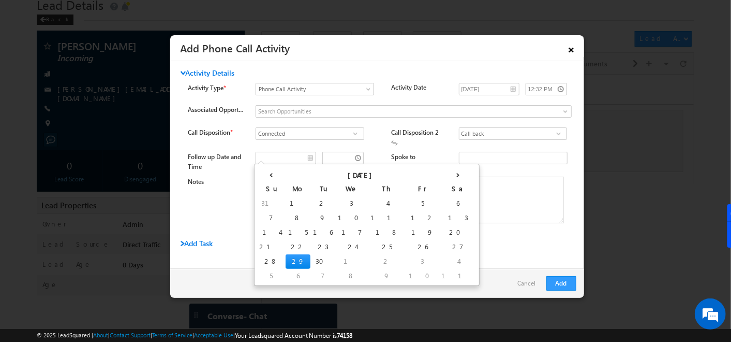
click at [573, 51] on link "×" at bounding box center [572, 48] width 18 height 18
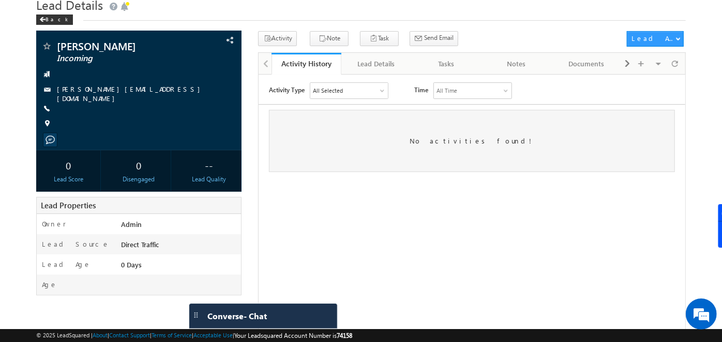
click at [266, 64] on div at bounding box center [265, 63] width 13 height 20
click at [447, 60] on div "Tasks" at bounding box center [446, 63] width 52 height 12
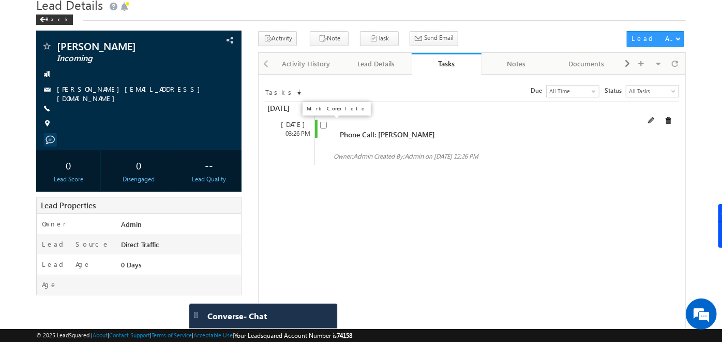
click at [321, 126] on input "checkbox" at bounding box center [323, 125] width 7 height 7
checkbox input "true"
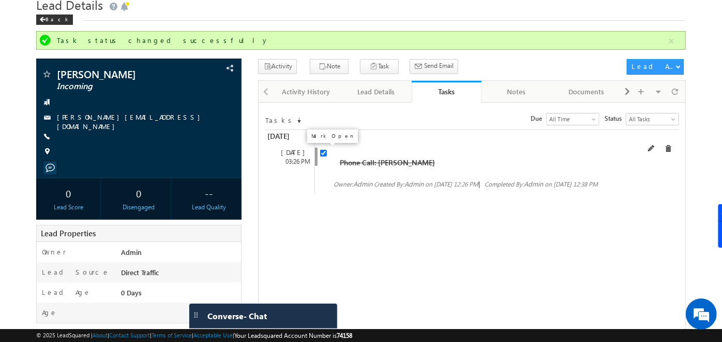
click at [321, 154] on input "checkbox" at bounding box center [323, 153] width 7 height 7
checkbox input "false"
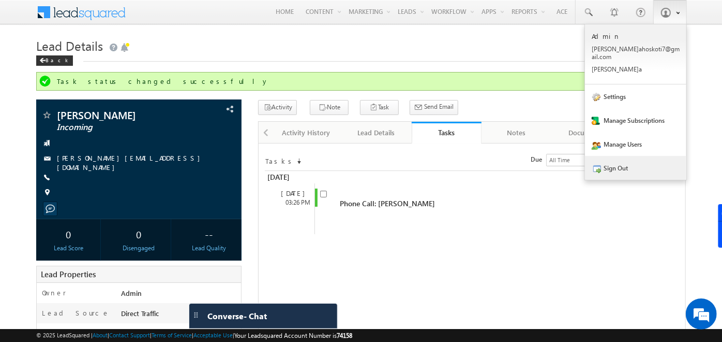
click at [639, 157] on link "Sign Out" at bounding box center [635, 168] width 101 height 24
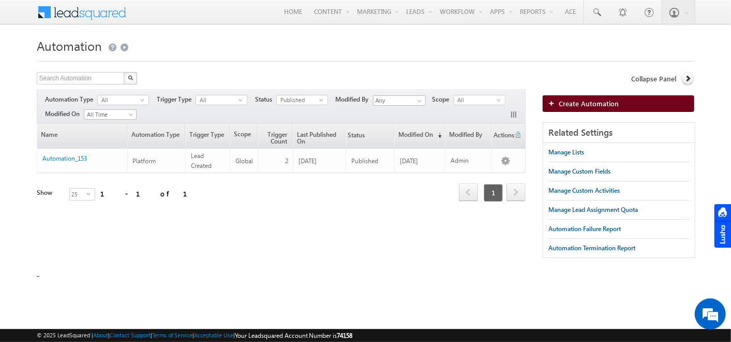
click at [556, 105] on img at bounding box center [553, 103] width 10 height 6
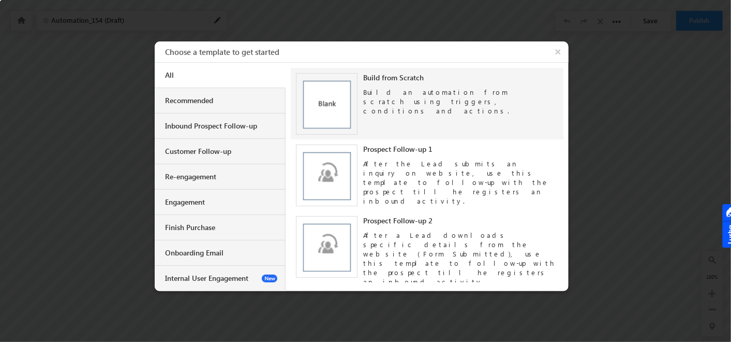
click at [399, 111] on div "Build from Scratch Build an automation from scratch using triggers, conditions …" at bounding box center [427, 103] width 262 height 61
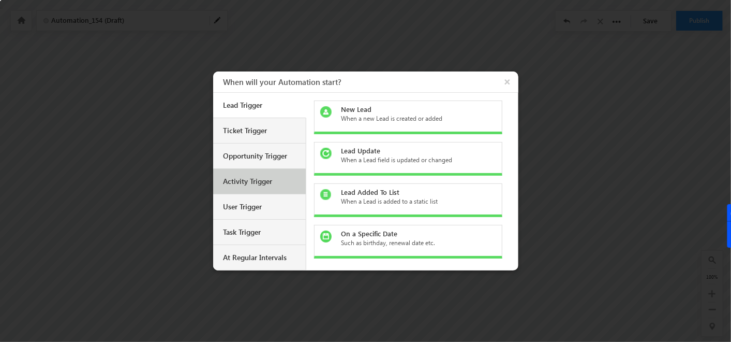
click at [235, 180] on div "Activity Trigger" at bounding box center [261, 180] width 75 height 9
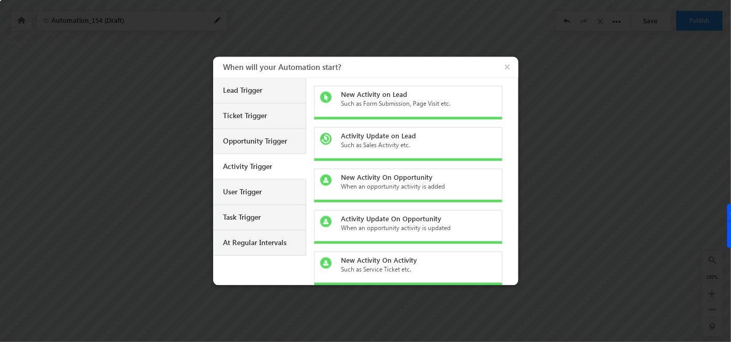
click at [404, 101] on div "Such as Form Submission, Page Visit etc." at bounding box center [414, 103] width 146 height 9
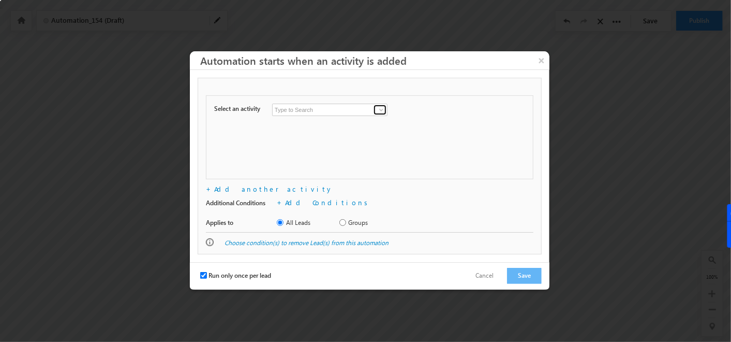
click at [376, 111] on link at bounding box center [380, 110] width 13 height 10
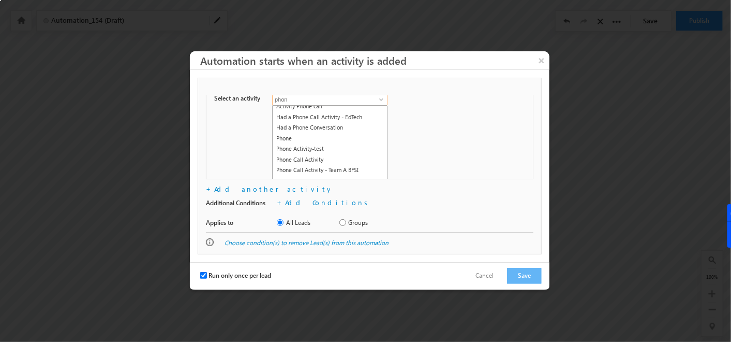
scroll to position [46, 0]
click at [292, 154] on link "Phone Call Activity" at bounding box center [330, 159] width 114 height 12
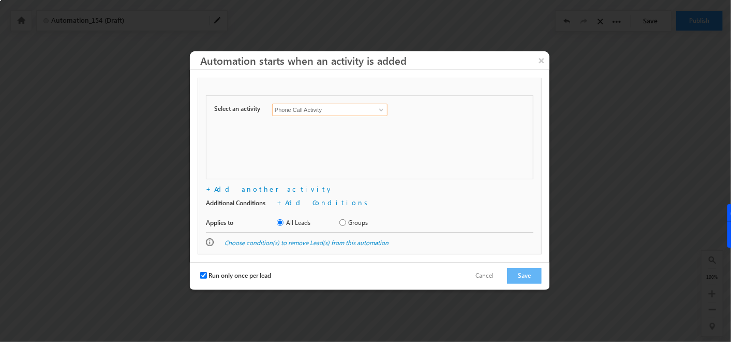
type input "Phone Call Activity"
click at [204, 275] on input "Run only once per lead" at bounding box center [203, 275] width 7 height 7
checkbox input "false"
click at [253, 187] on link "Add another activity" at bounding box center [273, 188] width 119 height 9
click at [381, 129] on span at bounding box center [381, 132] width 8 height 8
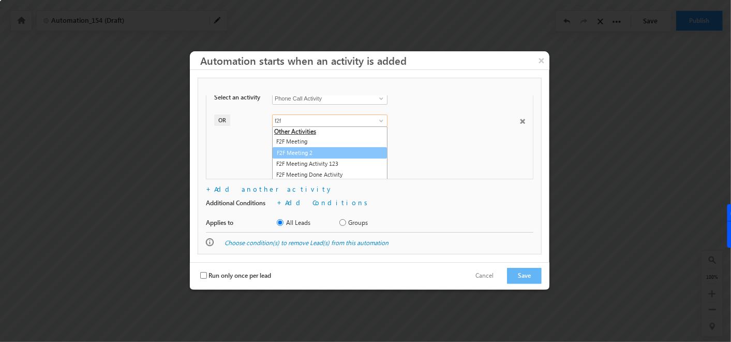
scroll to position [11, 0]
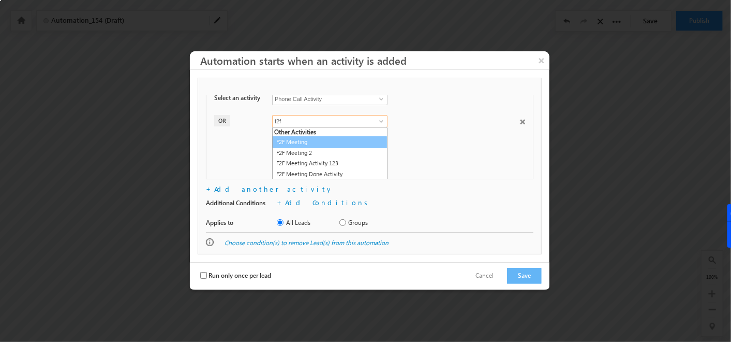
click at [307, 145] on link "F2F Meeting" at bounding box center [329, 142] width 115 height 12
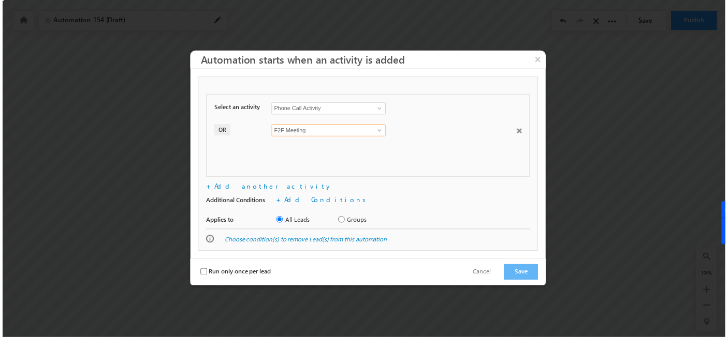
scroll to position [0, 0]
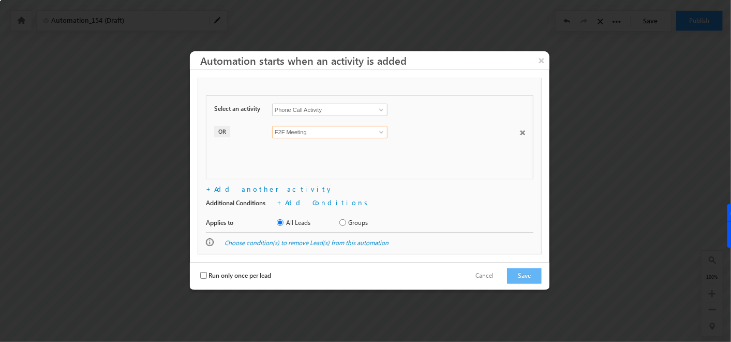
type input "F2F Meeting"
click at [528, 276] on button "Save" at bounding box center [524, 276] width 35 height 16
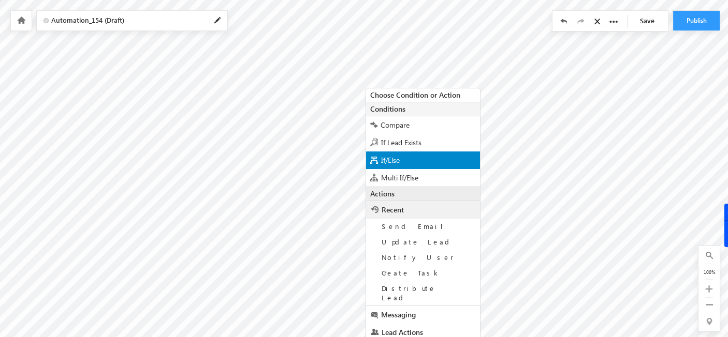
scroll to position [45, 0]
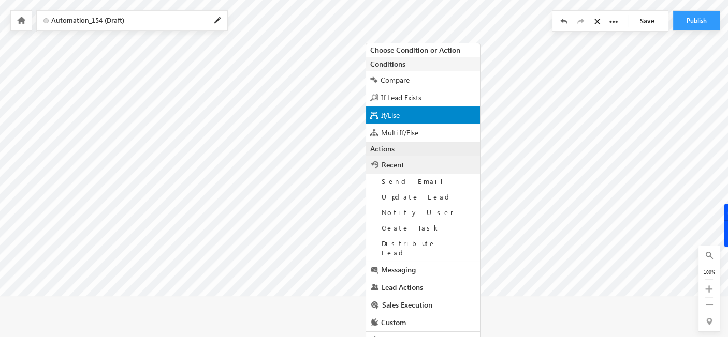
click at [390, 107] on div "If/Else" at bounding box center [423, 116] width 114 height 18
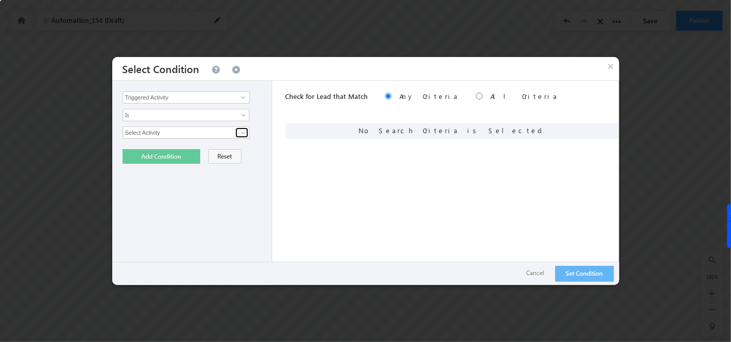
click at [241, 131] on span at bounding box center [243, 132] width 8 height 8
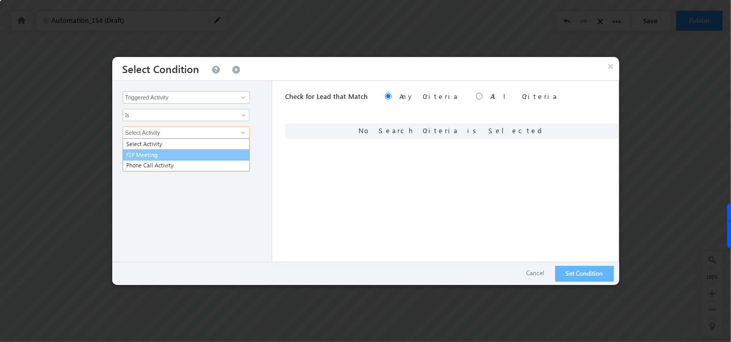
click at [167, 154] on link "F2F Meeting" at bounding box center [186, 155] width 127 height 12
type input "F2F Meeting"
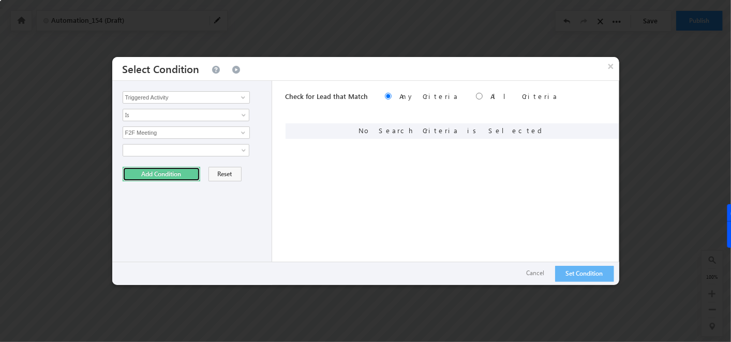
click at [152, 175] on button "Add Condition" at bounding box center [162, 174] width 78 height 14
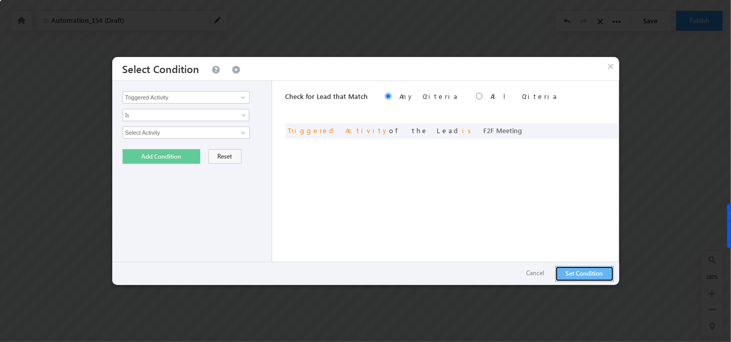
click at [587, 276] on button "Set Condition" at bounding box center [584, 273] width 59 height 16
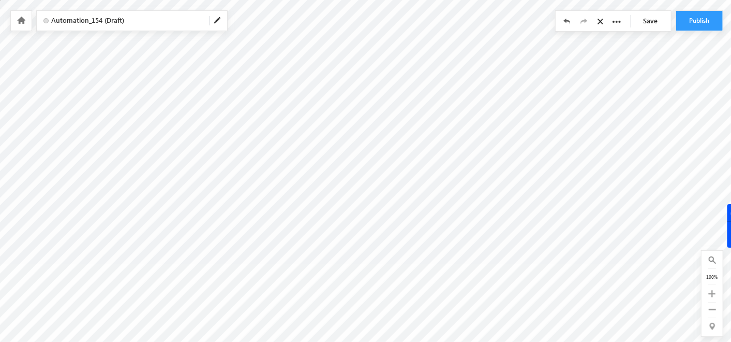
checkbox input "false"
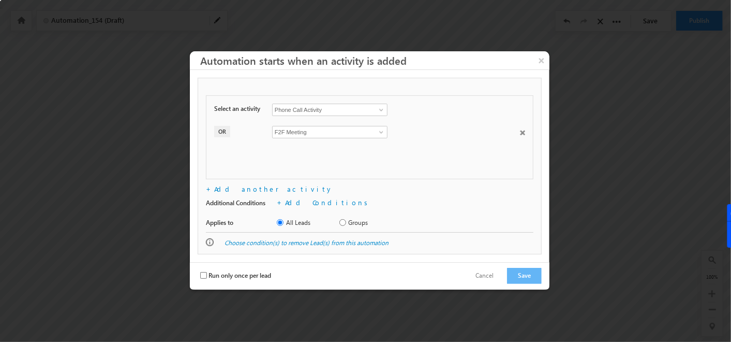
click at [521, 133] on span at bounding box center [522, 132] width 5 height 5
click at [522, 278] on button "Save" at bounding box center [524, 276] width 35 height 16
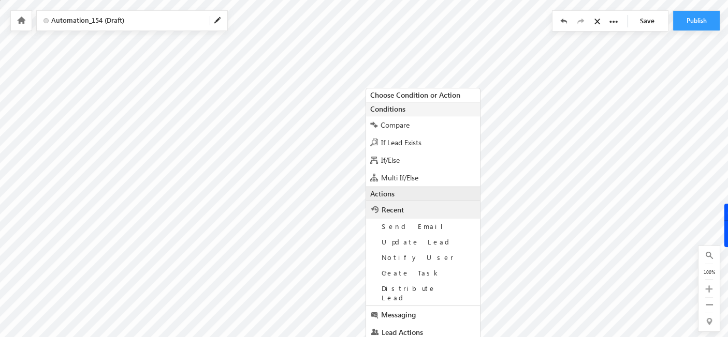
scroll to position [45, 0]
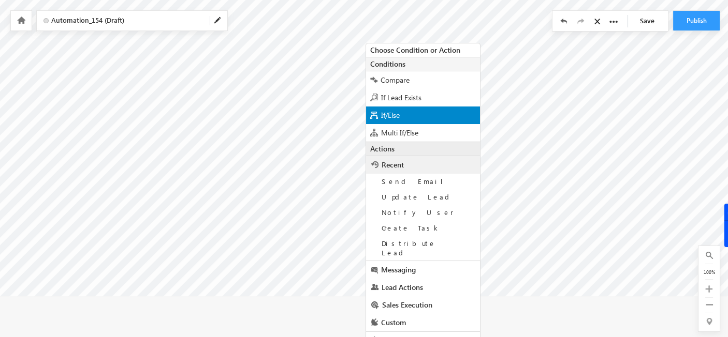
click at [385, 113] on span "If/Else" at bounding box center [390, 115] width 19 height 10
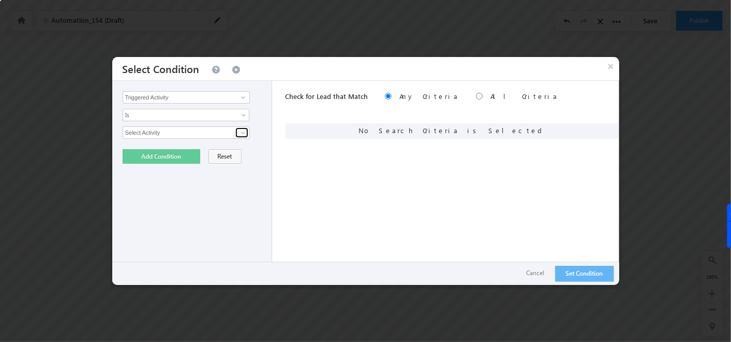
click at [240, 131] on span at bounding box center [243, 132] width 8 height 8
click at [167, 153] on link "Phone Call Activity" at bounding box center [186, 155] width 127 height 12
type input "Phone Call Activity"
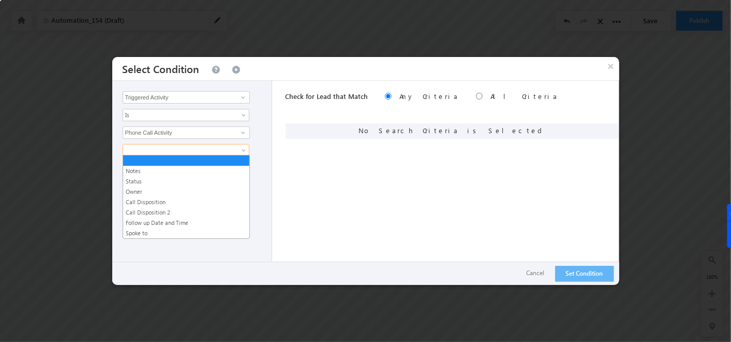
click at [188, 151] on span at bounding box center [179, 149] width 112 height 9
click at [146, 204] on link "Call Disposition" at bounding box center [186, 201] width 126 height 9
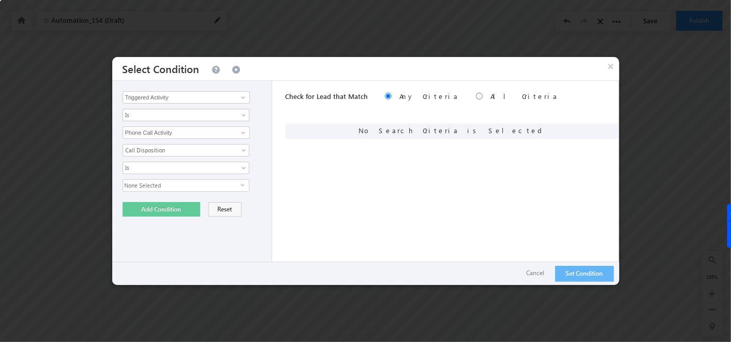
click at [166, 182] on span "None Selected" at bounding box center [181, 185] width 117 height 11
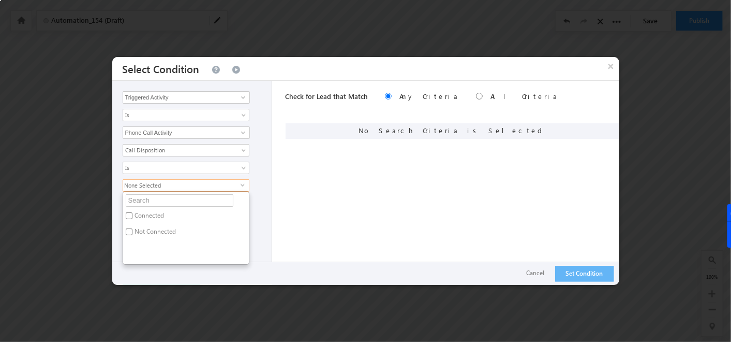
click at [137, 215] on label "Connected" at bounding box center [149, 217] width 52 height 16
click at [132, 215] on input "Connected" at bounding box center [129, 215] width 7 height 7
checkbox input "true"
click at [331, 220] on div "Check for Lead that Match Any Criteria All Criteria Note that the current trigg…" at bounding box center [453, 183] width 334 height 204
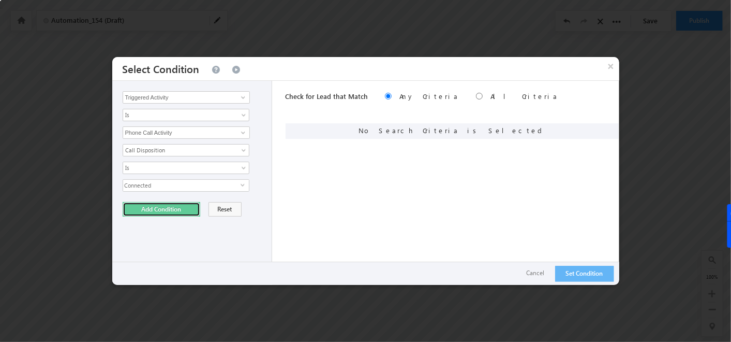
click at [158, 207] on button "Add Condition" at bounding box center [162, 209] width 78 height 14
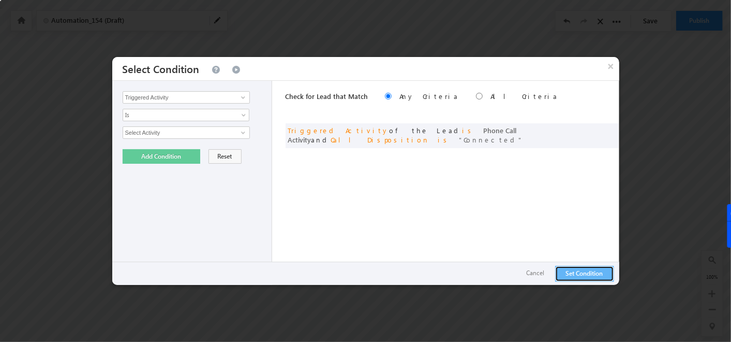
click at [559, 270] on button "Set Condition" at bounding box center [584, 273] width 59 height 16
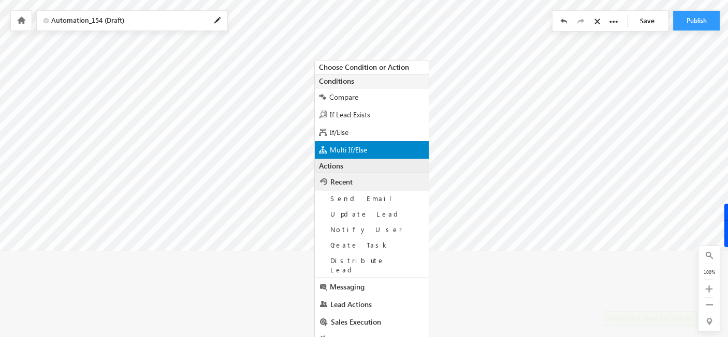
click at [332, 145] on span "Multi If/Else" at bounding box center [348, 150] width 37 height 10
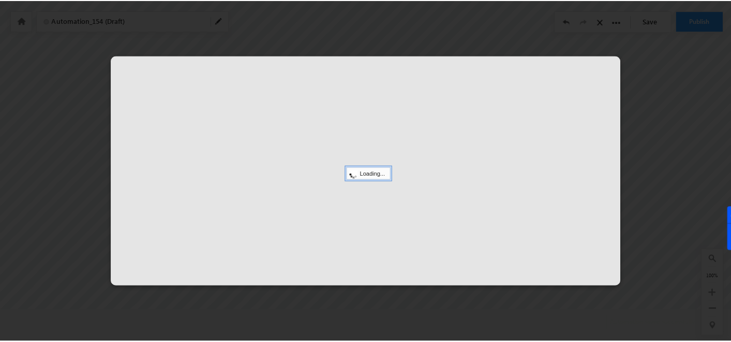
scroll to position [31, 0]
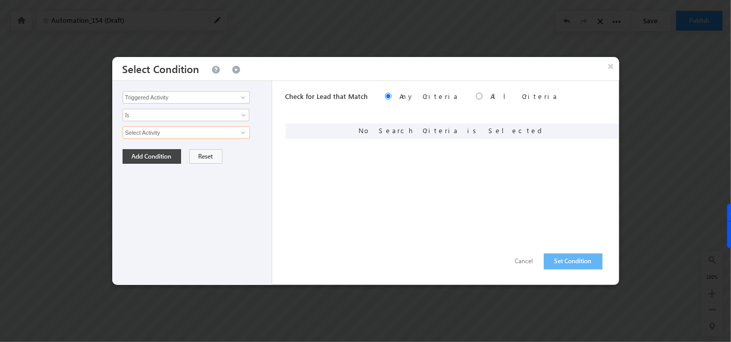
click at [228, 132] on input "Select Activity" at bounding box center [186, 132] width 127 height 12
click at [236, 131] on link at bounding box center [241, 132] width 13 height 10
click at [189, 157] on link "Phone Call Activity" at bounding box center [186, 155] width 127 height 12
type input "Phone Call Activity"
click at [204, 154] on link at bounding box center [186, 150] width 127 height 12
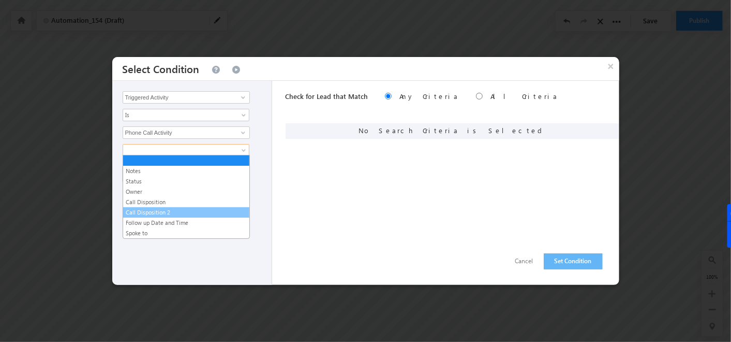
click at [165, 210] on link "Call Disposition 2" at bounding box center [186, 211] width 126 height 9
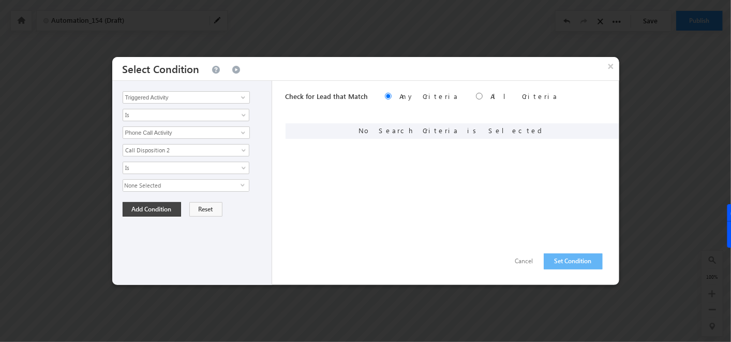
click at [170, 185] on span "None Selected" at bounding box center [181, 185] width 117 height 11
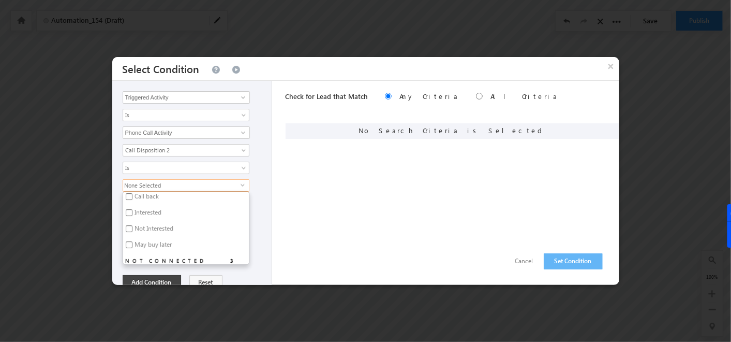
scroll to position [29, 0]
click at [128, 195] on input "Call back" at bounding box center [129, 198] width 7 height 7
checkbox input "true"
click at [152, 275] on button "Add Condition" at bounding box center [152, 282] width 58 height 14
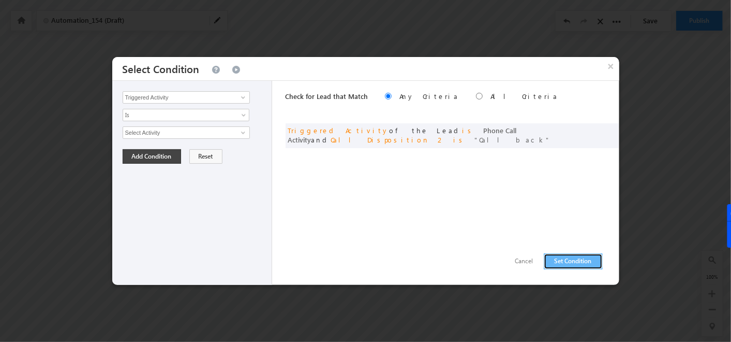
click at [573, 263] on button "Set Condition" at bounding box center [573, 261] width 59 height 16
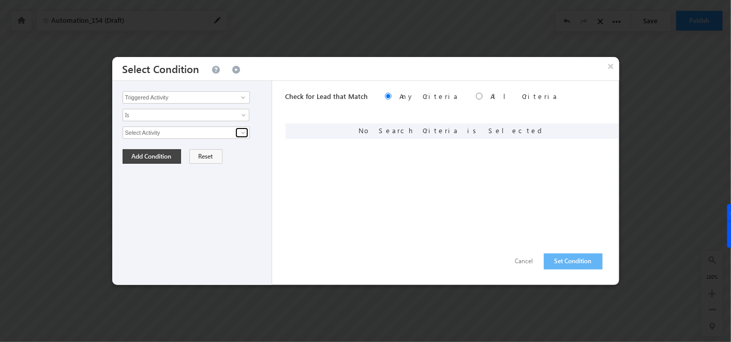
click at [245, 133] on span at bounding box center [243, 132] width 8 height 8
click at [183, 158] on link "Phone Call Activity" at bounding box center [186, 155] width 127 height 12
type input "Phone Call Activity"
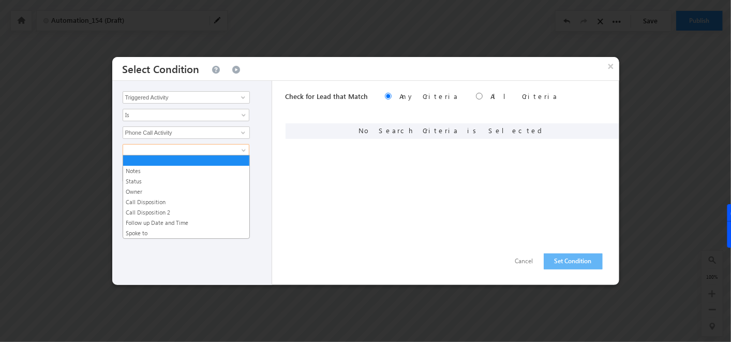
click at [241, 148] on span at bounding box center [245, 152] width 8 height 8
click at [161, 210] on link "Call Disposition 2" at bounding box center [186, 211] width 126 height 9
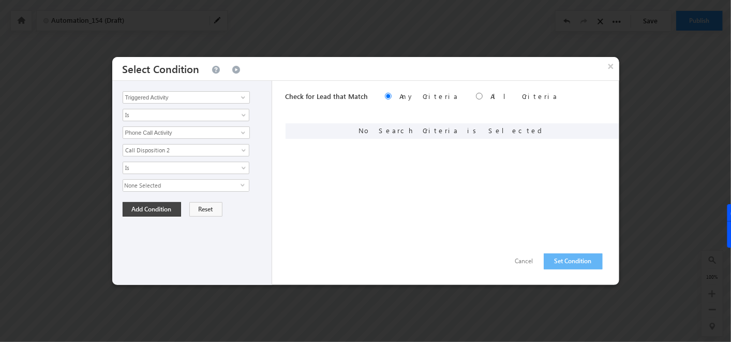
click at [183, 183] on span "None Selected" at bounding box center [181, 185] width 117 height 11
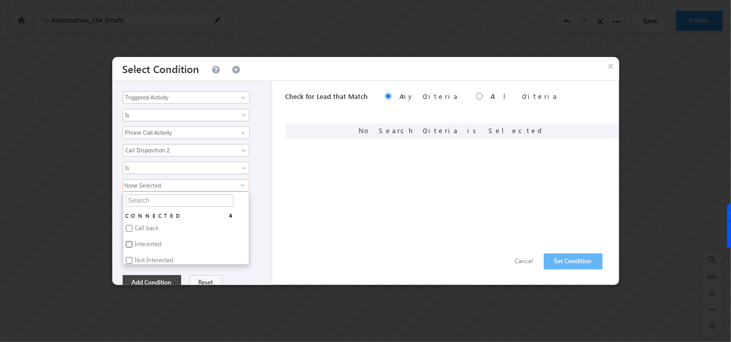
click at [130, 241] on input "Interested" at bounding box center [129, 244] width 7 height 7
checkbox input "true"
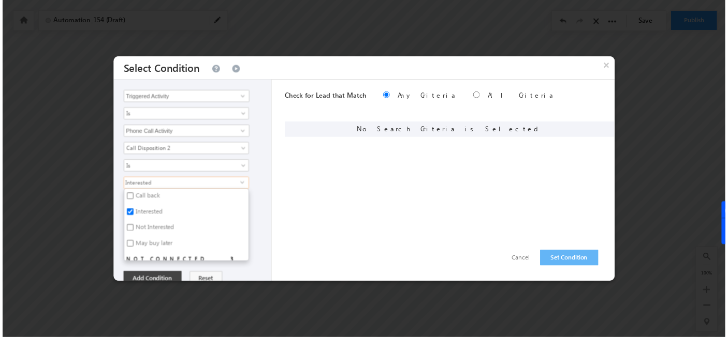
scroll to position [31, 0]
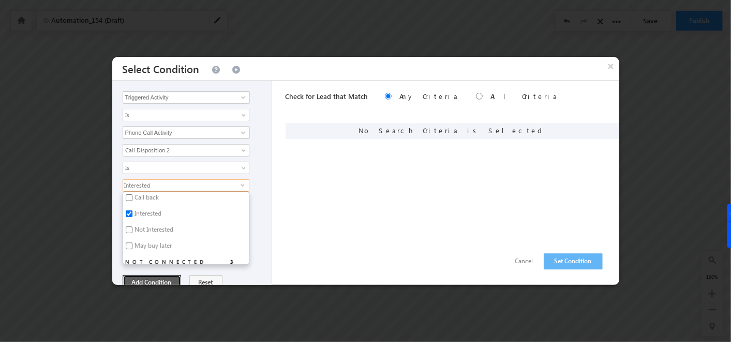
click at [159, 275] on button "Add Condition" at bounding box center [152, 282] width 58 height 14
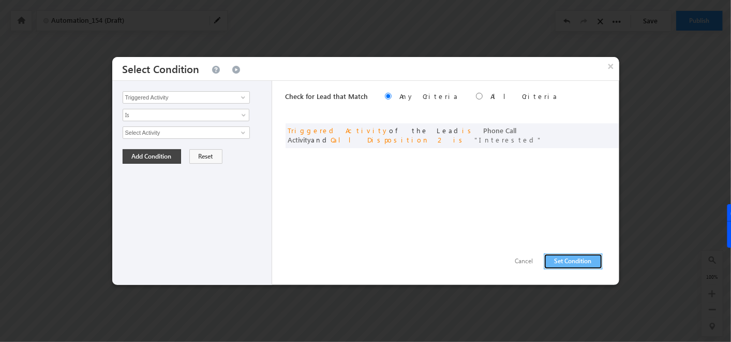
click at [553, 260] on button "Set Condition" at bounding box center [573, 261] width 59 height 16
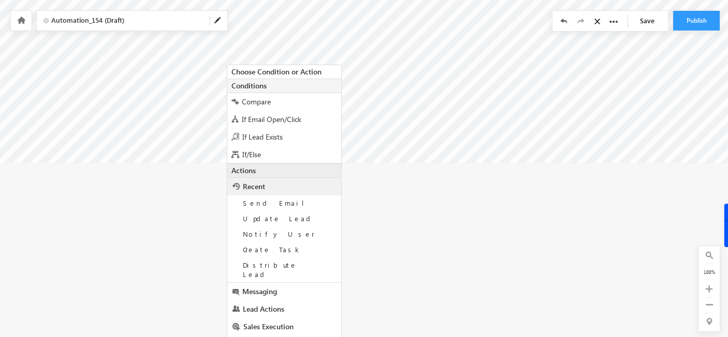
scroll to position [211, 0]
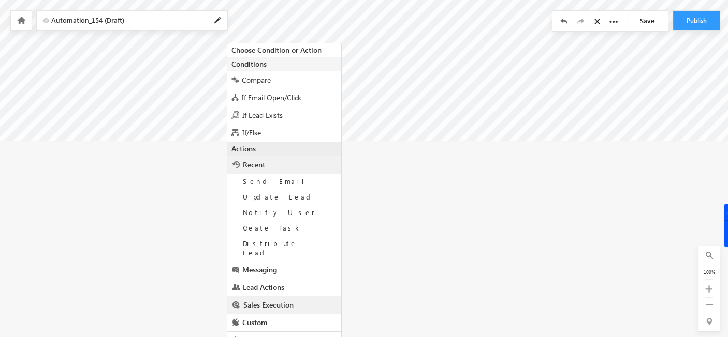
click at [273, 296] on link "Sales Execution" at bounding box center [284, 305] width 114 height 18
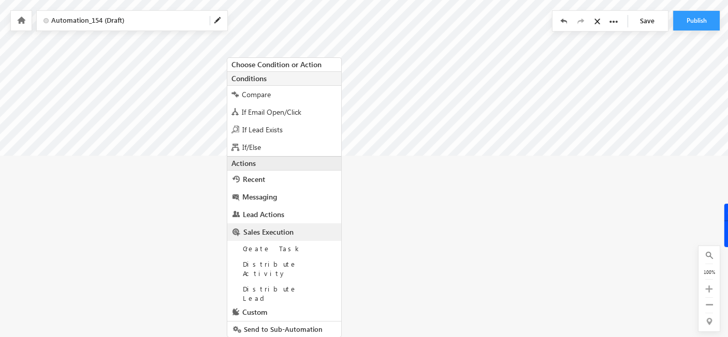
scroll to position [216, 0]
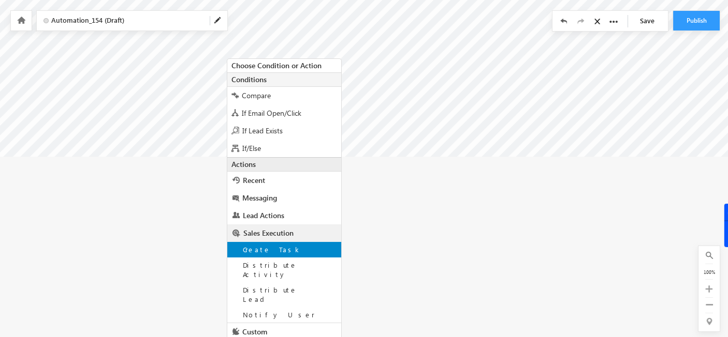
click at [271, 242] on div "Create Task" at bounding box center [284, 250] width 114 height 16
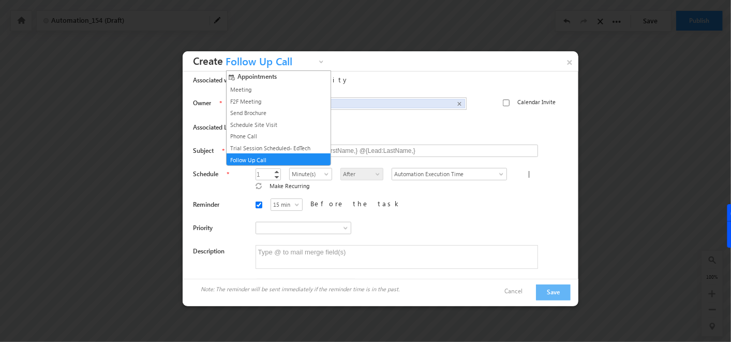
click at [310, 63] on span "Follow Up Call" at bounding box center [269, 64] width 93 height 16
click at [263, 131] on link "Phone Call" at bounding box center [275, 135] width 94 height 9
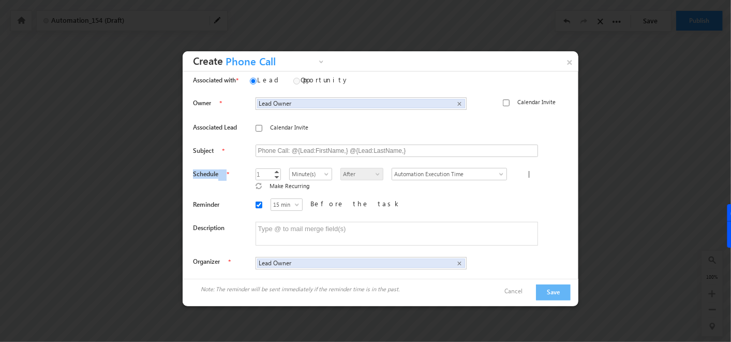
drag, startPoint x: 193, startPoint y: 175, endPoint x: 219, endPoint y: 175, distance: 26.4
click at [219, 175] on div "Schedule" at bounding box center [220, 174] width 54 height 11
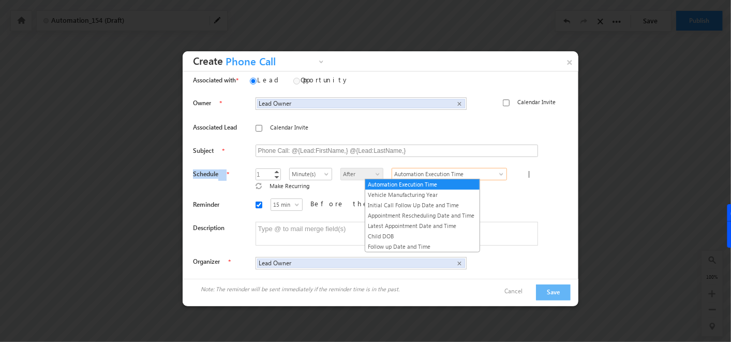
click at [410, 171] on span "Automation Execution Time" at bounding box center [443, 173] width 102 height 9
click at [400, 247] on link "Follow up Date and Time" at bounding box center [422, 246] width 114 height 9
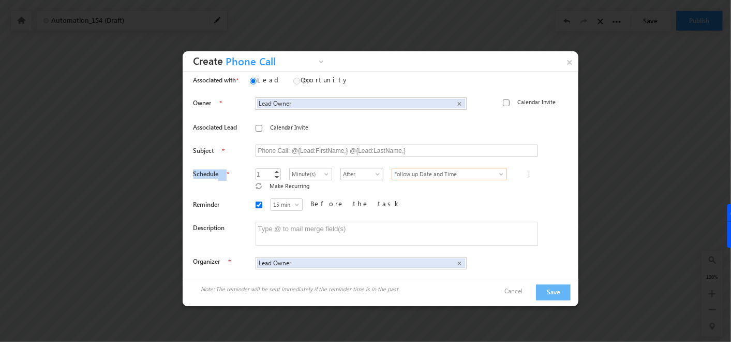
type input "0"
click at [273, 174] on link "Decrement" at bounding box center [277, 177] width 8 height 6
click at [394, 198] on div "15 min 30 min 45 min 1 hr 15 min Before the task" at bounding box center [406, 206] width 301 height 16
click at [555, 284] on button "Save" at bounding box center [553, 292] width 35 height 16
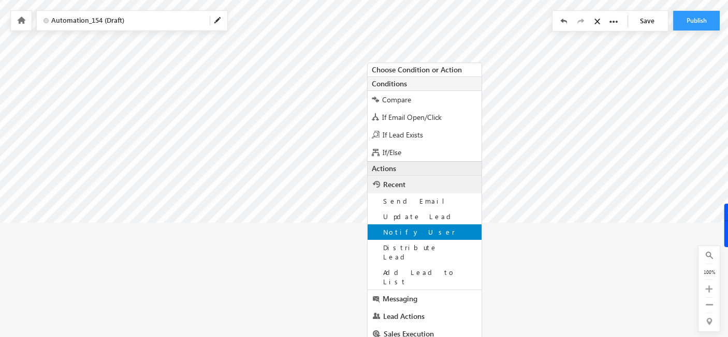
scroll to position [212, 0]
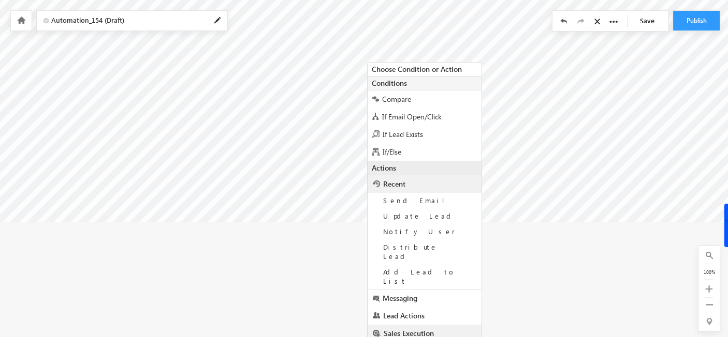
click at [404, 329] on span "Sales Execution" at bounding box center [408, 334] width 50 height 10
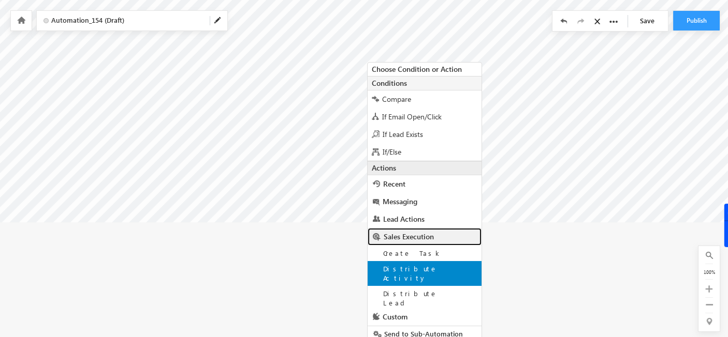
scroll to position [216, 0]
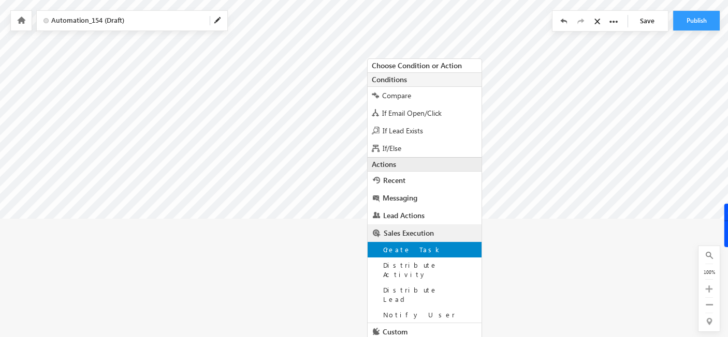
click at [407, 250] on span "Create Task" at bounding box center [412, 249] width 59 height 9
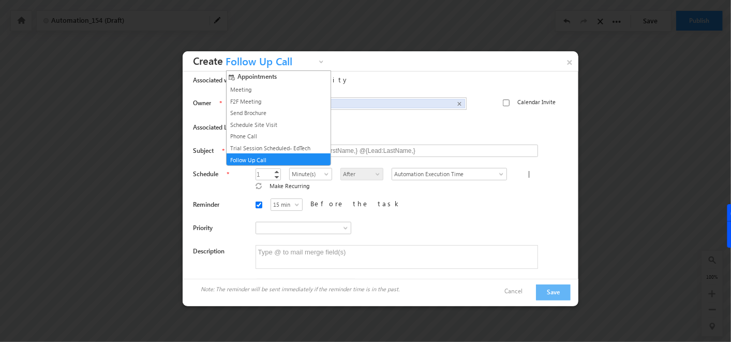
click at [326, 64] on span at bounding box center [322, 64] width 8 height 8
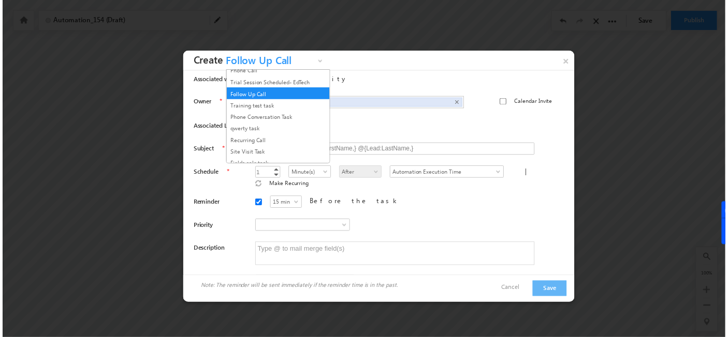
scroll to position [65, 0]
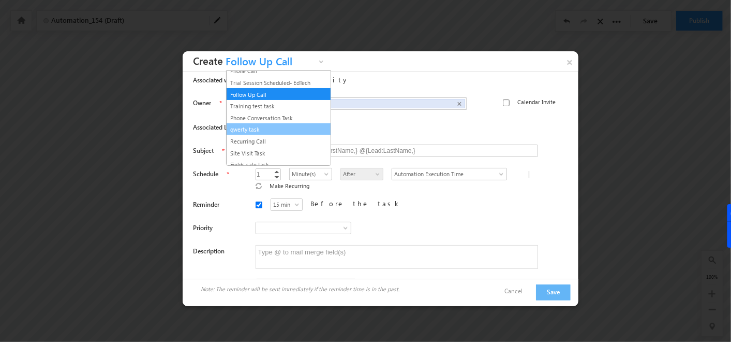
click at [257, 127] on link "qwerty task" at bounding box center [275, 129] width 94 height 9
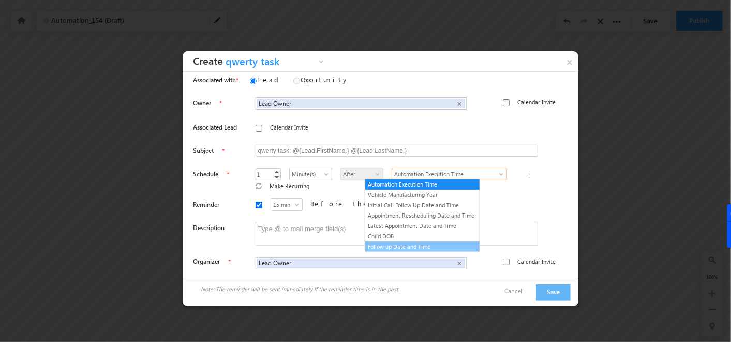
click at [402, 242] on link "Follow up Date and Time" at bounding box center [422, 246] width 114 height 9
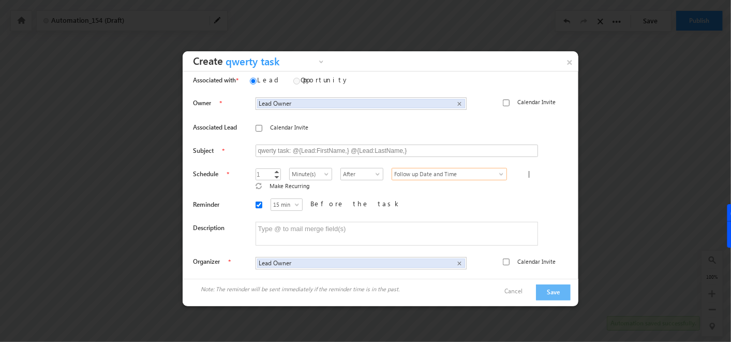
type input "0"
click at [273, 175] on link "Decrement" at bounding box center [277, 177] width 8 height 6
click at [563, 284] on button "Save" at bounding box center [553, 292] width 35 height 16
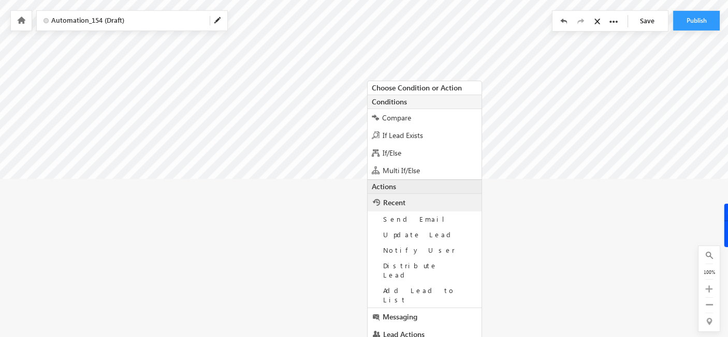
scroll to position [275, 0]
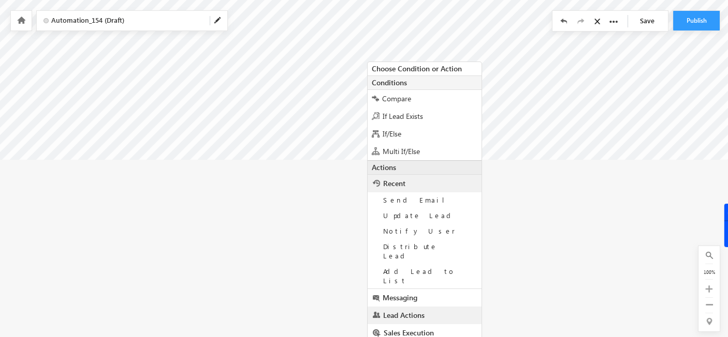
click at [409, 307] on link "Lead Actions" at bounding box center [424, 316] width 114 height 18
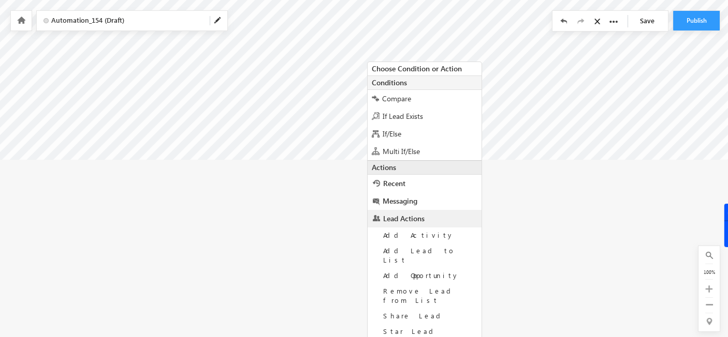
scroll to position [371, 0]
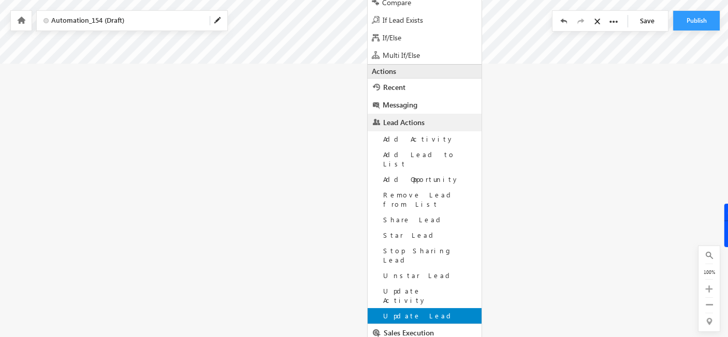
click at [410, 311] on span "Update Lead" at bounding box center [418, 315] width 71 height 9
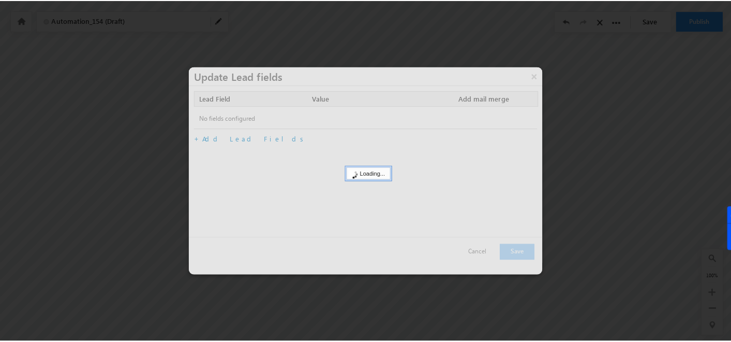
scroll to position [155, 0]
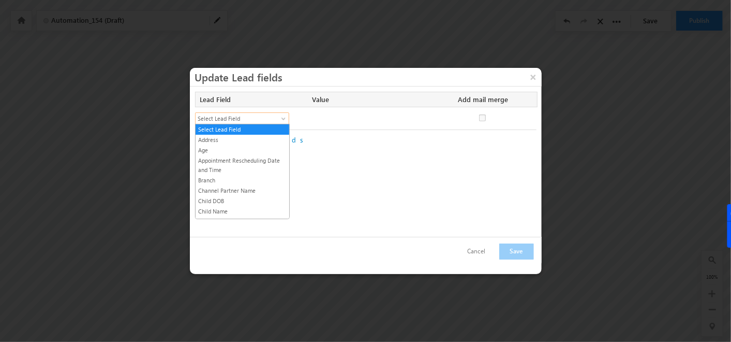
click at [284, 123] on span at bounding box center [284, 120] width 8 height 8
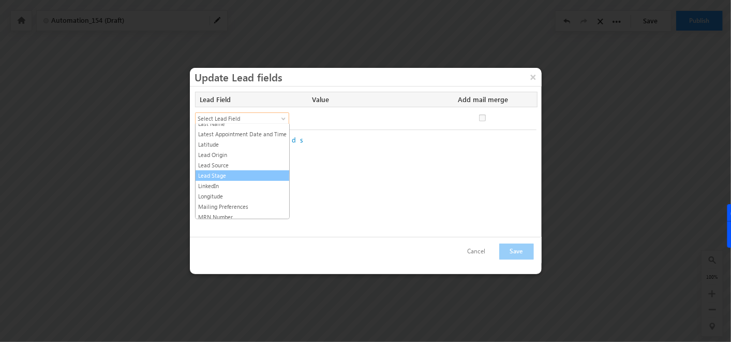
click at [207, 171] on link "Lead Stage" at bounding box center [243, 175] width 94 height 9
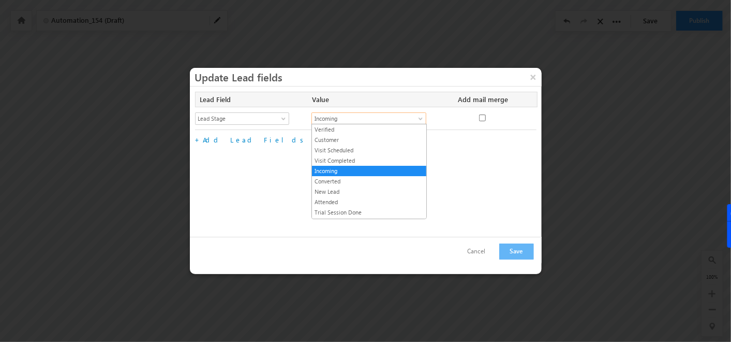
click at [374, 115] on span "Incoming" at bounding box center [363, 118] width 102 height 9
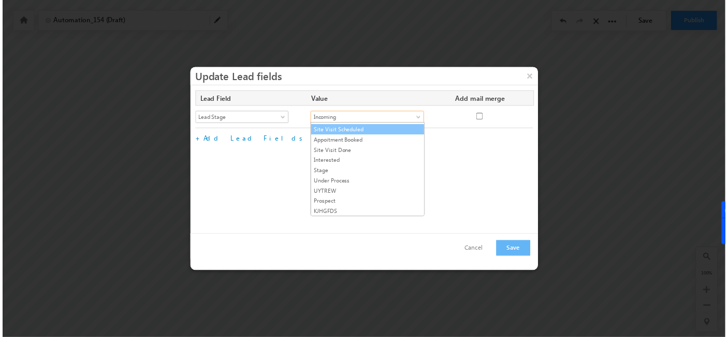
scroll to position [115, 0]
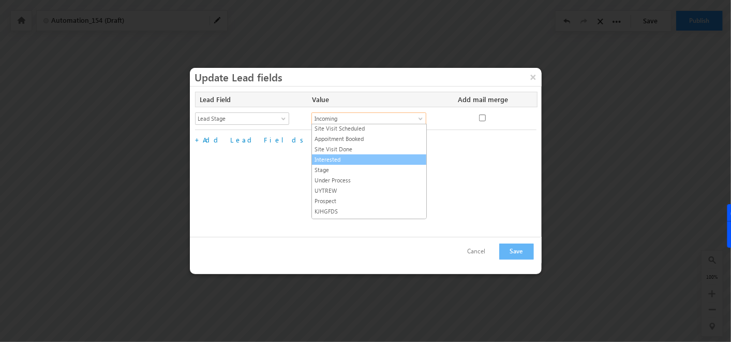
click at [351, 156] on link "Interested" at bounding box center [369, 159] width 114 height 9
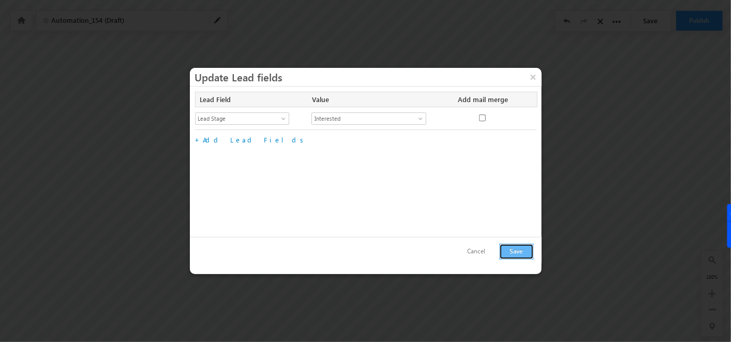
click at [514, 248] on button "Save" at bounding box center [516, 251] width 35 height 16
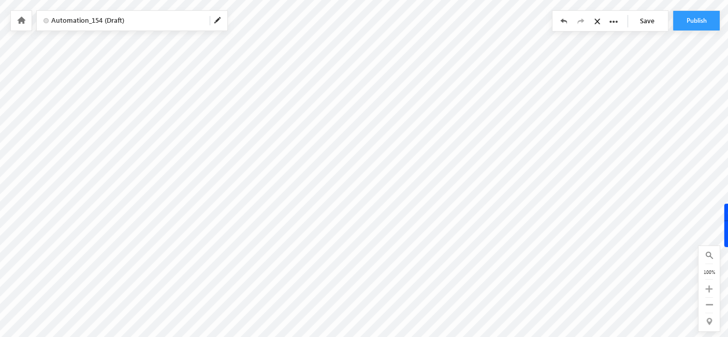
scroll to position [159, 0]
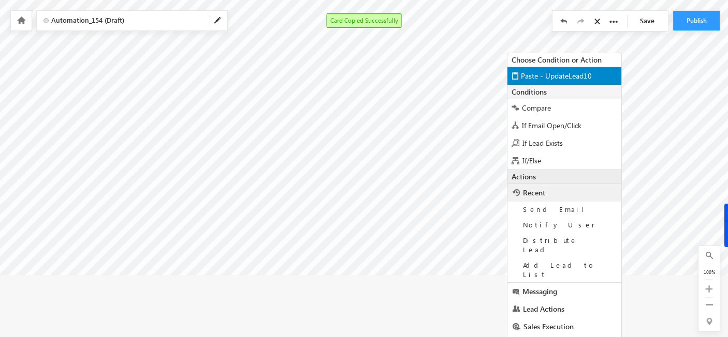
click at [530, 75] on span "Paste - UpdateLead10" at bounding box center [556, 76] width 71 height 10
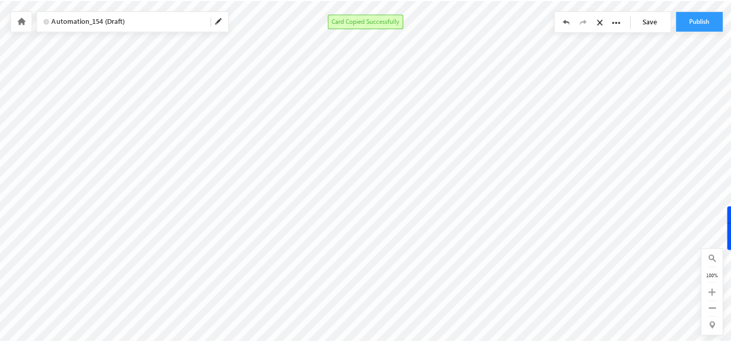
scroll to position [155, 0]
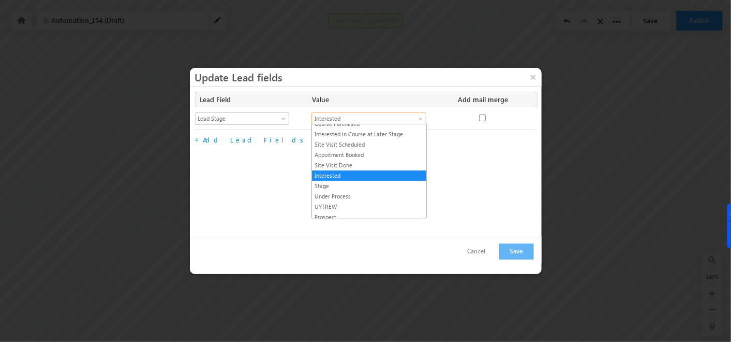
drag, startPoint x: 389, startPoint y: 116, endPoint x: 398, endPoint y: 121, distance: 10.4
click at [398, 121] on span "Interested" at bounding box center [363, 118] width 102 height 9
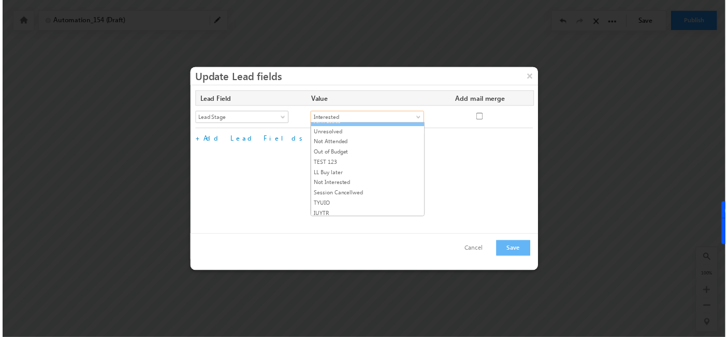
scroll to position [260, 0]
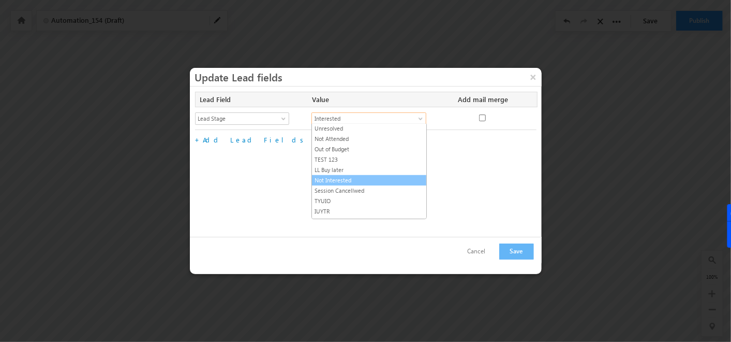
click at [347, 175] on link "Not Interested" at bounding box center [369, 179] width 114 height 9
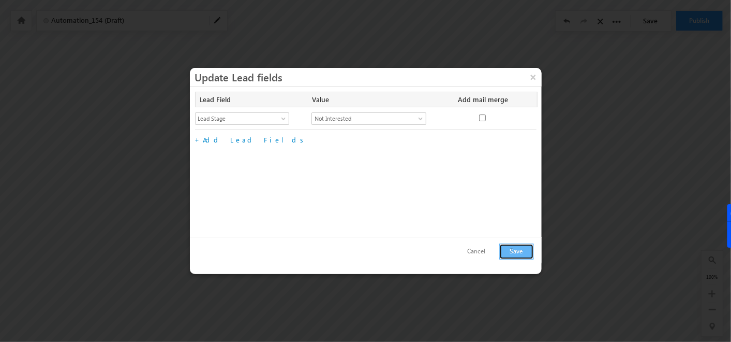
click at [512, 255] on button "Save" at bounding box center [516, 251] width 35 height 16
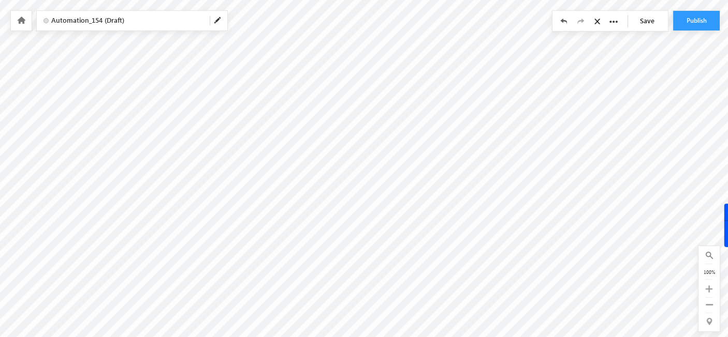
scroll to position [100, 0]
click at [707, 307] on icon at bounding box center [708, 304] width 7 height 7
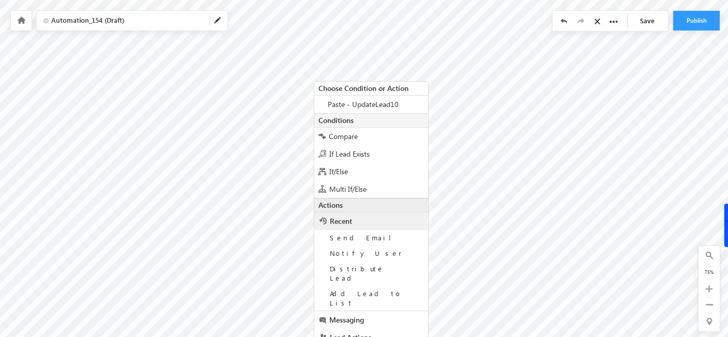
scroll to position [73, 0]
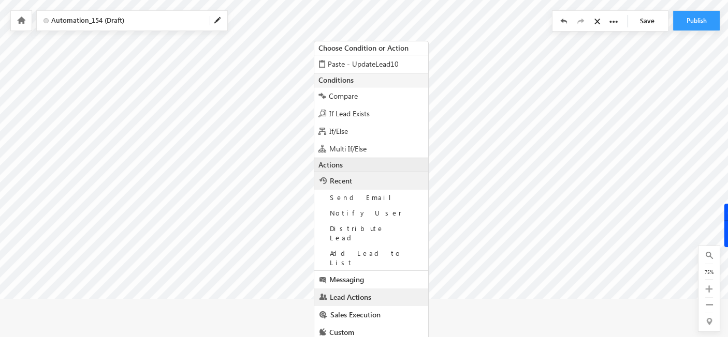
click at [365, 292] on span "Lead Actions" at bounding box center [350, 297] width 41 height 10
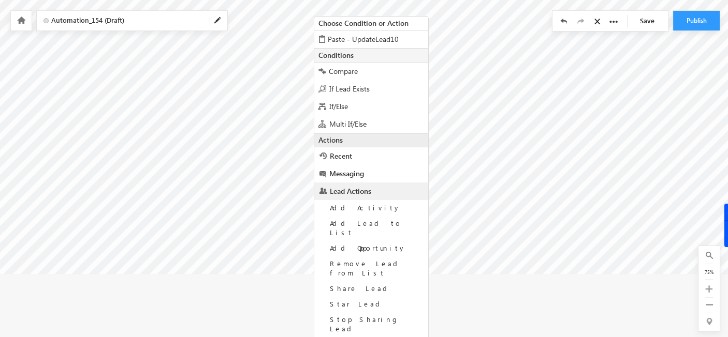
scroll to position [167, 0]
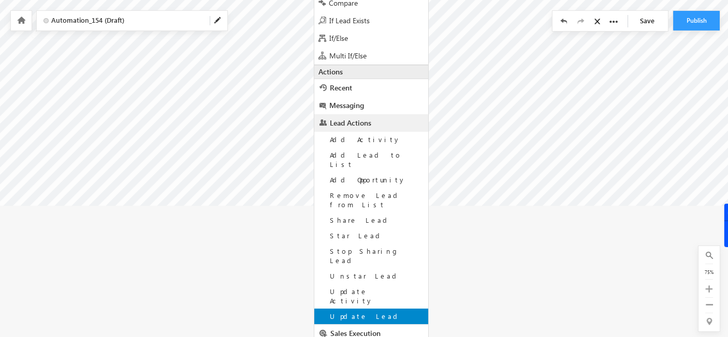
click at [355, 312] on span "Update Lead" at bounding box center [365, 316] width 71 height 9
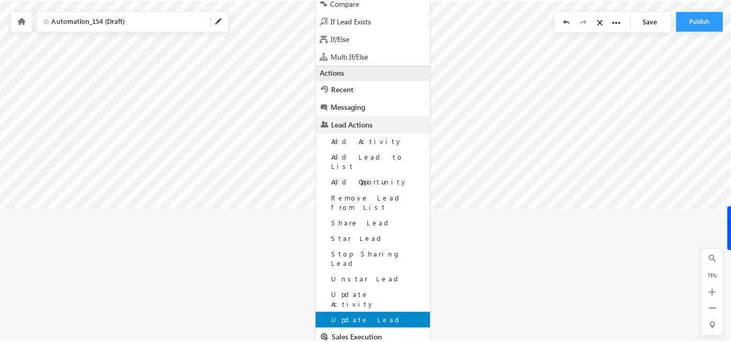
scroll to position [31, 0]
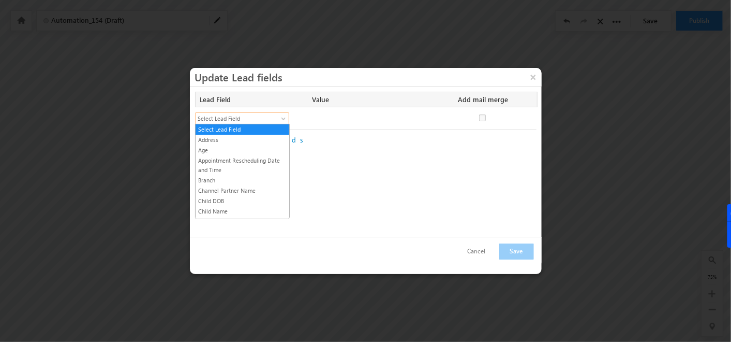
click at [258, 118] on span "Select Lead Field" at bounding box center [238, 118] width 84 height 9
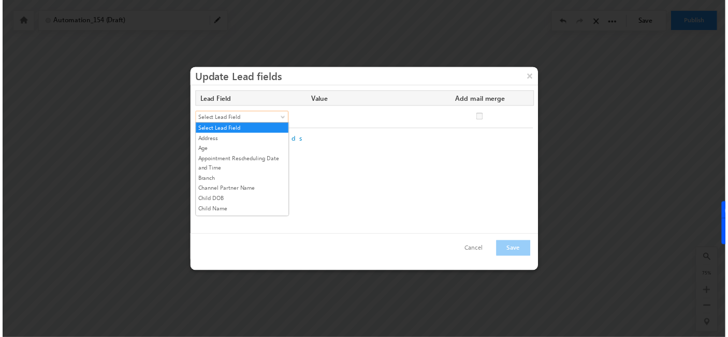
scroll to position [249, 0]
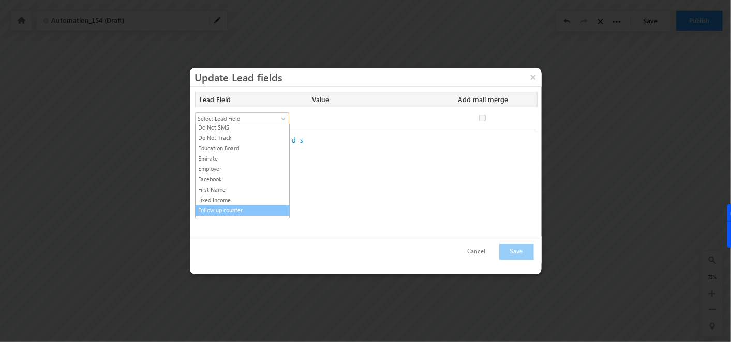
click at [237, 205] on link "Follow up counter" at bounding box center [243, 209] width 94 height 9
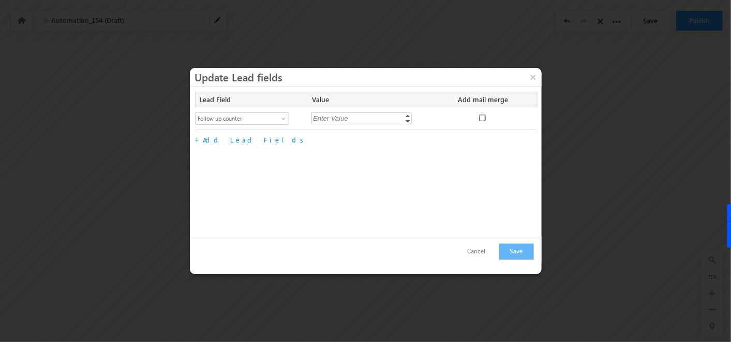
click at [479, 119] on input "checkbox" at bounding box center [482, 117] width 7 height 7
checkbox input "true"
click at [387, 117] on input "text" at bounding box center [368, 118] width 114 height 12
click at [381, 129] on li "Follow up counter" at bounding box center [367, 129] width 93 height 11
type input "@{Lead:mx_Follow_up_counter,}+1"
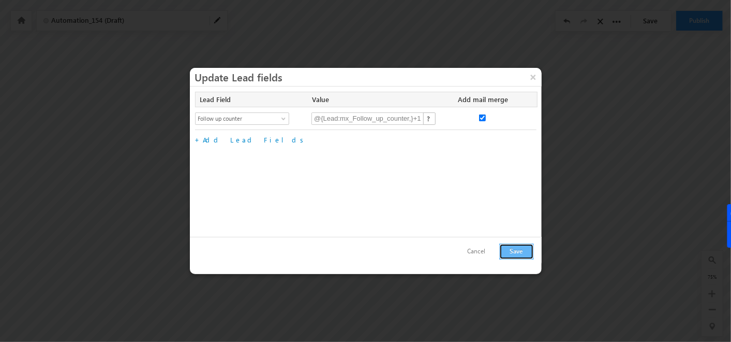
click at [513, 244] on button "Save" at bounding box center [516, 251] width 35 height 16
checkbox input "true"
click at [518, 247] on button "Save" at bounding box center [516, 251] width 35 height 16
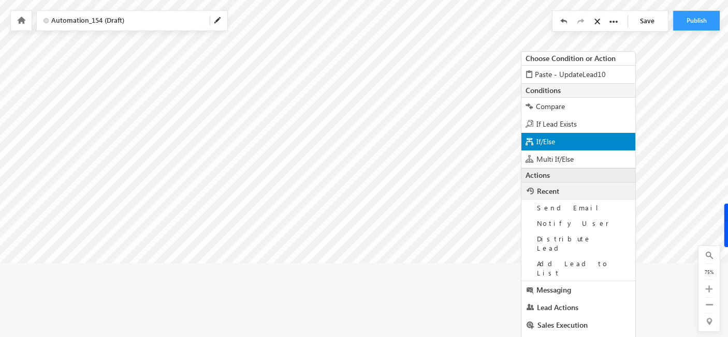
scroll to position [120, 4]
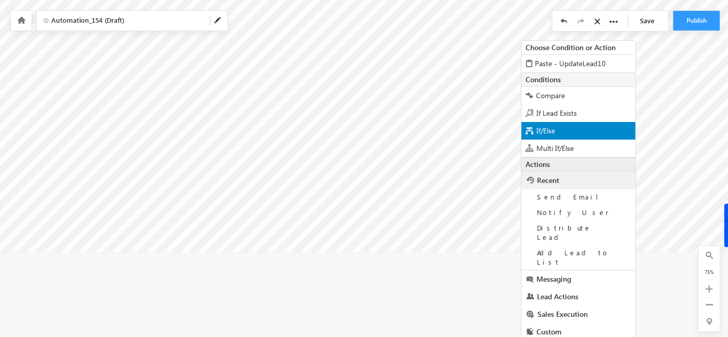
click at [543, 149] on span "Multi If/Else" at bounding box center [554, 148] width 37 height 10
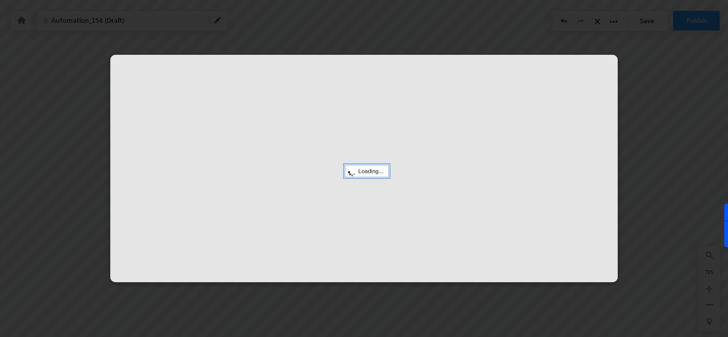
scroll to position [31, 0]
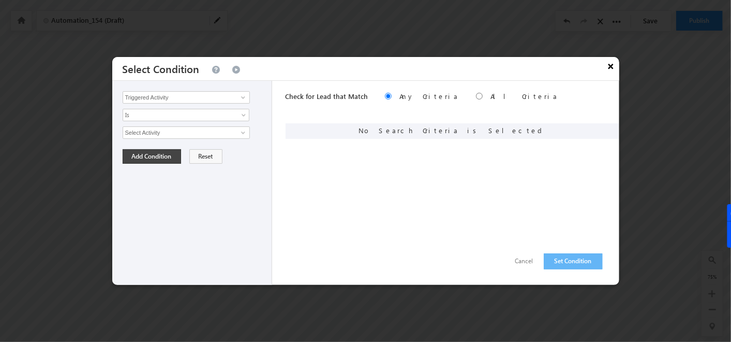
click at [616, 63] on button "×" at bounding box center [611, 66] width 17 height 18
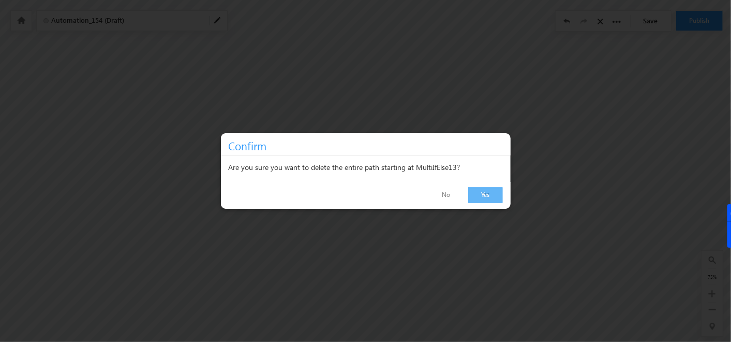
click at [488, 199] on link "Yes" at bounding box center [485, 195] width 35 height 16
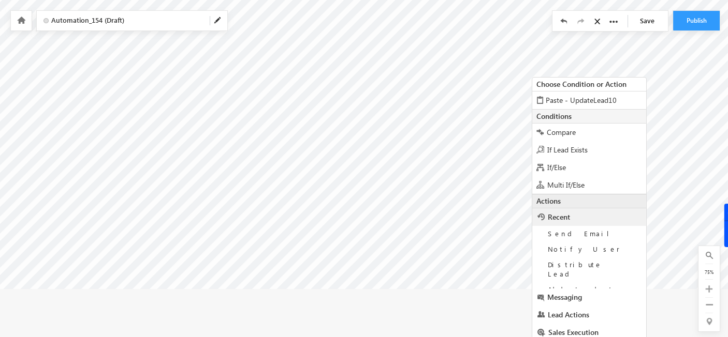
scroll to position [92, 0]
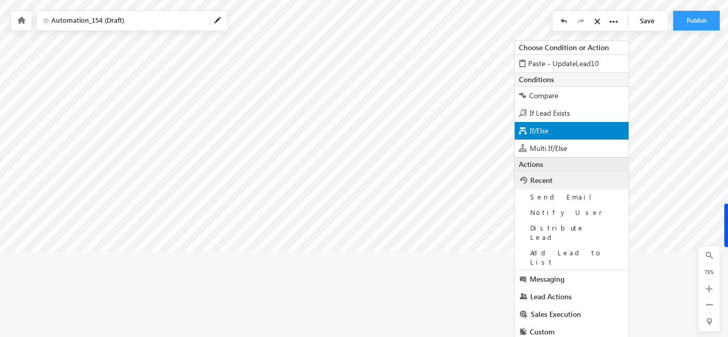
click at [532, 130] on span "If/Else" at bounding box center [538, 131] width 19 height 10
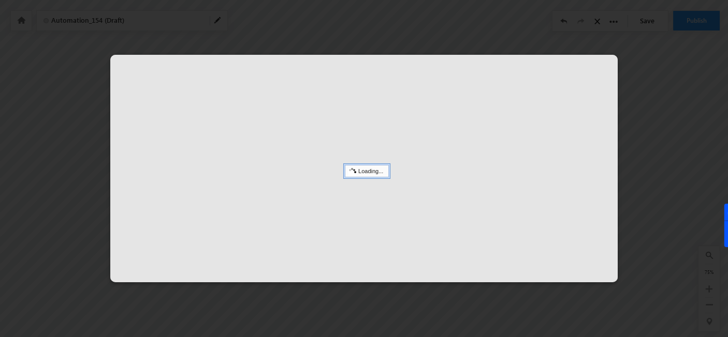
scroll to position [31, 14]
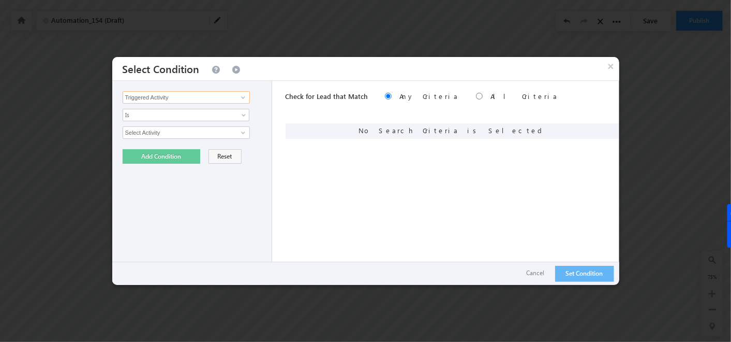
click at [224, 99] on input "Triggered Activity" at bounding box center [186, 97] width 127 height 12
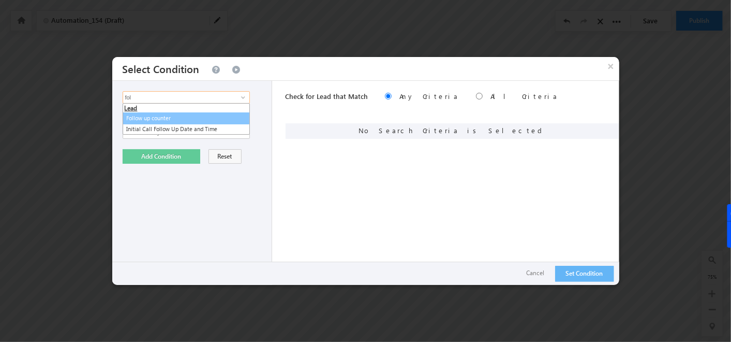
click at [171, 113] on link "Follow up counter" at bounding box center [186, 118] width 127 height 12
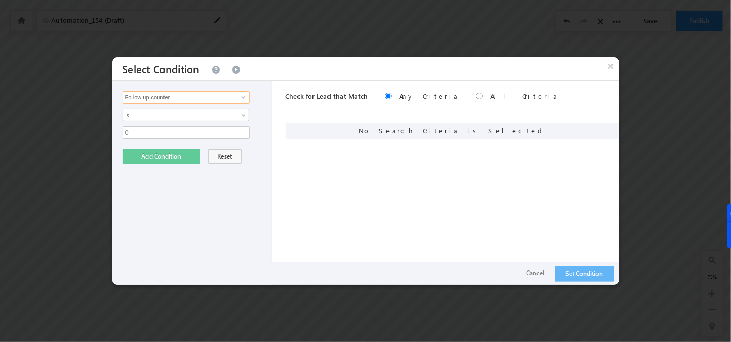
type input "Follow up counter"
click at [171, 113] on span "Is" at bounding box center [179, 114] width 112 height 9
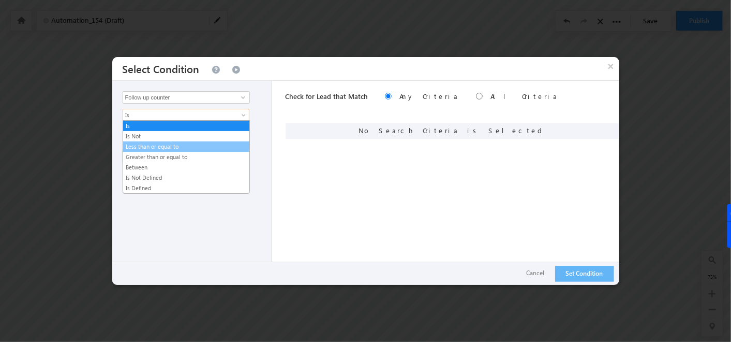
click at [165, 145] on link "Less than or equal to" at bounding box center [186, 146] width 126 height 9
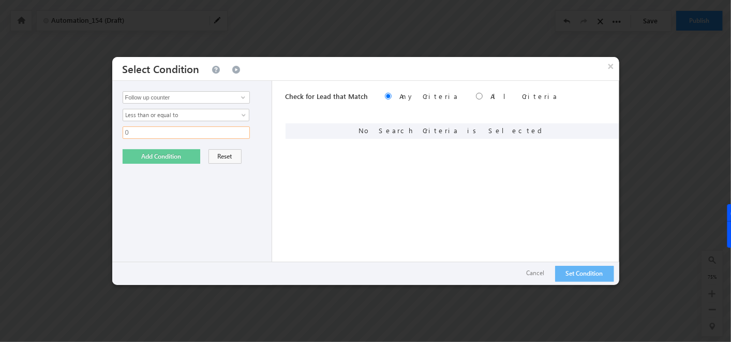
click at [144, 135] on input "0" at bounding box center [186, 132] width 127 height 12
type input "3"
click at [155, 159] on button "Add Condition" at bounding box center [162, 156] width 78 height 14
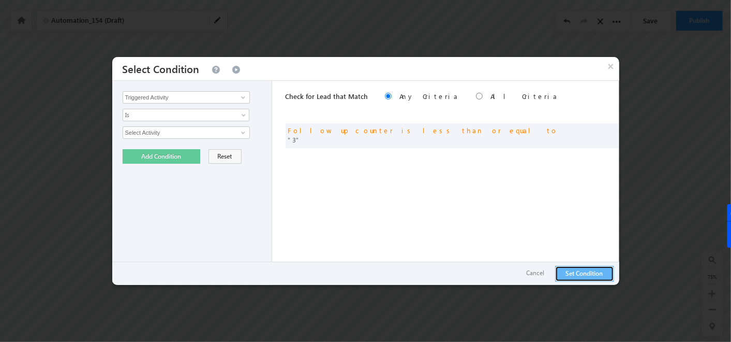
click at [585, 278] on button "Set Condition" at bounding box center [584, 273] width 59 height 16
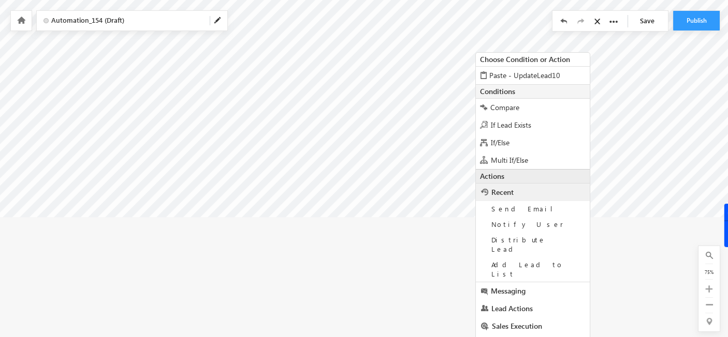
scroll to position [167, 18]
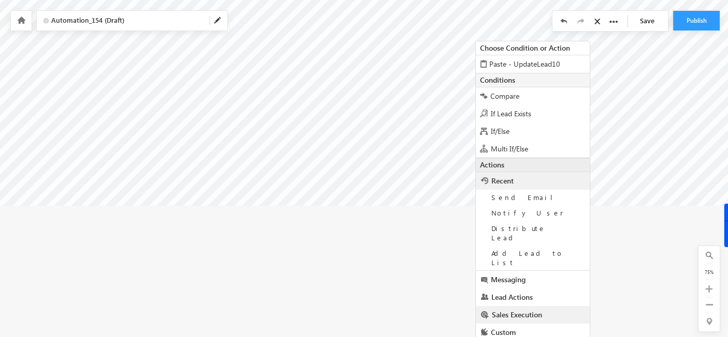
click at [523, 310] on span "Sales Execution" at bounding box center [517, 315] width 50 height 10
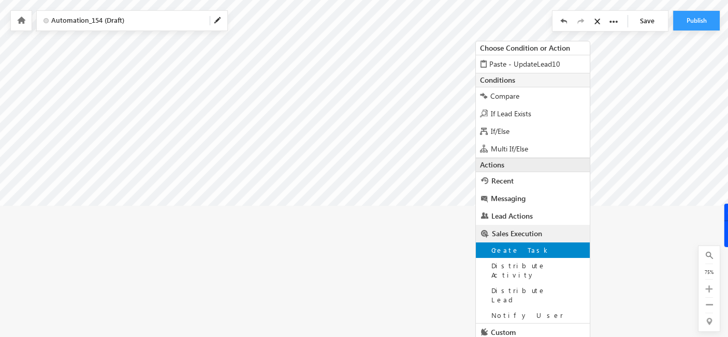
click at [513, 248] on span "Create Task" at bounding box center [520, 250] width 59 height 9
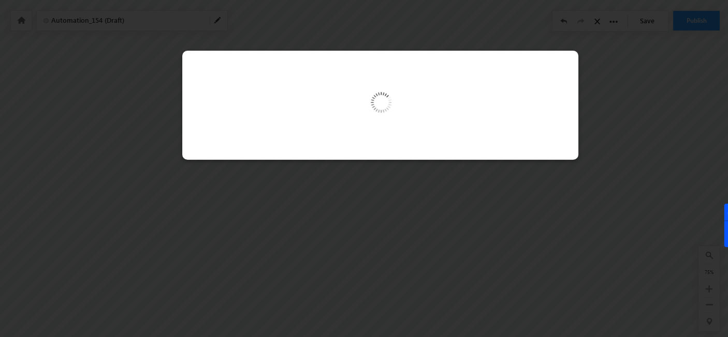
scroll to position [31, 14]
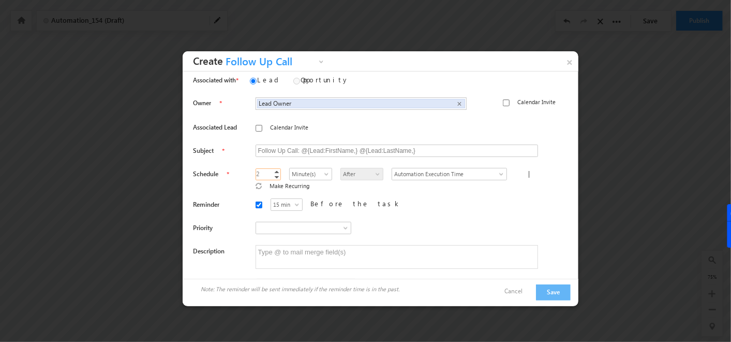
click at [273, 169] on link "Increment" at bounding box center [277, 171] width 8 height 5
type input "4"
click at [273, 169] on link "Increment" at bounding box center [277, 171] width 8 height 5
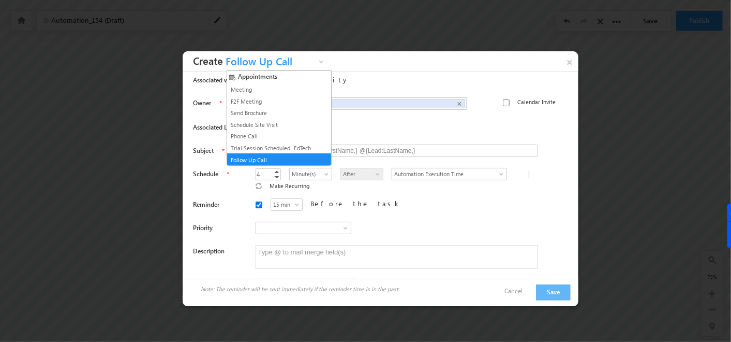
click at [291, 62] on span "Follow Up Call" at bounding box center [269, 64] width 93 height 16
click at [251, 130] on li "Phone Call" at bounding box center [279, 136] width 104 height 12
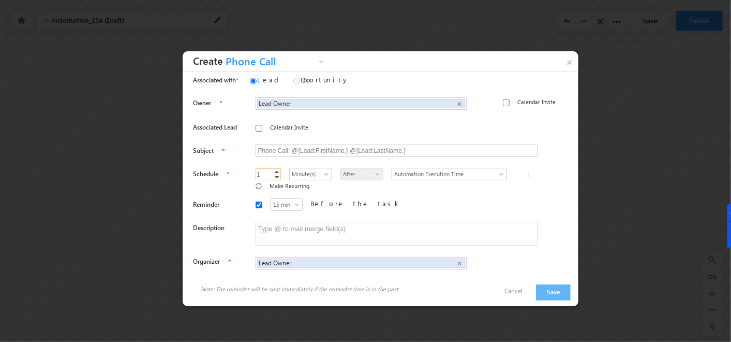
drag, startPoint x: 297, startPoint y: 176, endPoint x: 272, endPoint y: 170, distance: 26.1
click at [273, 170] on link "Increment" at bounding box center [277, 171] width 8 height 5
type input "4"
click at [273, 170] on link "Increment" at bounding box center [277, 171] width 8 height 5
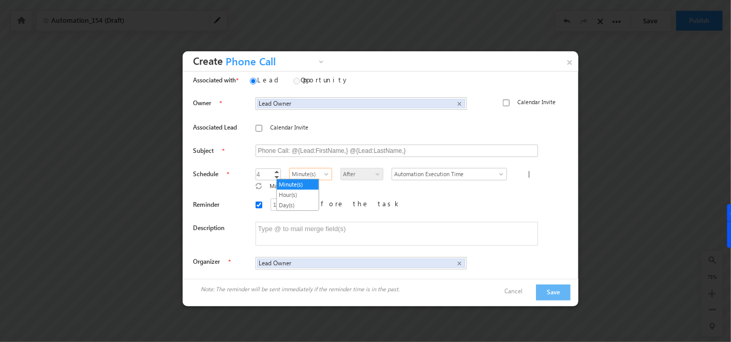
click at [299, 171] on span "Minute(s)" at bounding box center [310, 173] width 41 height 9
click at [299, 192] on link "Hour(s)" at bounding box center [298, 194] width 42 height 9
click at [560, 284] on button "Save" at bounding box center [553, 292] width 35 height 16
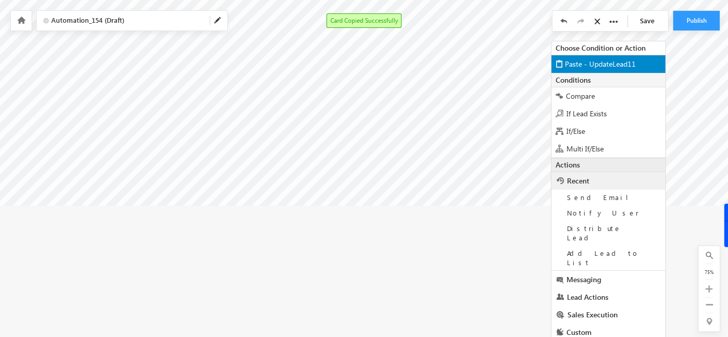
click at [611, 63] on span "Paste - UpdateLead11" at bounding box center [600, 64] width 71 height 10
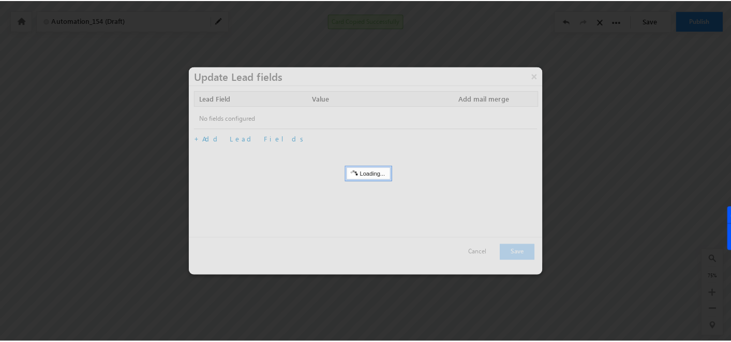
scroll to position [31, 18]
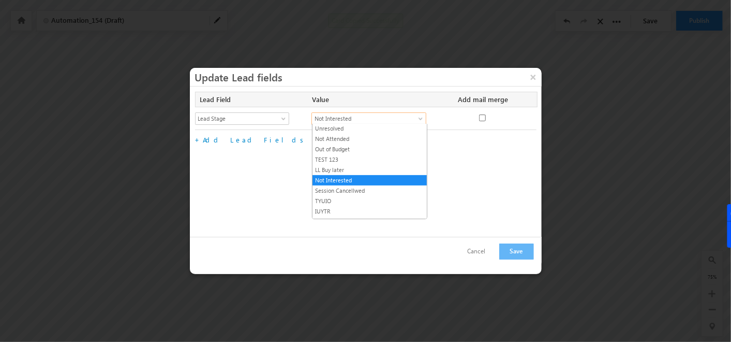
click at [369, 119] on span "Not Interested" at bounding box center [363, 118] width 102 height 9
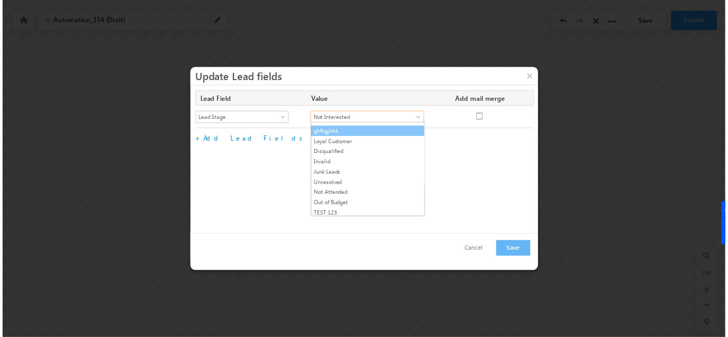
scroll to position [207, 0]
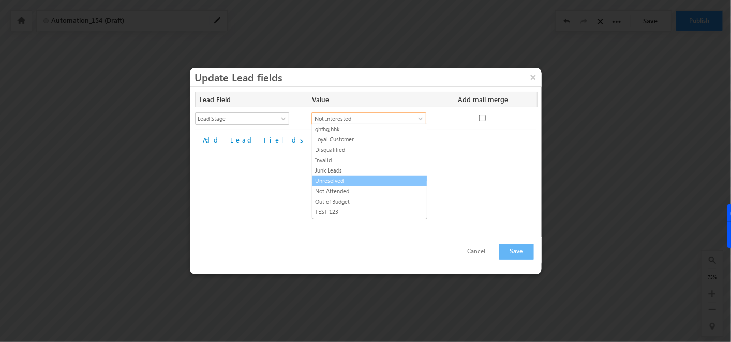
click at [337, 176] on link "Unresolved" at bounding box center [370, 180] width 114 height 9
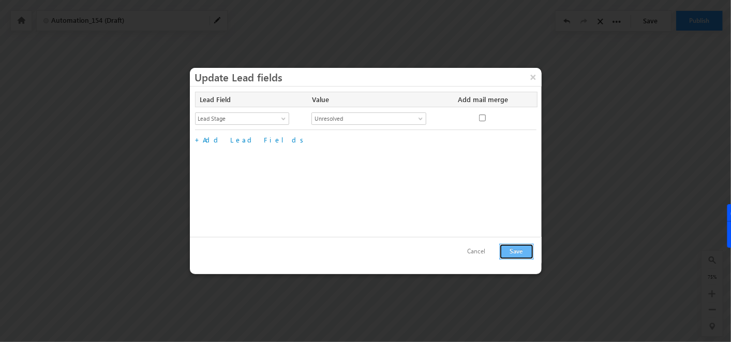
click at [525, 245] on button "Save" at bounding box center [516, 251] width 35 height 16
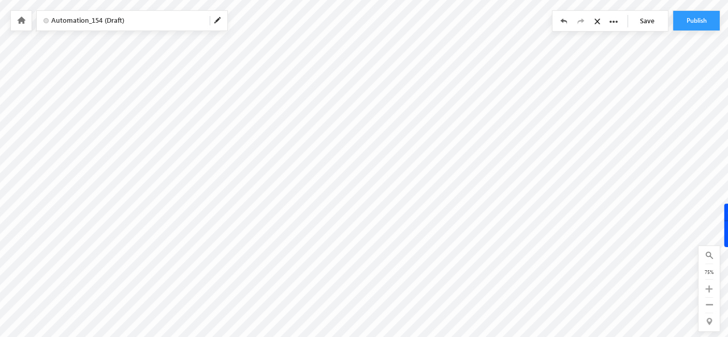
scroll to position [0, 18]
click at [687, 19] on button "Publish" at bounding box center [696, 21] width 47 height 20
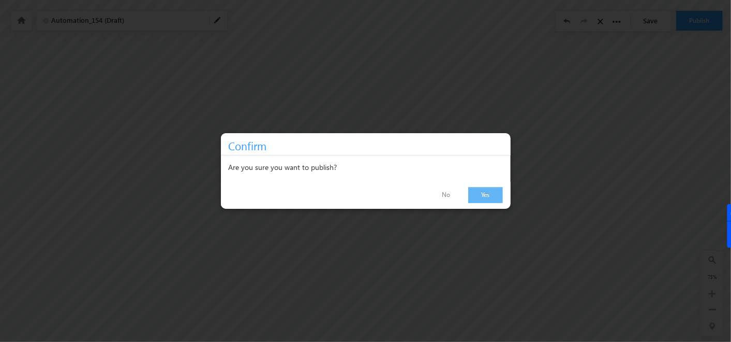
click at [482, 196] on link "Yes" at bounding box center [485, 195] width 35 height 16
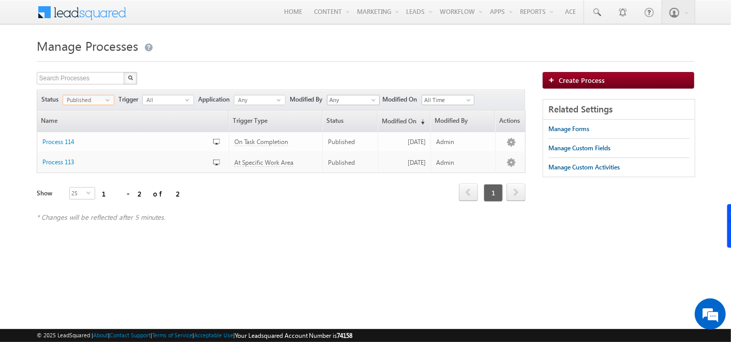
click at [101, 101] on span "Published" at bounding box center [84, 99] width 42 height 9
click at [86, 144] on li "Unpublished" at bounding box center [88, 141] width 51 height 10
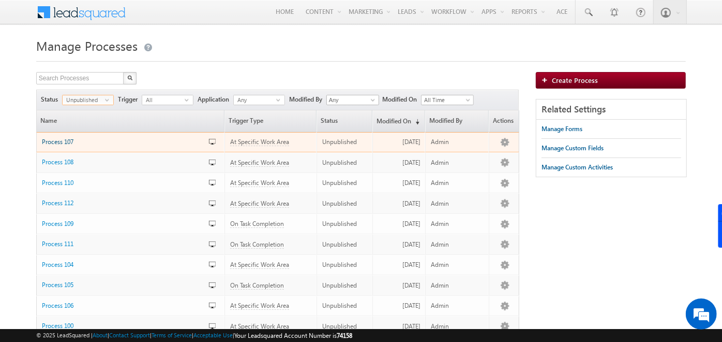
click at [63, 141] on span "Process 107" at bounding box center [58, 142] width 32 height 8
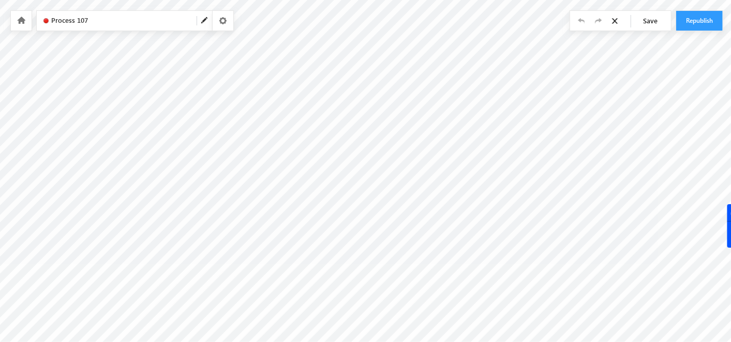
click at [17, 24] on link at bounding box center [20, 20] width 9 height 9
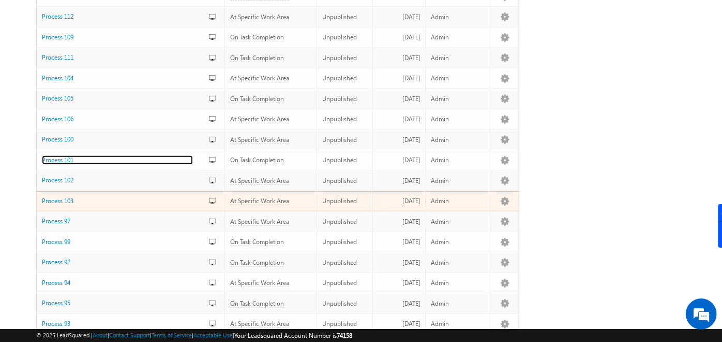
scroll to position [188, 0]
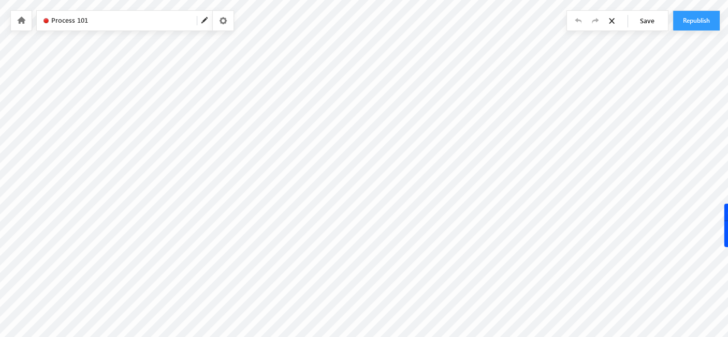
type input "Thank You"
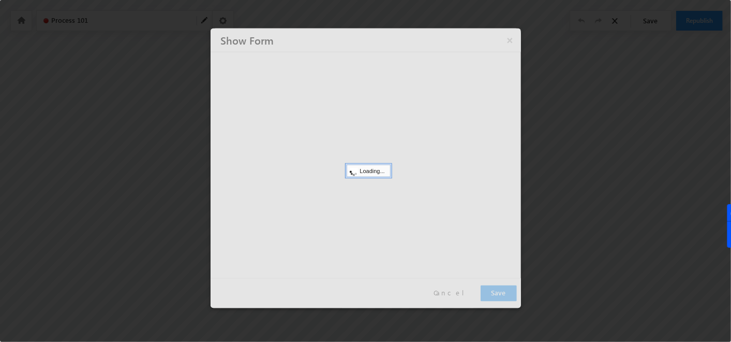
type input "Phone Call Activity Form NEWWWWW"
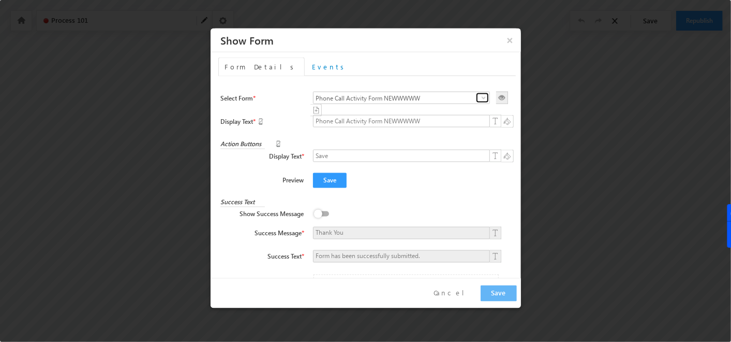
click at [480, 100] on span at bounding box center [484, 98] width 8 height 8
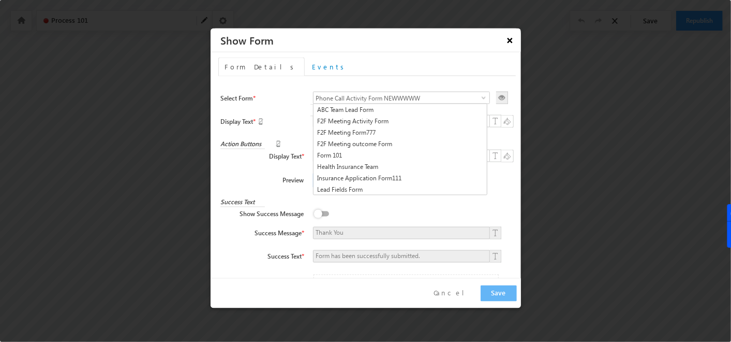
click at [509, 38] on button "×" at bounding box center [509, 40] width 17 height 18
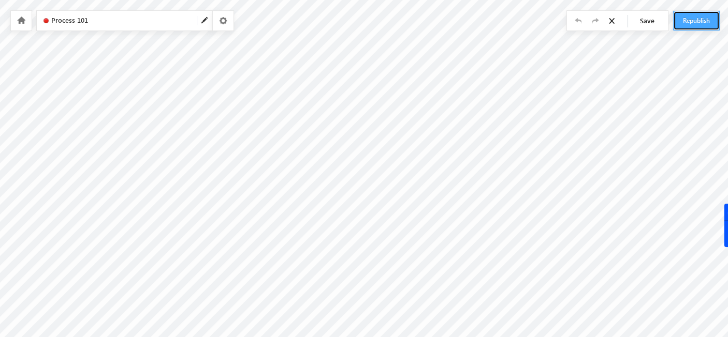
click at [684, 23] on button "Republish" at bounding box center [696, 21] width 47 height 20
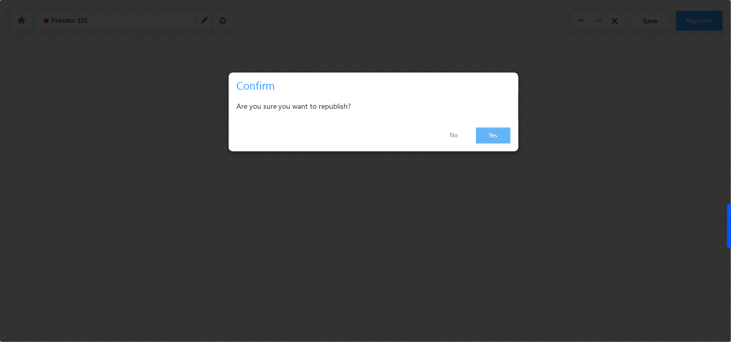
click at [491, 135] on link "Yes" at bounding box center [493, 135] width 35 height 16
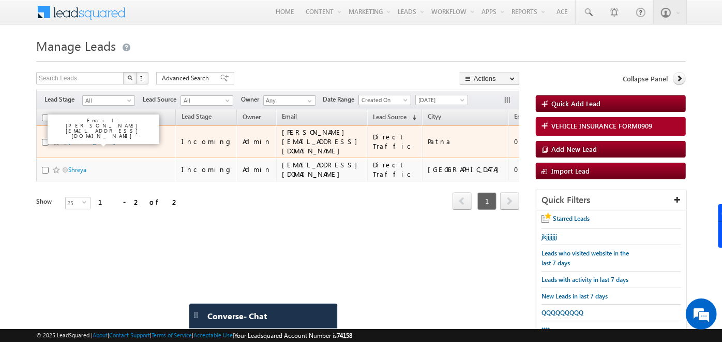
click at [100, 138] on link "[PERSON_NAME]" at bounding box center [91, 142] width 47 height 8
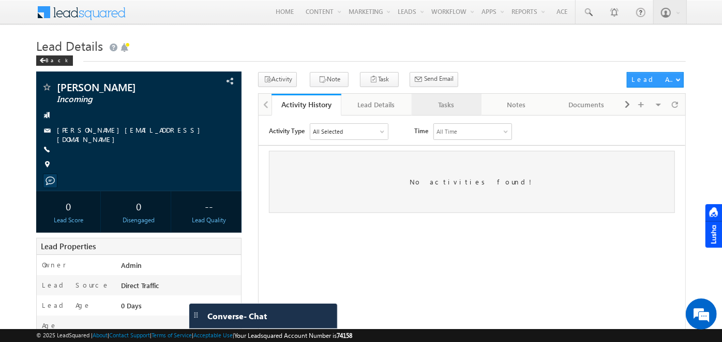
click at [448, 106] on div "Tasks" at bounding box center [446, 104] width 52 height 12
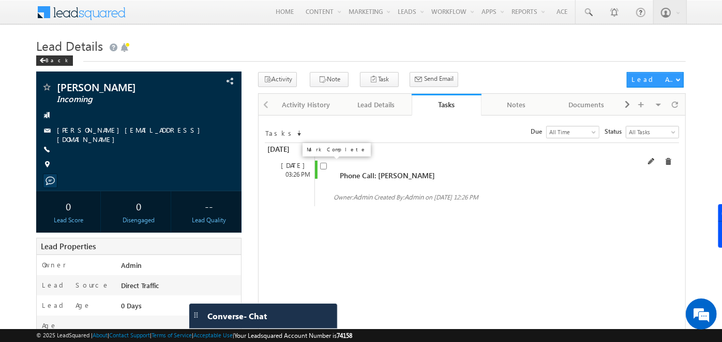
click at [325, 168] on input "checkbox" at bounding box center [323, 165] width 7 height 7
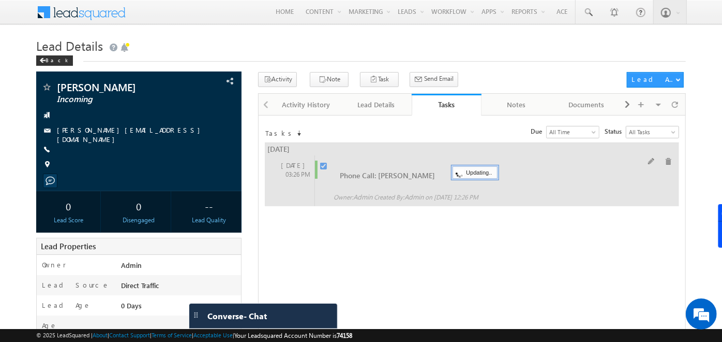
checkbox input "false"
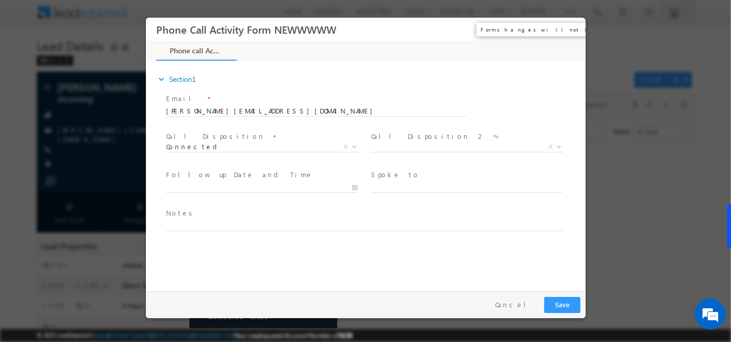
click at [571, 28] on button "×" at bounding box center [570, 29] width 18 height 19
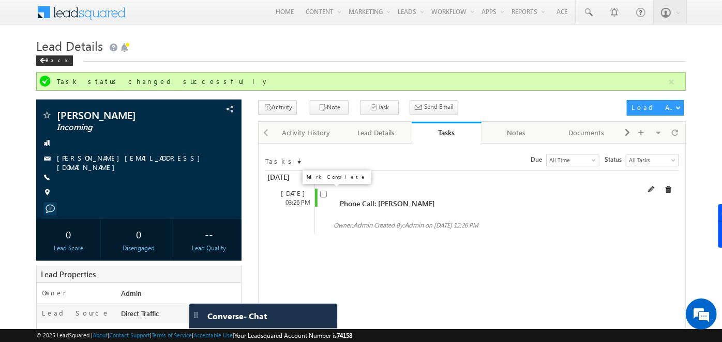
click at [321, 192] on input "checkbox" at bounding box center [323, 193] width 7 height 7
checkbox input "false"
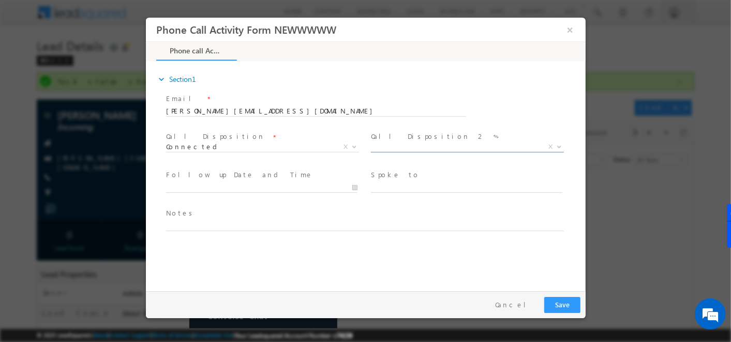
click at [412, 150] on span "X" at bounding box center [466, 149] width 193 height 10
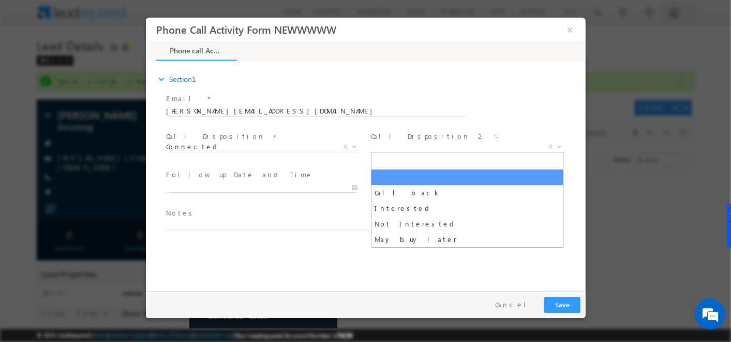
click at [412, 150] on span "X" at bounding box center [466, 147] width 193 height 10
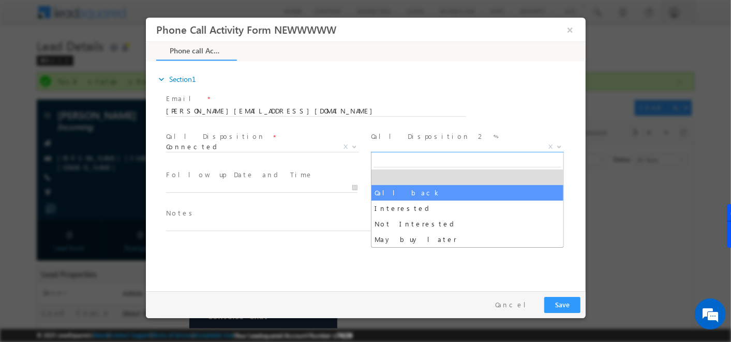
select select "Call back"
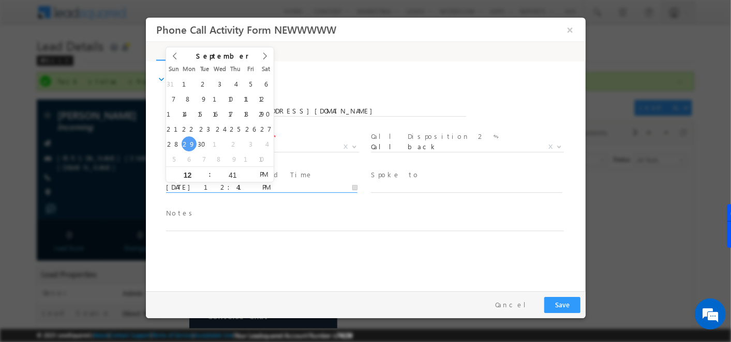
click at [341, 186] on input "[DATE] 12:41 PM" at bounding box center [261, 187] width 191 height 10
click at [266, 60] on span at bounding box center [265, 59] width 18 height 25
type input "10/03/25 12:41 PM"
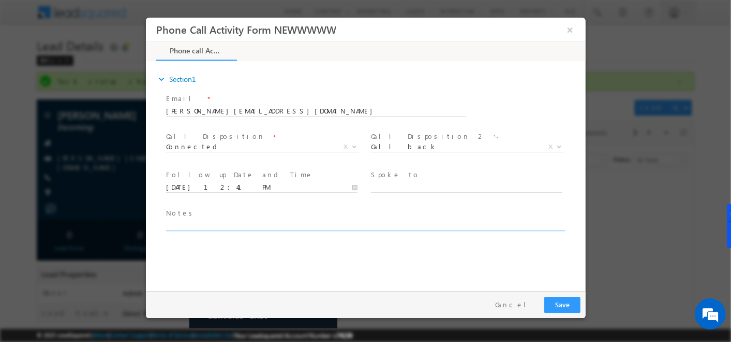
click at [411, 221] on textarea at bounding box center [365, 225] width 398 height 12
type textarea "jjmnm"
click at [569, 302] on button "Save" at bounding box center [562, 304] width 36 height 16
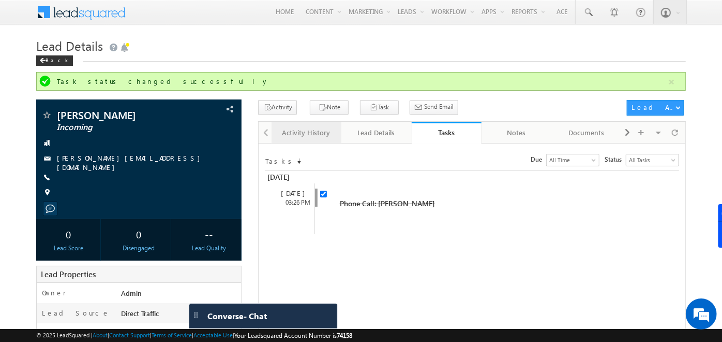
click at [308, 136] on div "Activity History" at bounding box center [306, 132] width 52 height 12
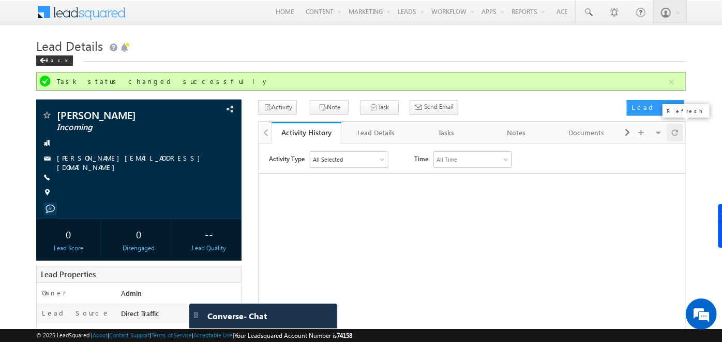
click at [676, 130] on span at bounding box center [675, 132] width 6 height 18
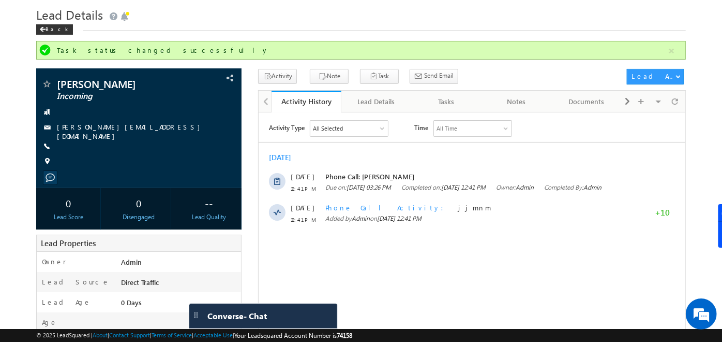
scroll to position [32, 0]
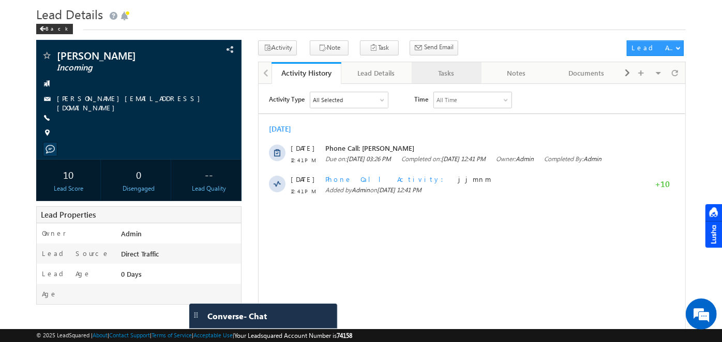
click at [444, 81] on link "Tasks" at bounding box center [447, 73] width 70 height 22
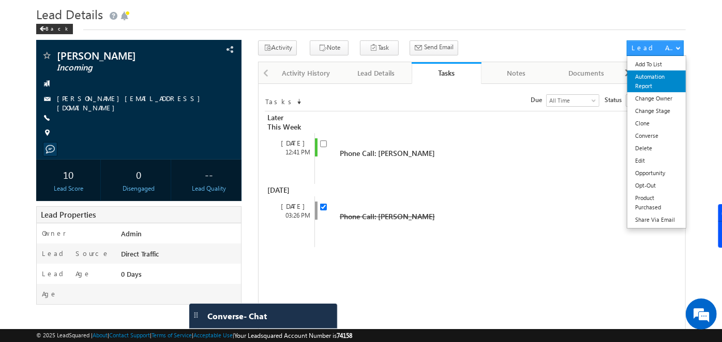
drag, startPoint x: 656, startPoint y: 81, endPoint x: 649, endPoint y: 73, distance: 10.3
click at [649, 73] on link "Automation Report" at bounding box center [657, 81] width 58 height 22
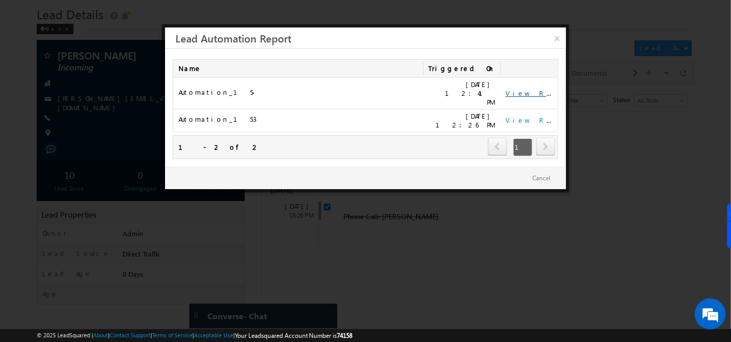
click at [518, 89] on link "View Report" at bounding box center [538, 92] width 64 height 9
click at [558, 34] on link "×" at bounding box center [557, 36] width 18 height 18
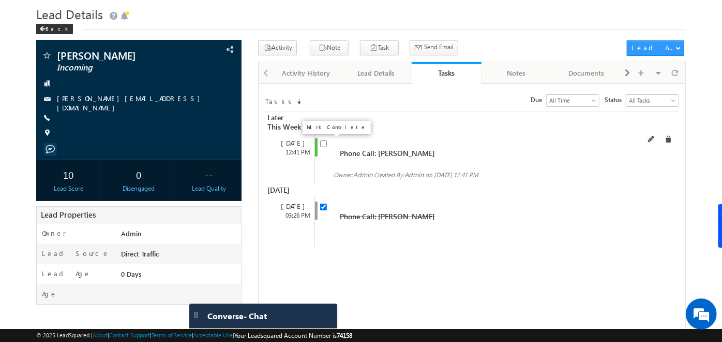
click at [323, 145] on input "checkbox" at bounding box center [323, 143] width 7 height 7
checkbox input "false"
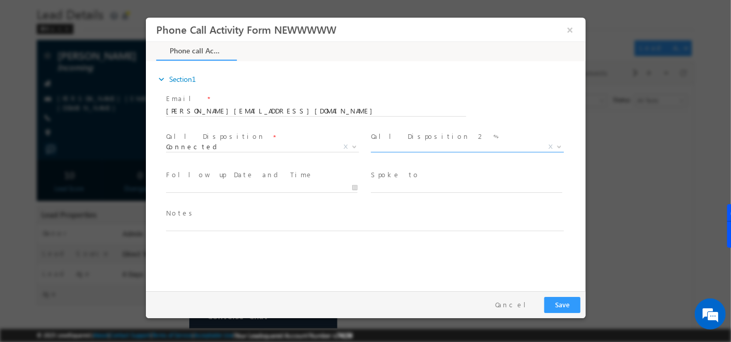
click at [425, 142] on span "X" at bounding box center [466, 147] width 193 height 10
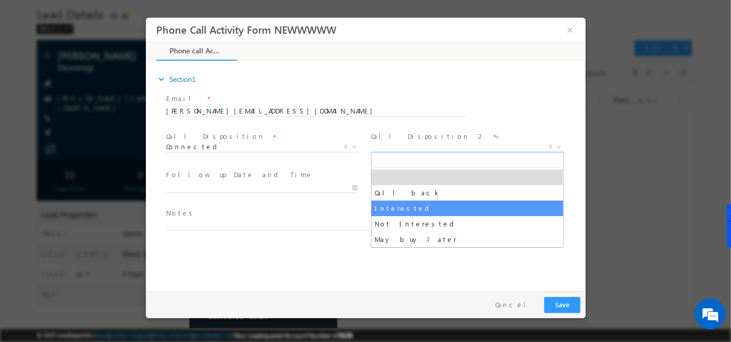
select select "Interested"
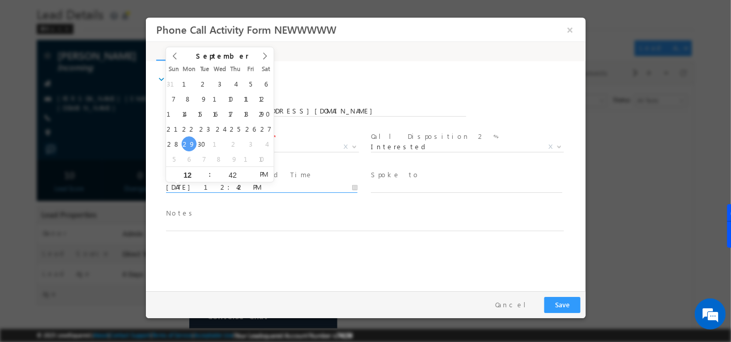
click at [354, 188] on input "[DATE] 12:42 PM" at bounding box center [261, 187] width 191 height 10
click at [269, 56] on span at bounding box center [265, 59] width 18 height 25
type input "[DATE] 12:42 PM"
click at [313, 218] on span "Notes *" at bounding box center [359, 212] width 387 height 11
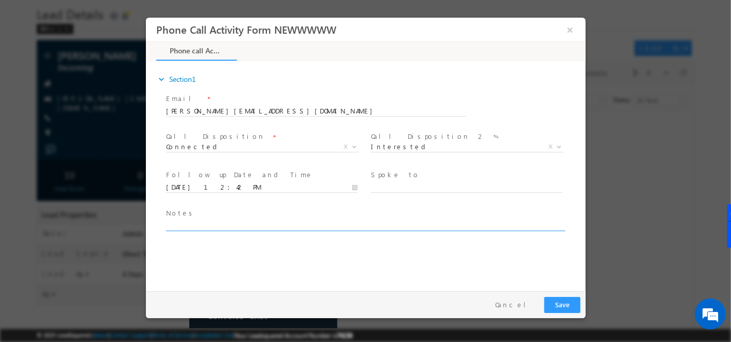
click at [323, 228] on textarea at bounding box center [365, 225] width 398 height 12
type textarea ",lk"
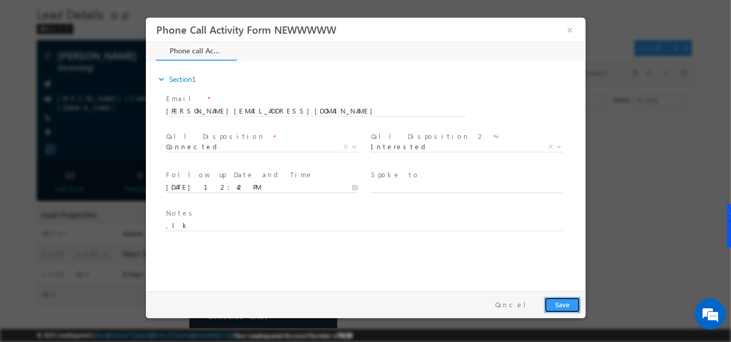
click at [562, 308] on button "Save" at bounding box center [562, 304] width 36 height 16
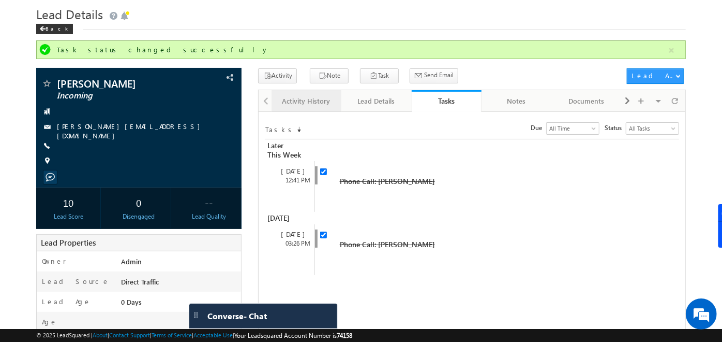
click at [283, 99] on div "Activity History" at bounding box center [306, 101] width 52 height 12
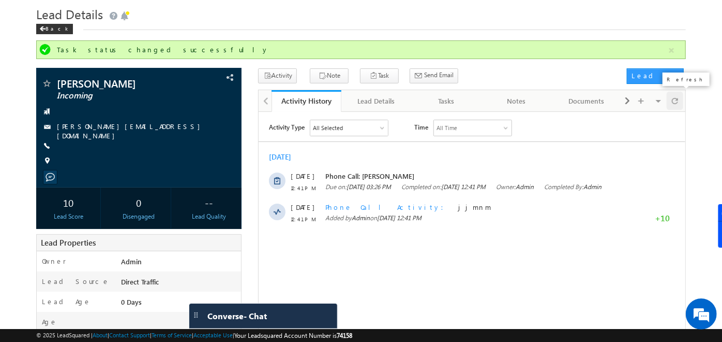
click at [671, 106] on div at bounding box center [675, 101] width 17 height 18
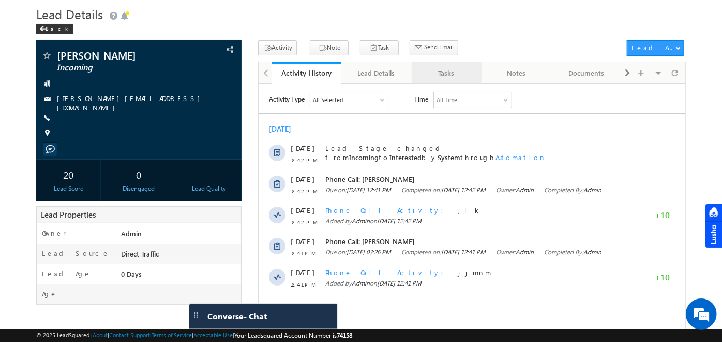
click at [437, 73] on div "Tasks" at bounding box center [446, 73] width 52 height 12
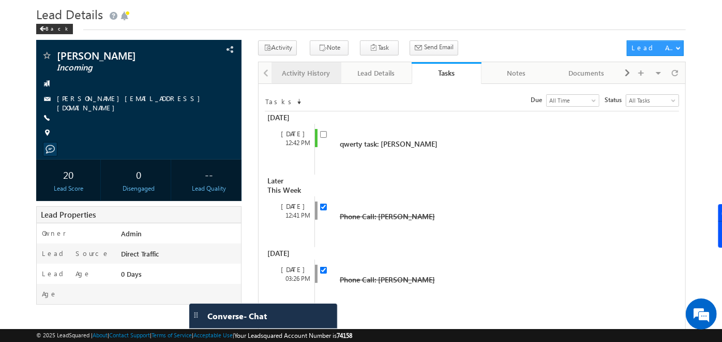
click at [305, 81] on link "Activity History" at bounding box center [307, 73] width 70 height 22
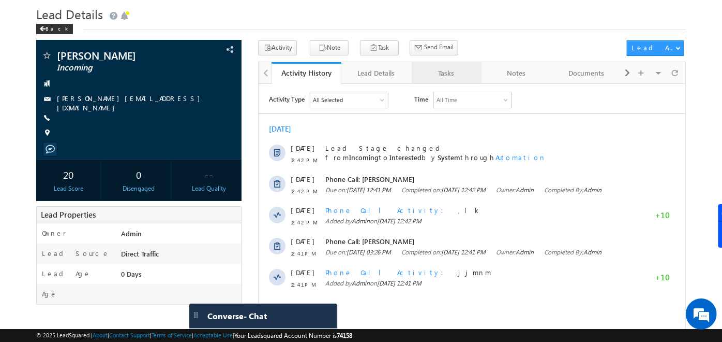
click at [451, 77] on div "Tasks" at bounding box center [446, 73] width 52 height 12
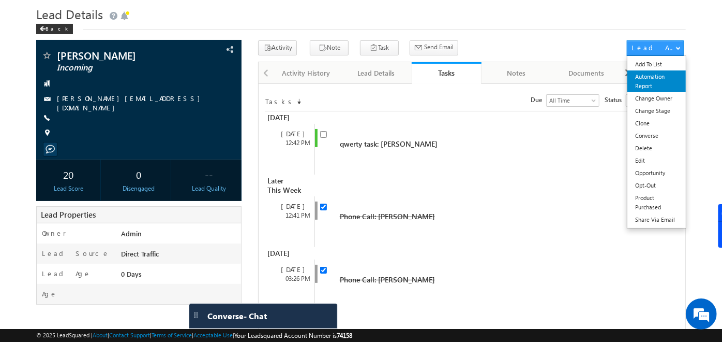
click at [666, 73] on link "Automation Report" at bounding box center [657, 81] width 58 height 22
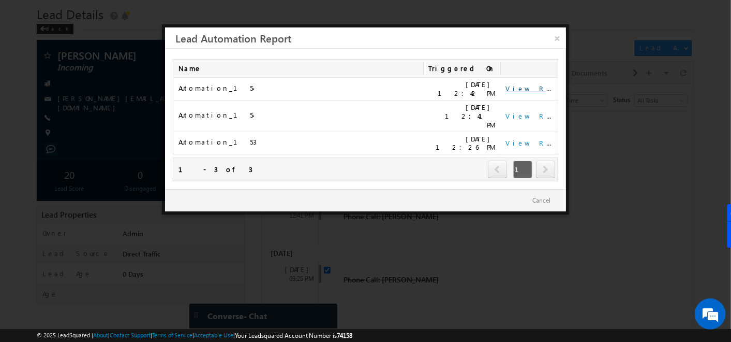
click at [525, 86] on link "View Report" at bounding box center [538, 88] width 64 height 9
click at [563, 40] on link "×" at bounding box center [557, 36] width 18 height 18
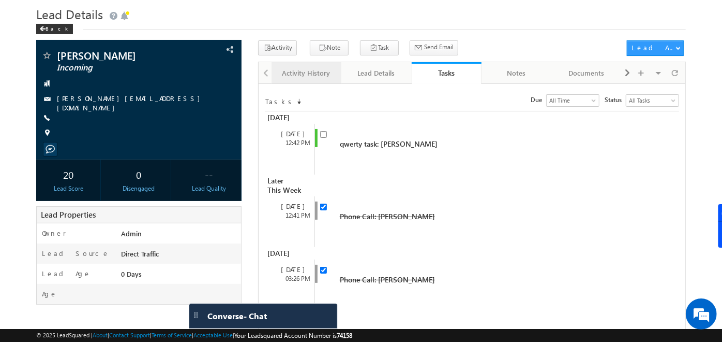
click at [276, 77] on link "Activity History" at bounding box center [307, 73] width 70 height 22
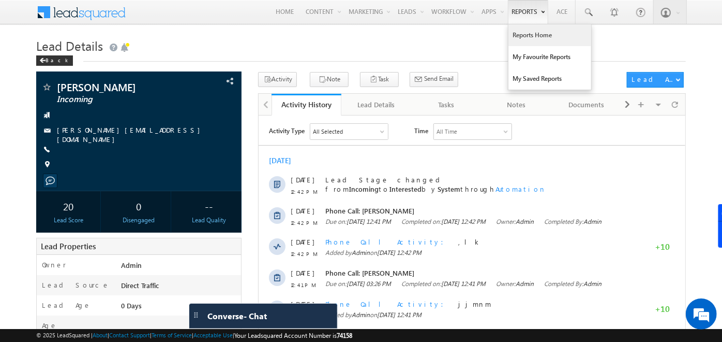
click at [529, 38] on link "Reports Home" at bounding box center [550, 35] width 83 height 22
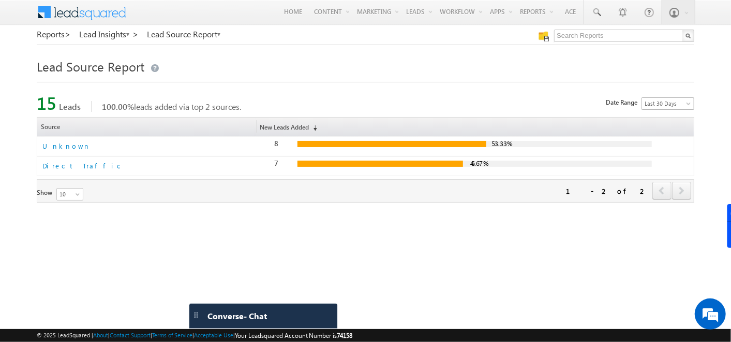
scroll to position [37, 0]
click at [683, 105] on span "Last 30 Days" at bounding box center [666, 103] width 49 height 9
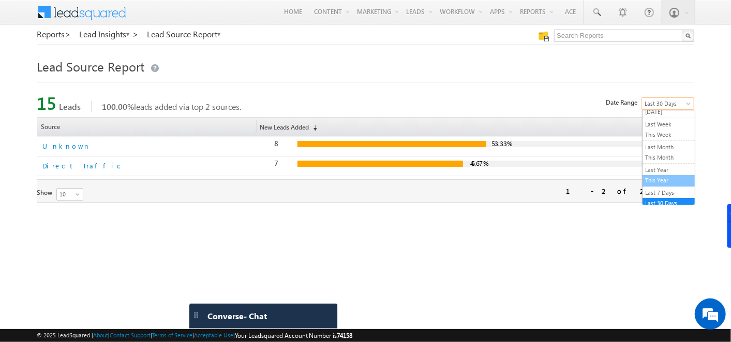
click at [657, 176] on link "This Year" at bounding box center [669, 179] width 52 height 9
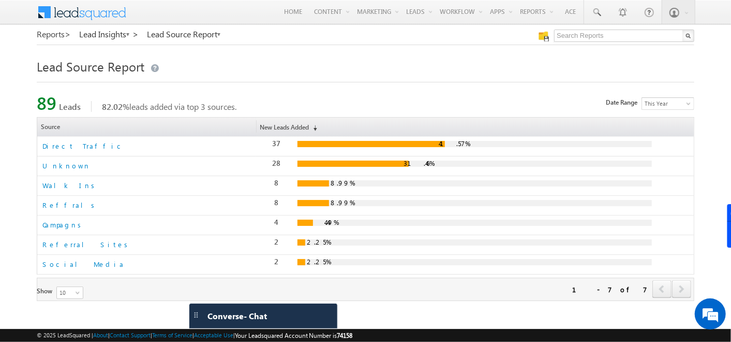
click at [62, 34] on link "Reports >" at bounding box center [54, 33] width 34 height 9
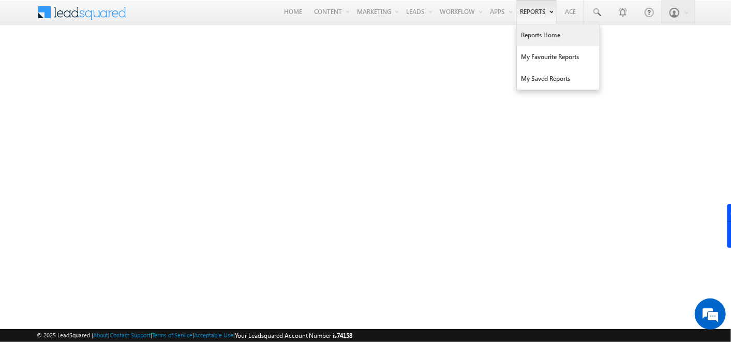
click at [538, 35] on link "Reports Home" at bounding box center [558, 35] width 83 height 22
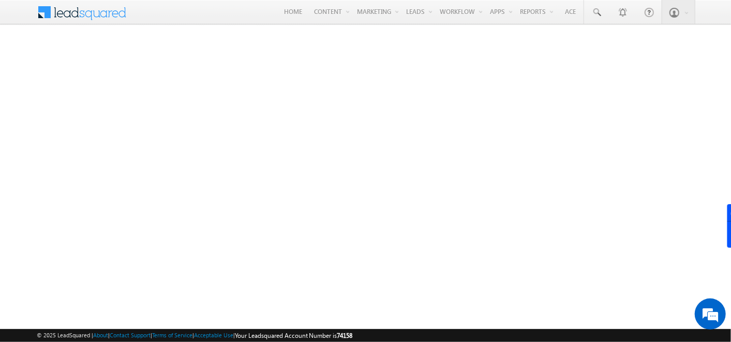
click at [106, 7] on span at bounding box center [88, 11] width 75 height 18
